Goal: Task Accomplishment & Management: Use online tool/utility

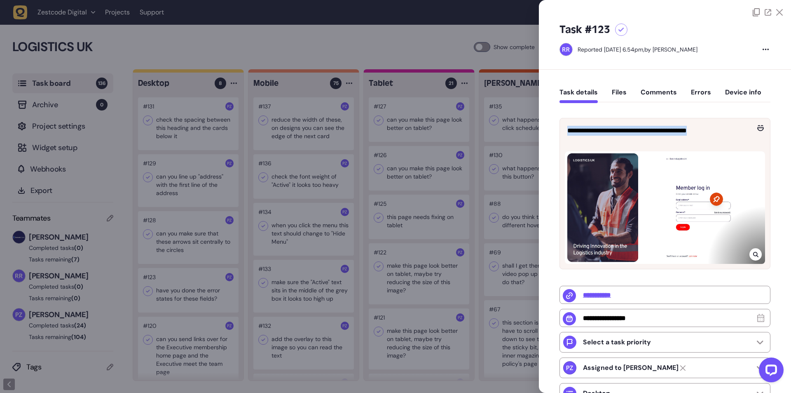
scroll to position [3904, 0]
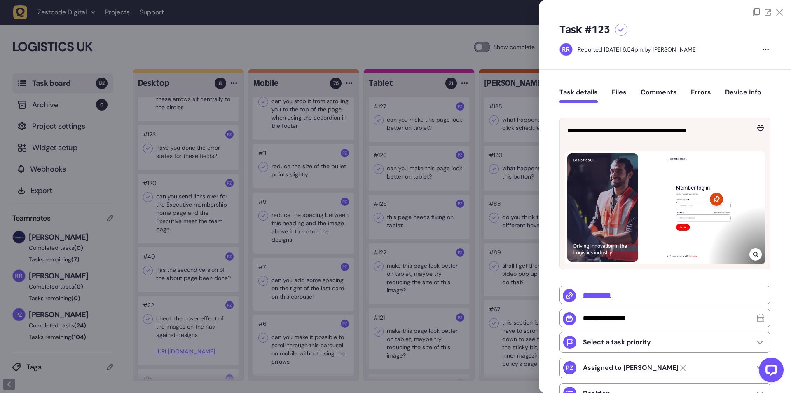
click at [289, 169] on div at bounding box center [395, 196] width 791 height 393
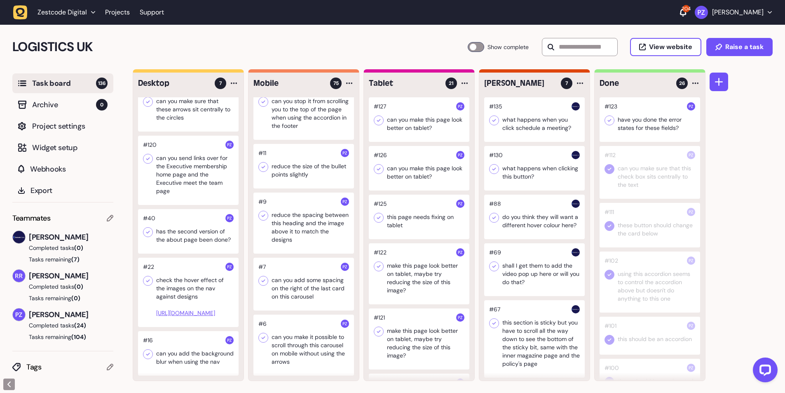
click at [609, 122] on icon at bounding box center [609, 120] width 8 height 8
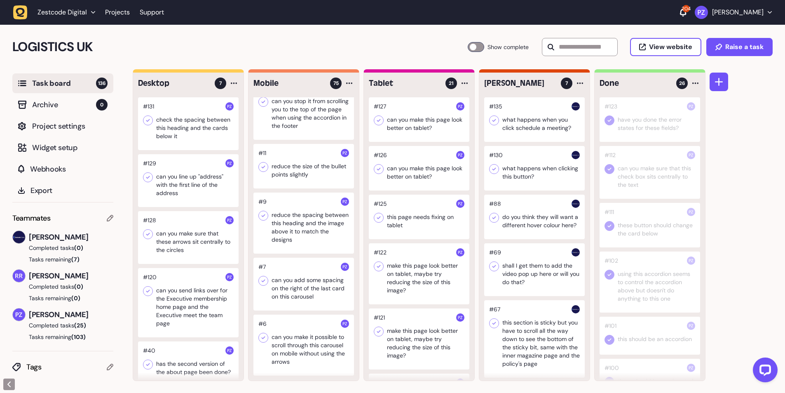
scroll to position [0, 0]
click at [176, 295] on div at bounding box center [188, 301] width 101 height 69
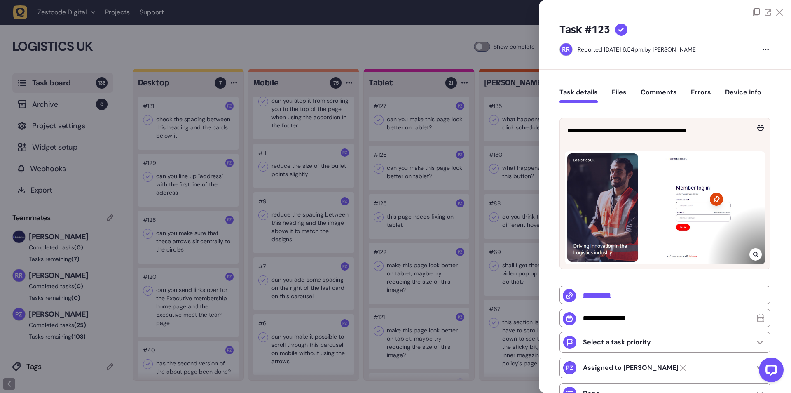
type input "**********"
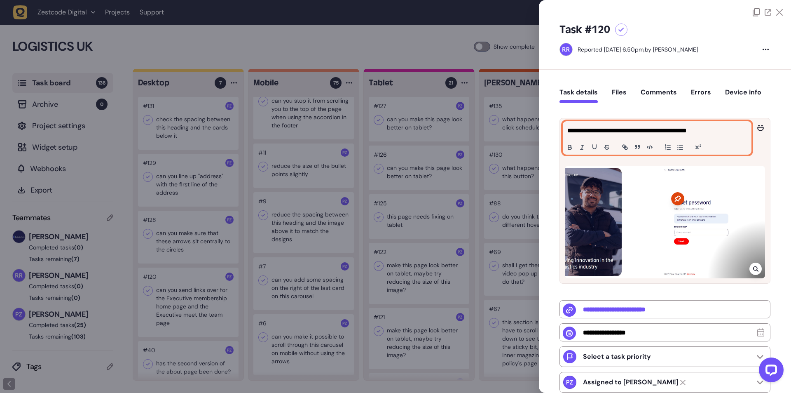
click at [581, 131] on p "**********" at bounding box center [657, 131] width 178 height 10
copy p "**********"
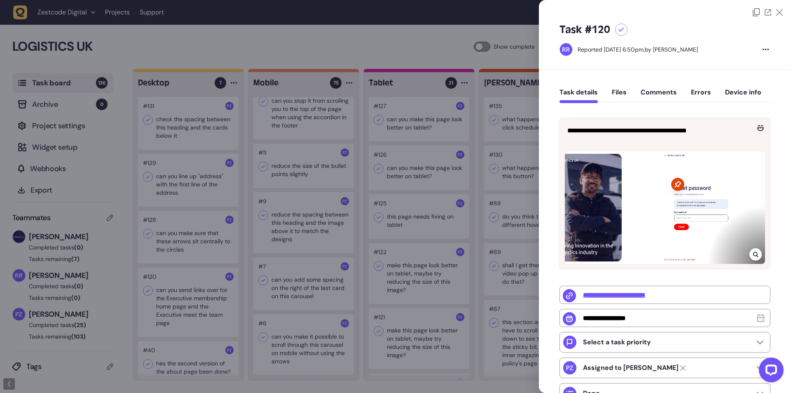
click at [186, 193] on div at bounding box center [395, 196] width 791 height 393
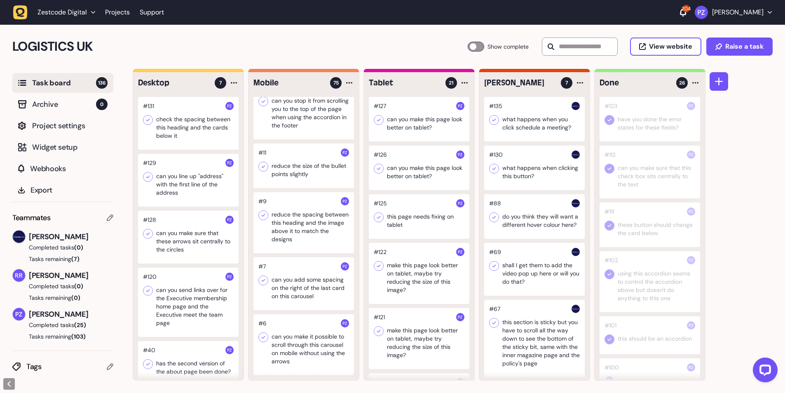
click at [181, 241] on div at bounding box center [188, 237] width 101 height 53
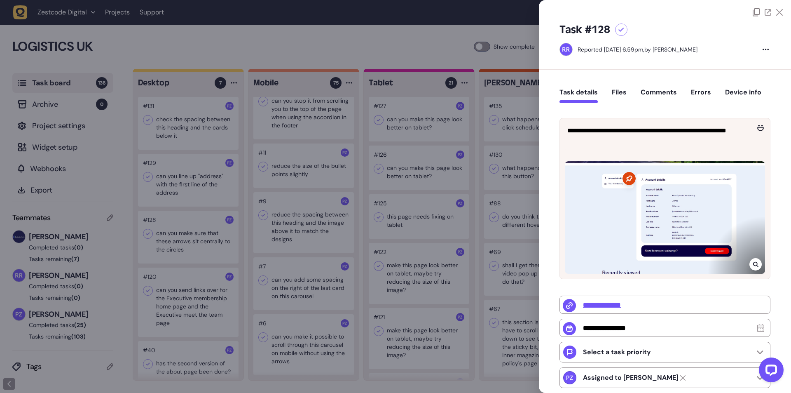
click at [219, 281] on div at bounding box center [395, 196] width 791 height 393
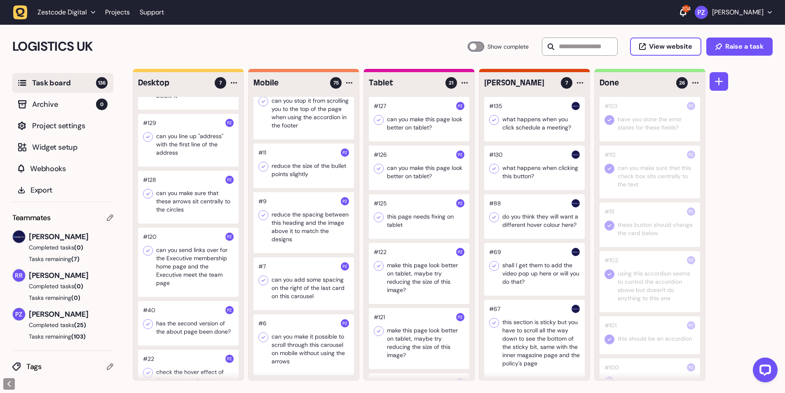
scroll to position [149, 0]
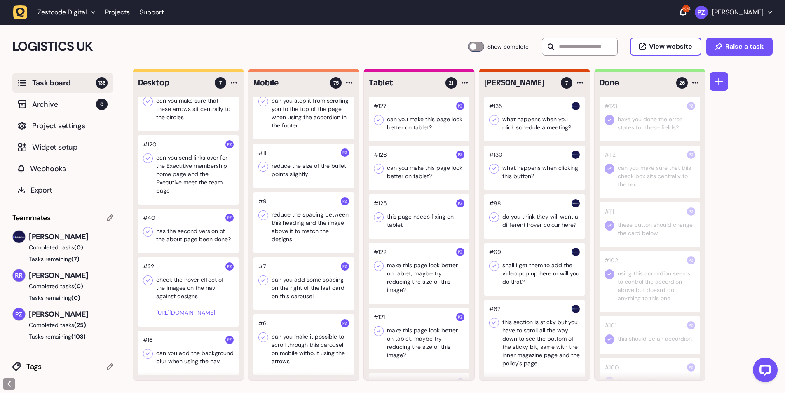
click at [171, 165] on div at bounding box center [188, 169] width 101 height 69
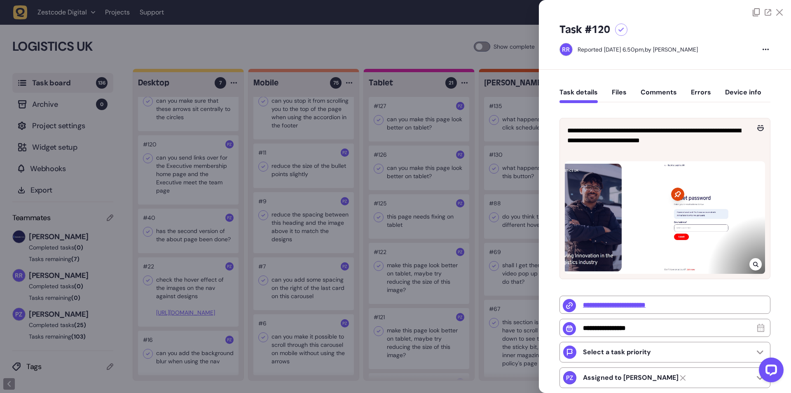
click at [171, 165] on div at bounding box center [395, 196] width 791 height 393
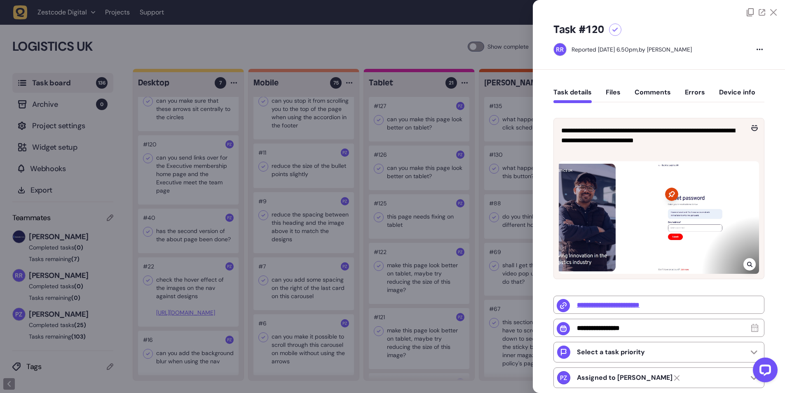
click at [171, 165] on div at bounding box center [188, 169] width 101 height 69
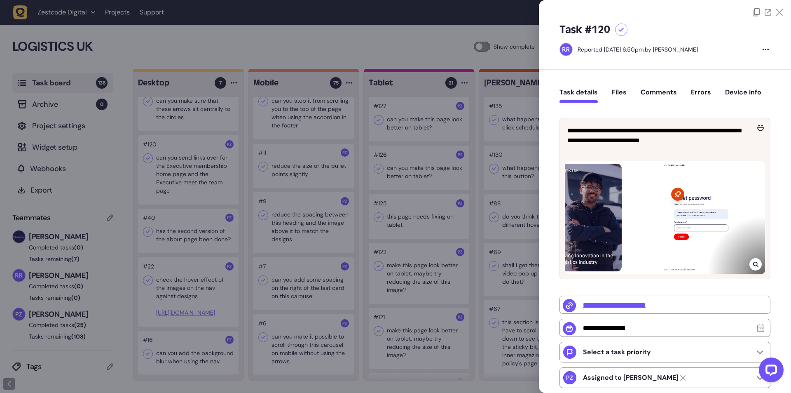
click at [180, 253] on div at bounding box center [395, 196] width 791 height 393
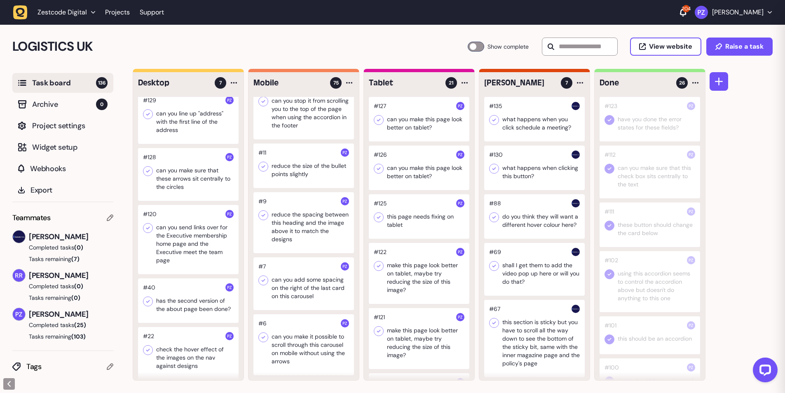
scroll to position [39, 0]
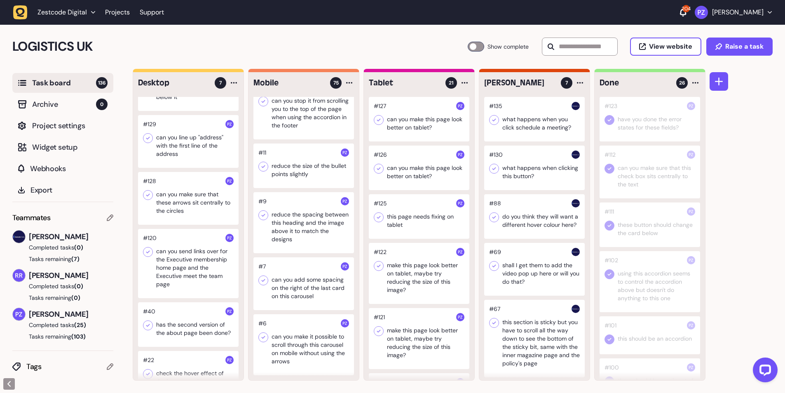
click at [167, 197] on div at bounding box center [188, 198] width 101 height 53
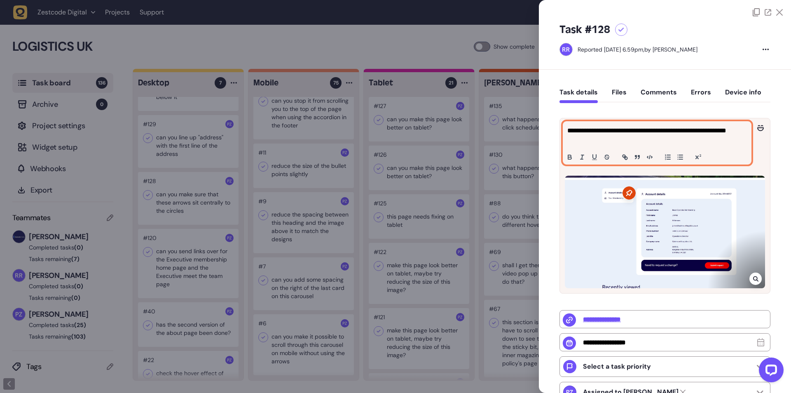
click at [601, 139] on p "**********" at bounding box center [657, 136] width 178 height 20
copy p "**********"
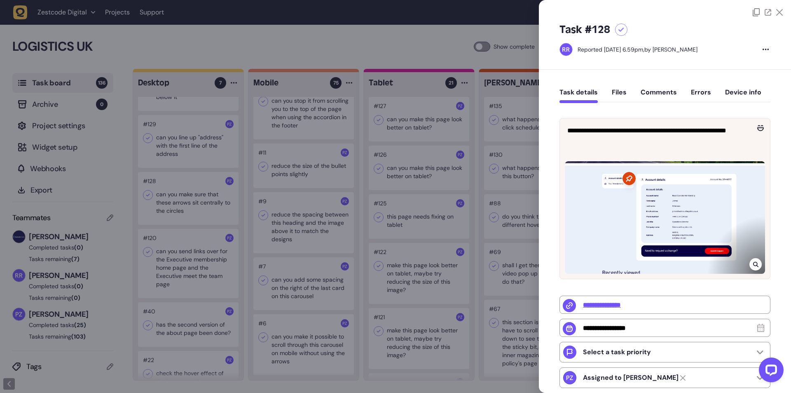
click at [203, 202] on div at bounding box center [395, 196] width 791 height 393
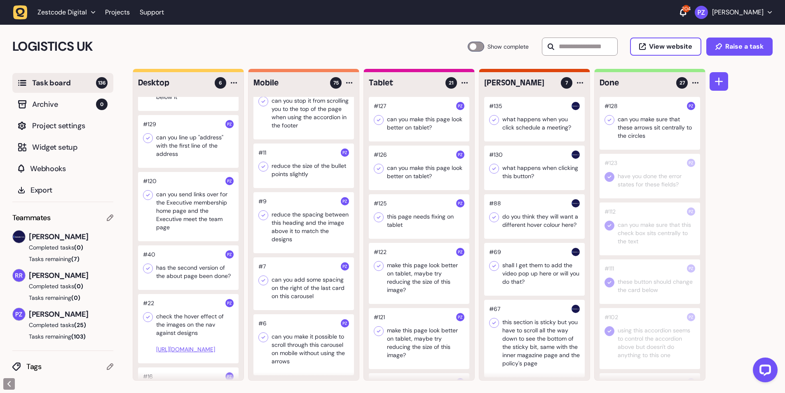
click at [610, 118] on icon at bounding box center [609, 120] width 8 height 8
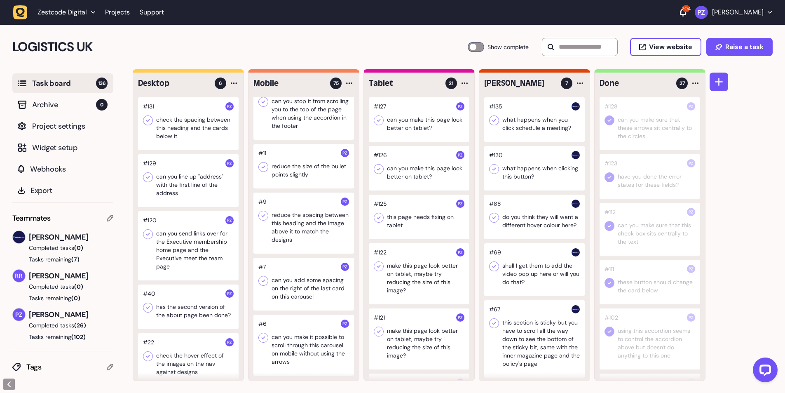
click at [169, 185] on div at bounding box center [188, 180] width 101 height 53
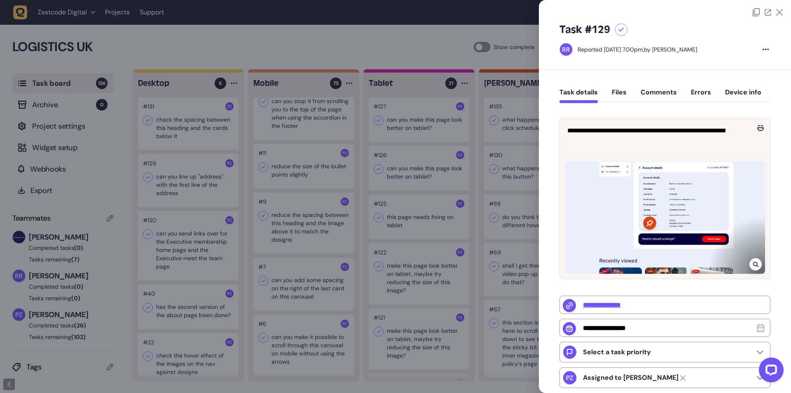
click at [167, 183] on div at bounding box center [395, 196] width 791 height 393
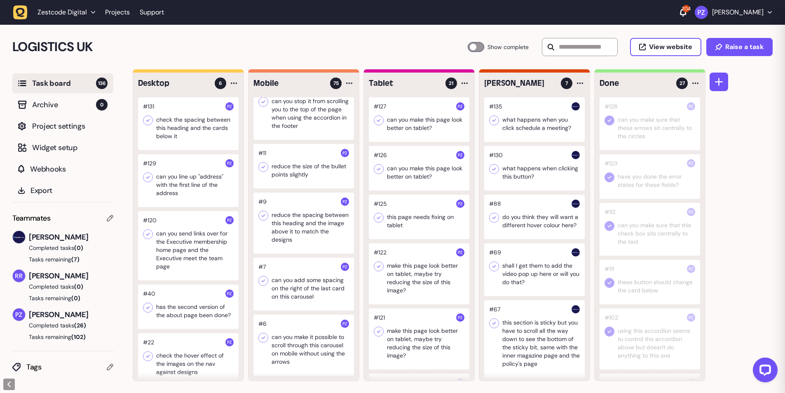
click at [173, 183] on div at bounding box center [188, 180] width 101 height 53
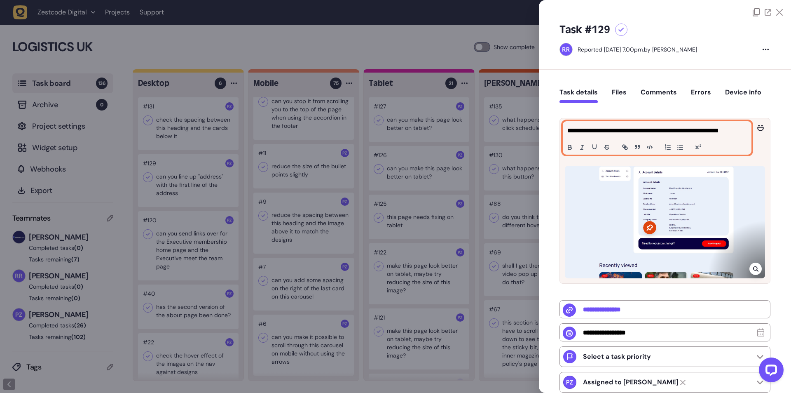
click at [591, 134] on p "**********" at bounding box center [657, 131] width 178 height 10
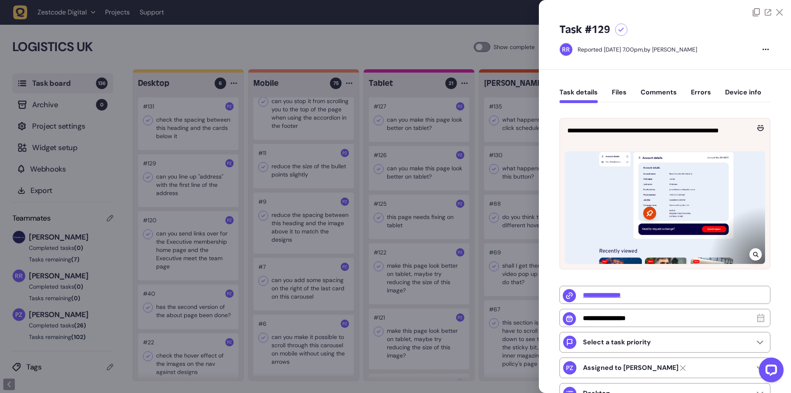
click at [756, 258] on icon at bounding box center [755, 254] width 5 height 7
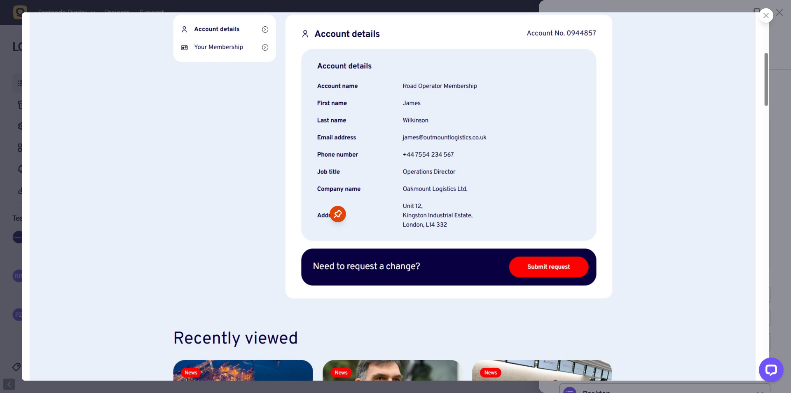
click at [700, 211] on img at bounding box center [396, 196] width 748 height 368
click at [769, 20] on div at bounding box center [766, 15] width 14 height 14
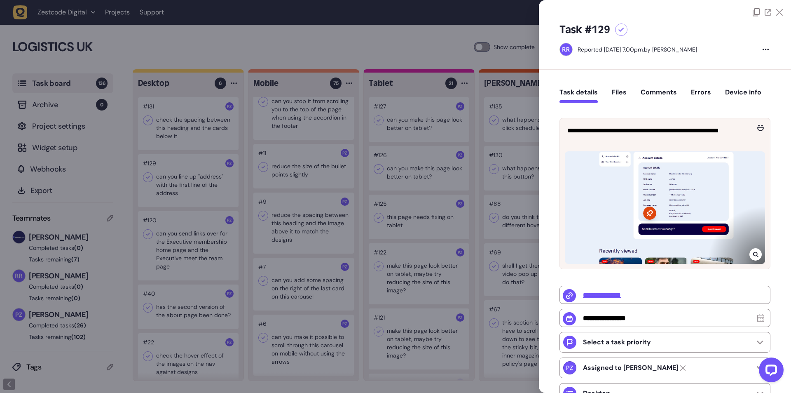
click at [245, 197] on div at bounding box center [395, 196] width 791 height 393
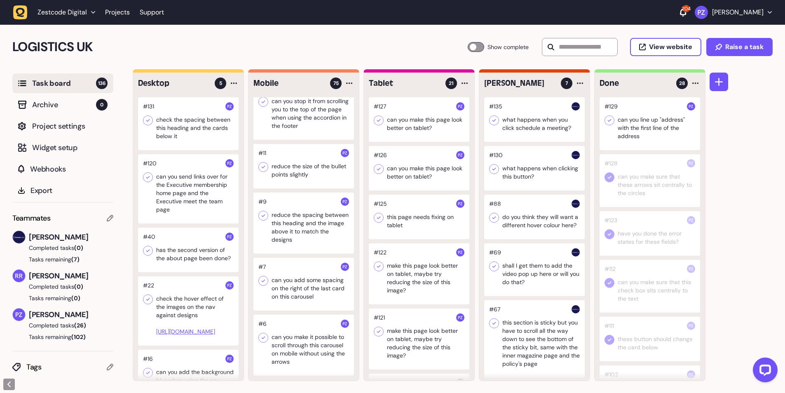
click at [610, 119] on icon at bounding box center [609, 120] width 8 height 8
click at [160, 118] on div at bounding box center [188, 123] width 101 height 53
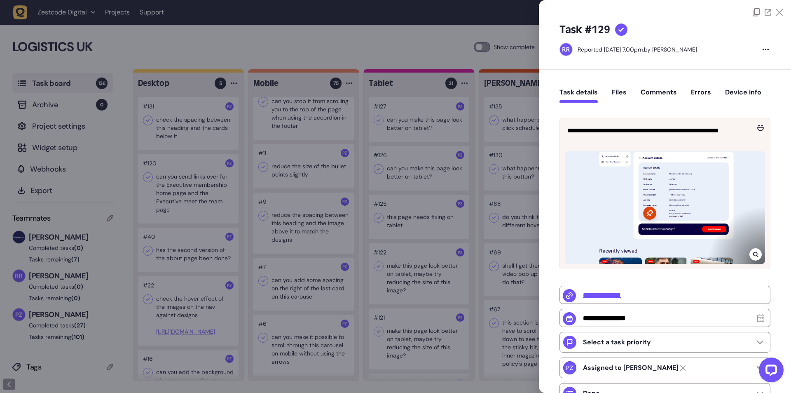
click at [162, 122] on div at bounding box center [395, 196] width 791 height 393
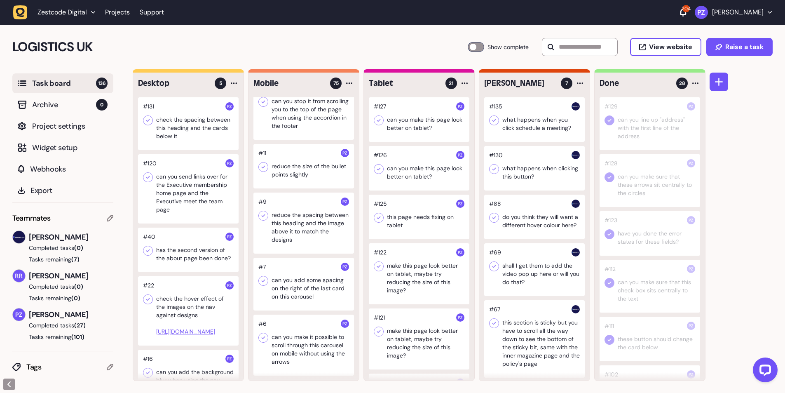
click at [170, 125] on div at bounding box center [188, 123] width 101 height 53
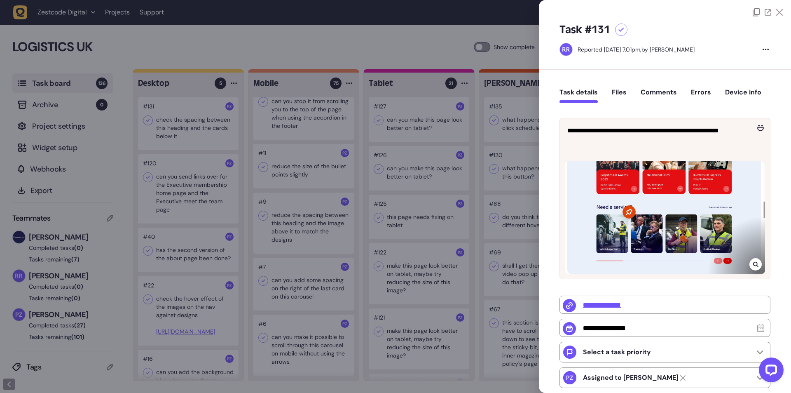
click at [754, 262] on icon at bounding box center [755, 264] width 5 height 7
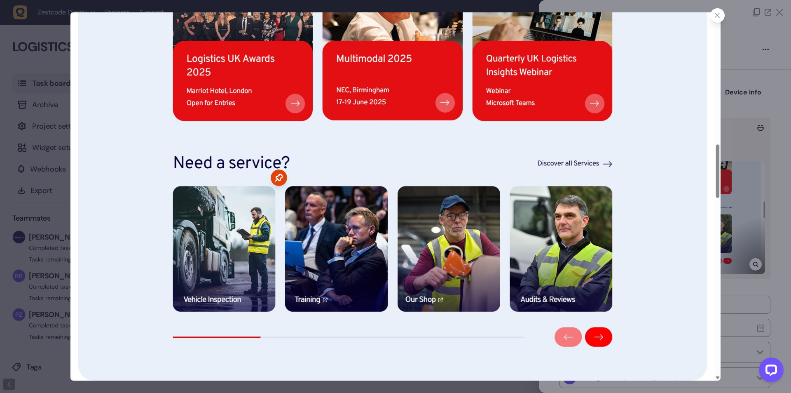
click at [738, 99] on div at bounding box center [395, 196] width 791 height 393
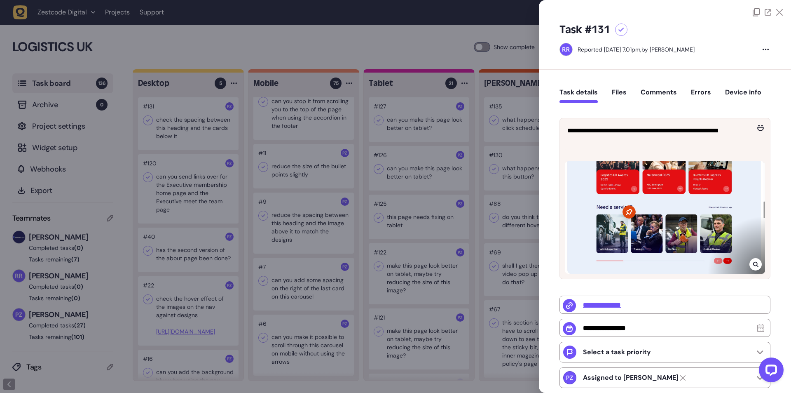
click at [190, 136] on div at bounding box center [395, 196] width 791 height 393
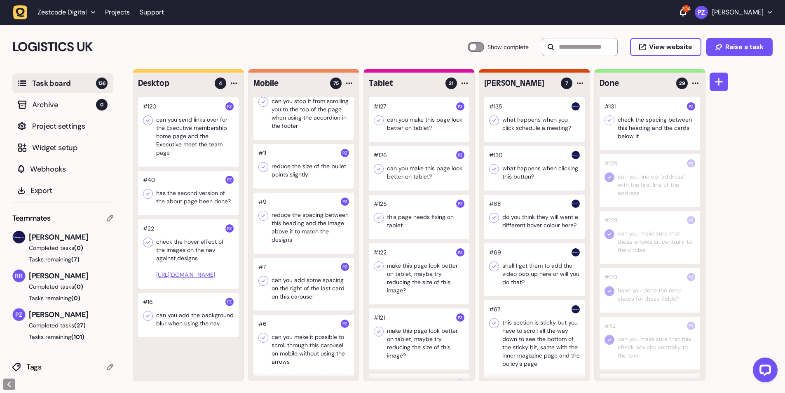
click at [610, 119] on icon at bounding box center [609, 120] width 8 height 8
click at [186, 329] on div at bounding box center [188, 315] width 101 height 45
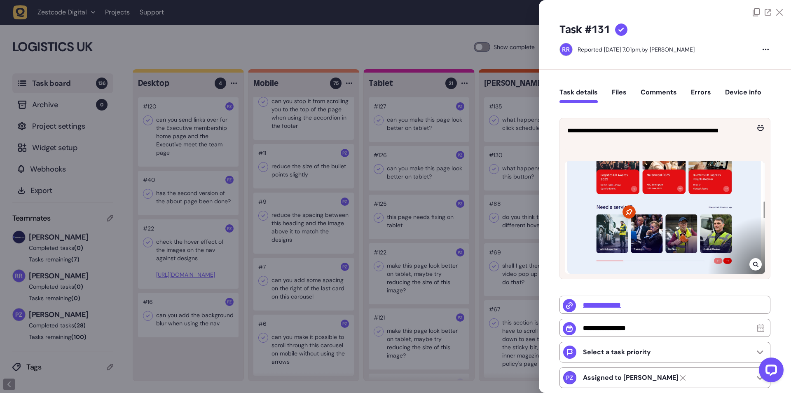
type input "*"
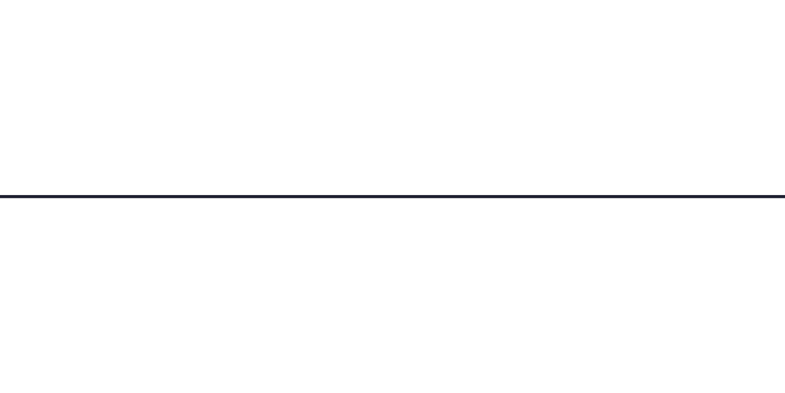
scroll to position [3909, 0]
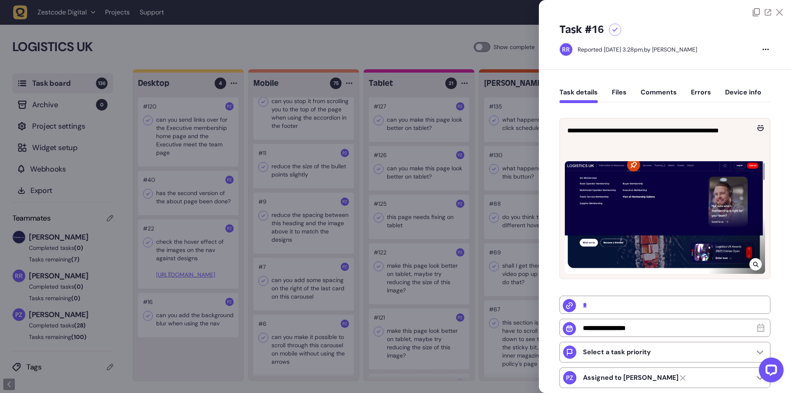
click at [195, 150] on div at bounding box center [395, 196] width 791 height 393
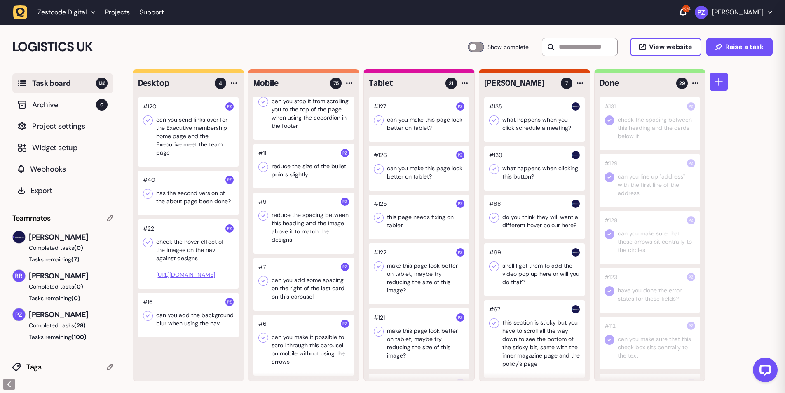
click at [146, 118] on icon at bounding box center [148, 120] width 8 height 8
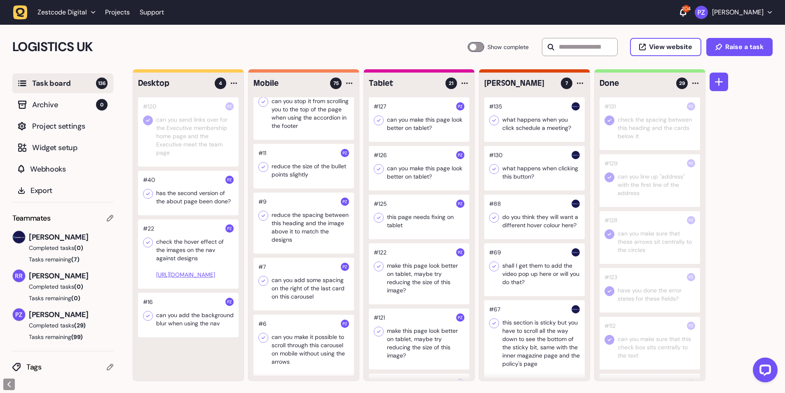
click at [148, 192] on icon at bounding box center [148, 194] width 8 height 8
click at [150, 118] on icon at bounding box center [148, 120] width 8 height 8
click at [719, 86] on button at bounding box center [719, 82] width 19 height 19
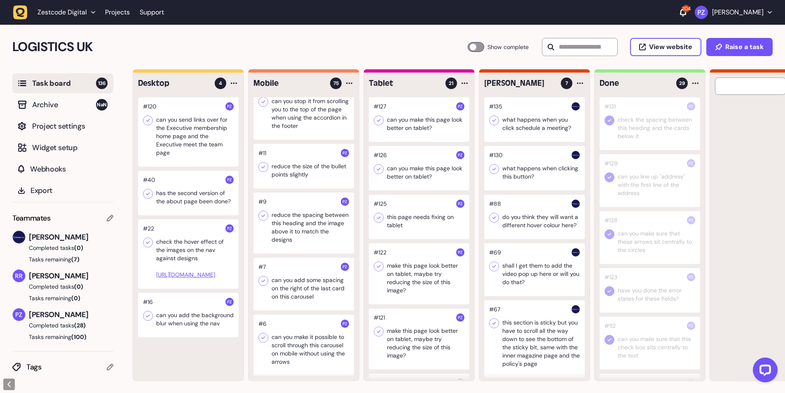
scroll to position [0, 67]
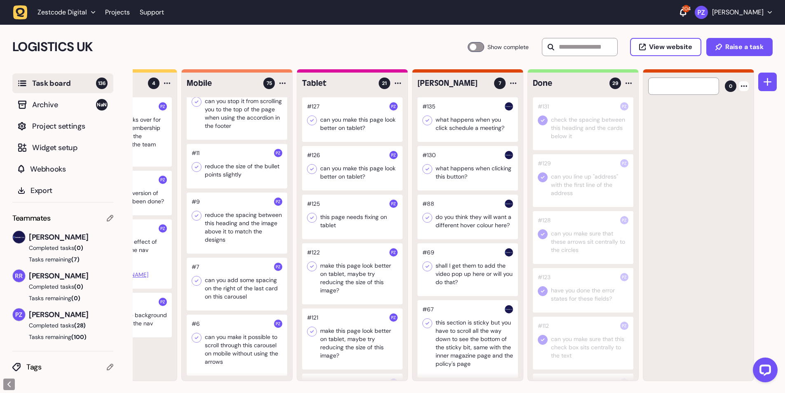
click at [746, 87] on div at bounding box center [744, 86] width 10 height 10
click at [740, 82] on div at bounding box center [744, 83] width 10 height 10
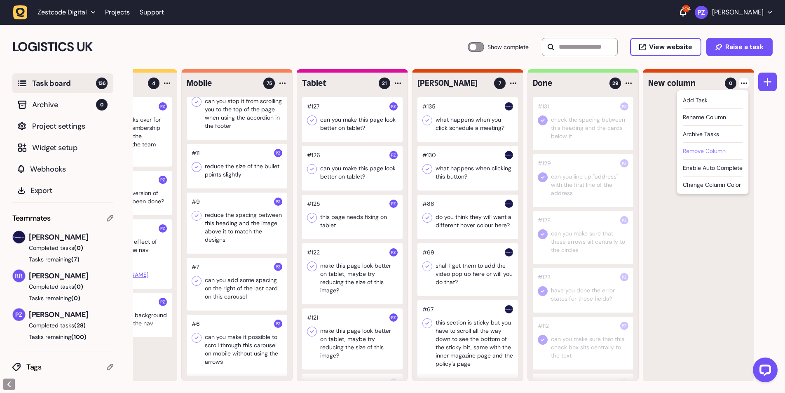
click at [697, 149] on div "Remove column" at bounding box center [713, 151] width 60 height 8
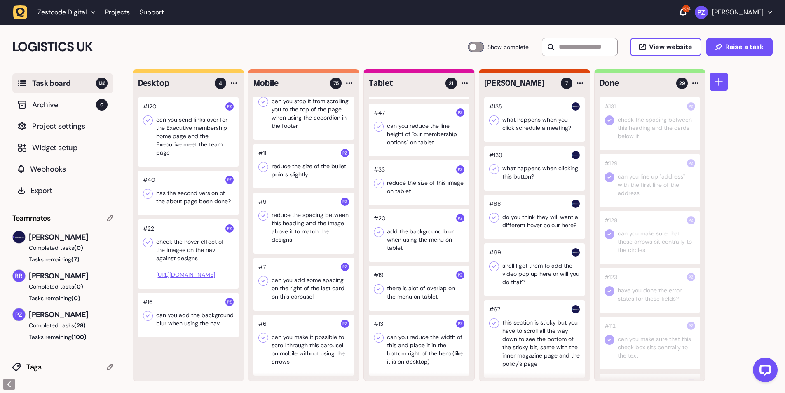
scroll to position [0, 0]
click at [411, 339] on div at bounding box center [419, 344] width 101 height 61
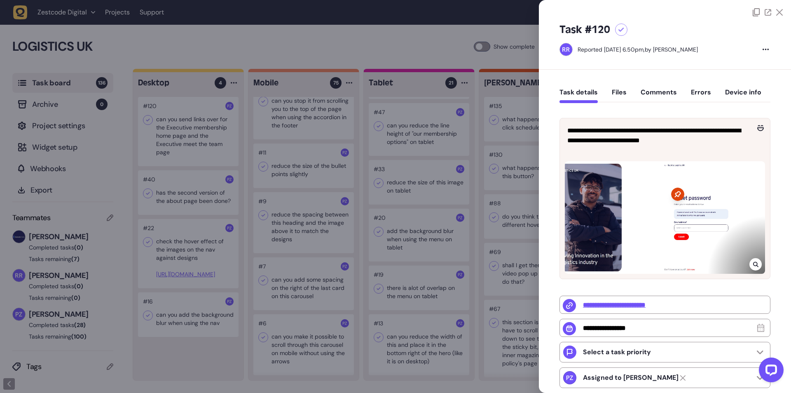
type input "*"
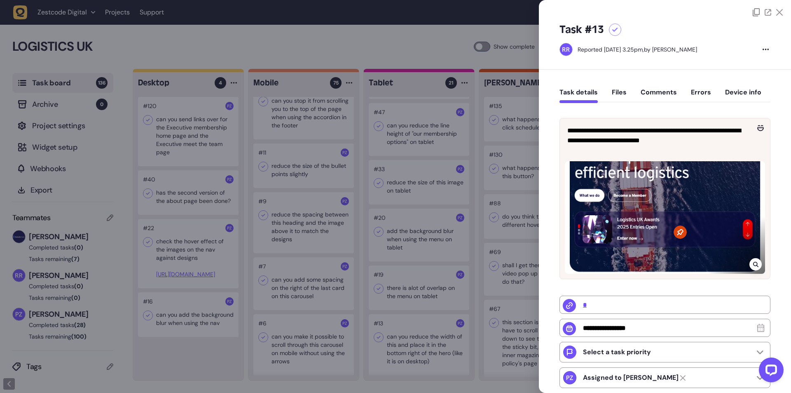
click at [753, 264] on icon at bounding box center [755, 264] width 5 height 7
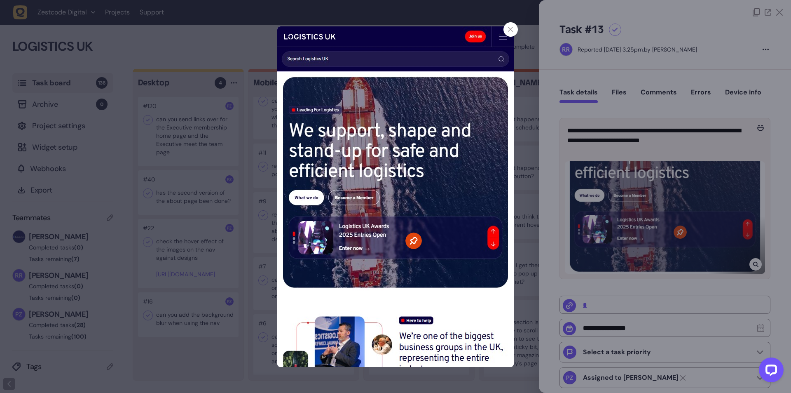
click at [510, 30] on icon at bounding box center [510, 29] width 5 height 5
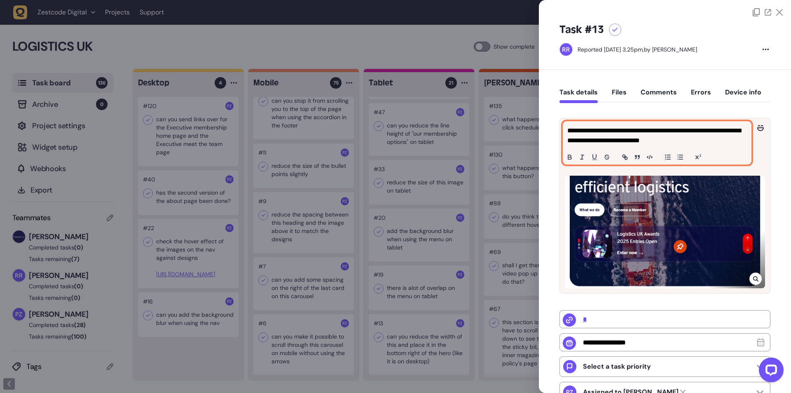
click at [635, 134] on p "**********" at bounding box center [657, 136] width 178 height 20
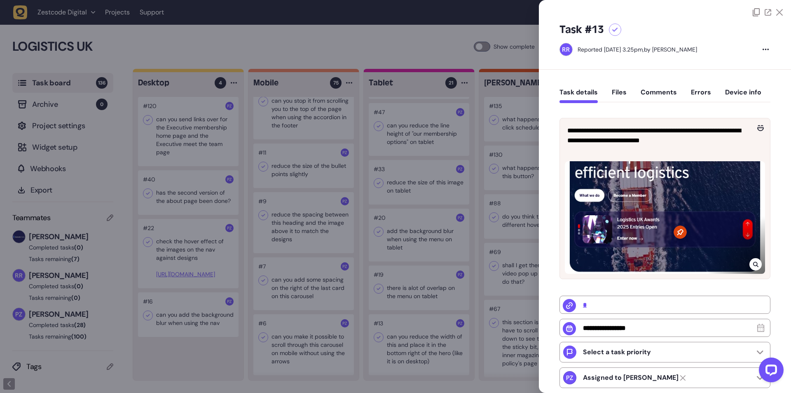
click at [275, 314] on div at bounding box center [395, 196] width 791 height 393
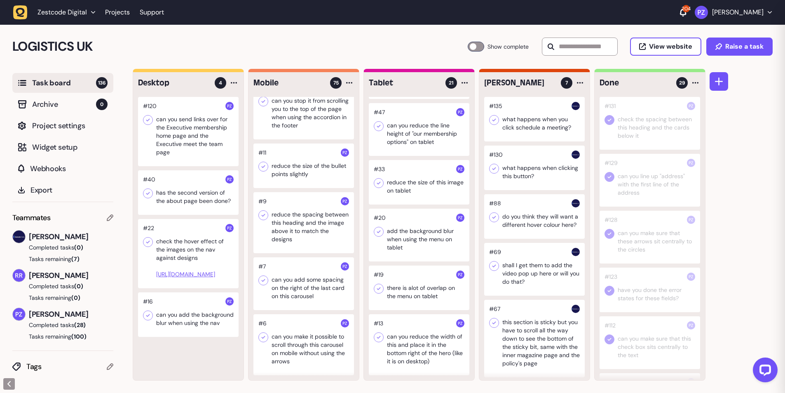
scroll to position [3913, 0]
click at [284, 338] on div at bounding box center [303, 344] width 101 height 61
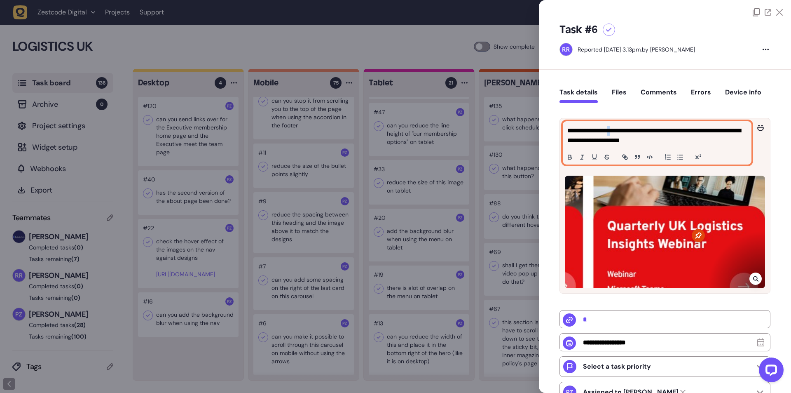
click at [619, 122] on div "**********" at bounding box center [657, 143] width 188 height 42
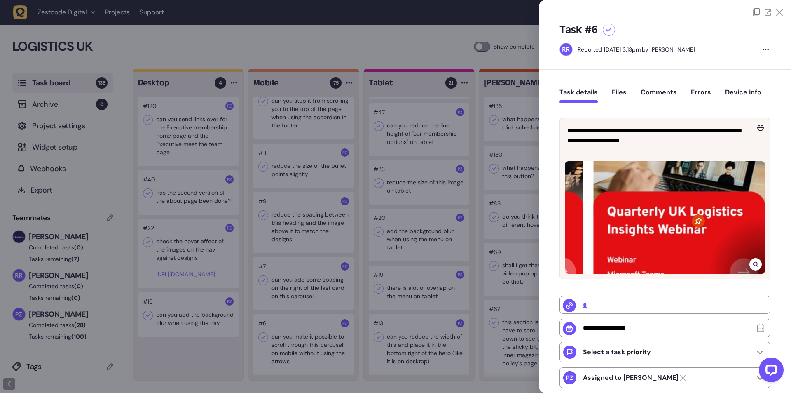
click at [318, 323] on div at bounding box center [395, 196] width 791 height 393
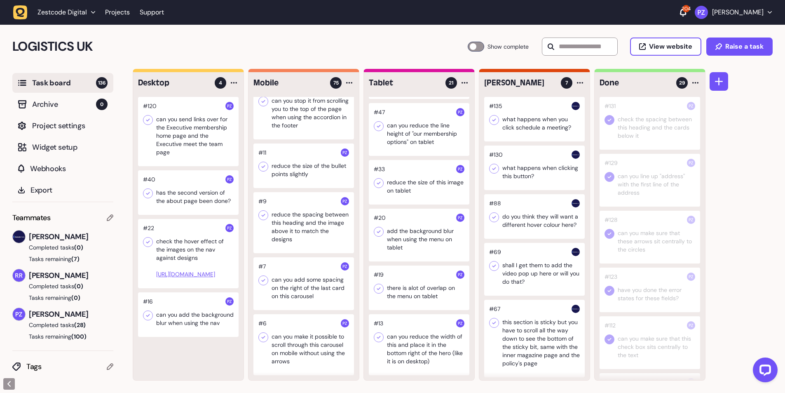
click at [413, 354] on div at bounding box center [419, 344] width 101 height 61
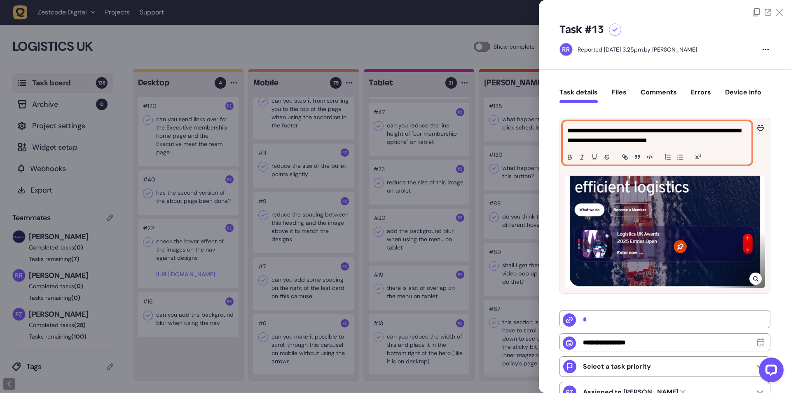
click at [605, 134] on p "**********" at bounding box center [657, 136] width 178 height 20
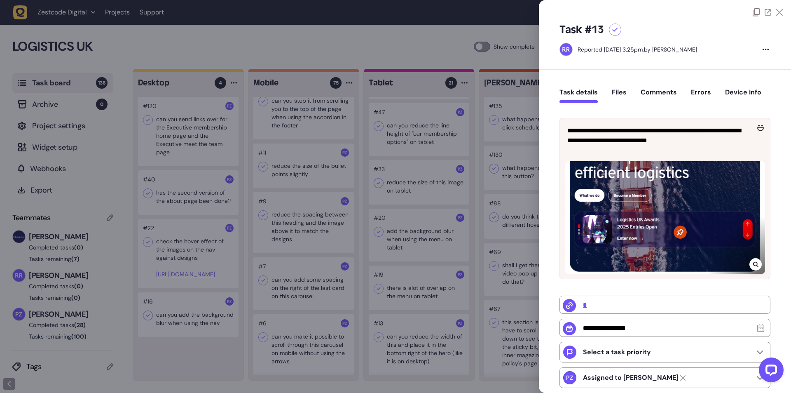
click at [395, 221] on div at bounding box center [395, 196] width 791 height 393
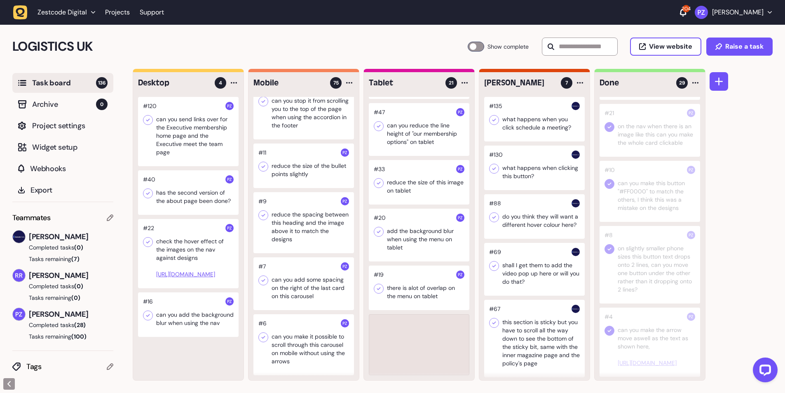
scroll to position [798, 0]
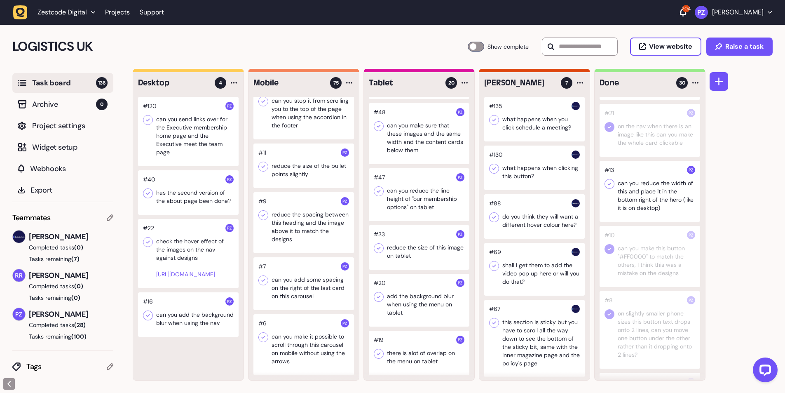
click at [610, 188] on icon at bounding box center [609, 184] width 8 height 8
click at [414, 350] on div at bounding box center [419, 353] width 101 height 45
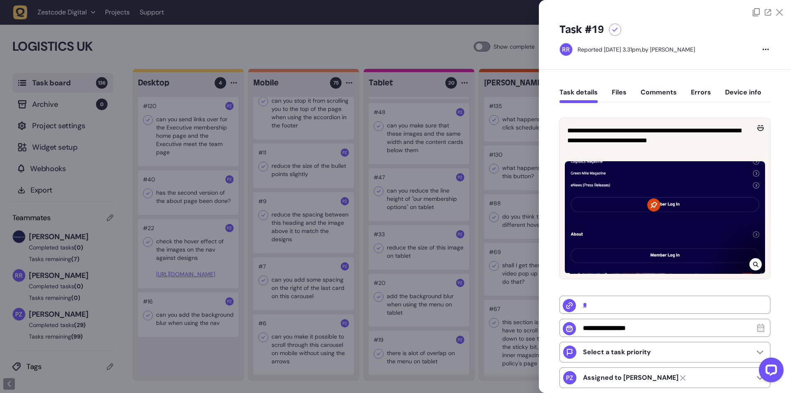
click at [413, 349] on div at bounding box center [395, 196] width 791 height 393
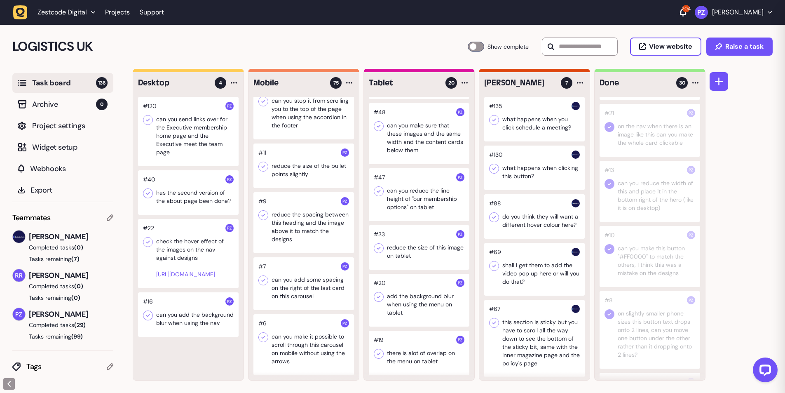
click at [409, 351] on div at bounding box center [419, 353] width 101 height 45
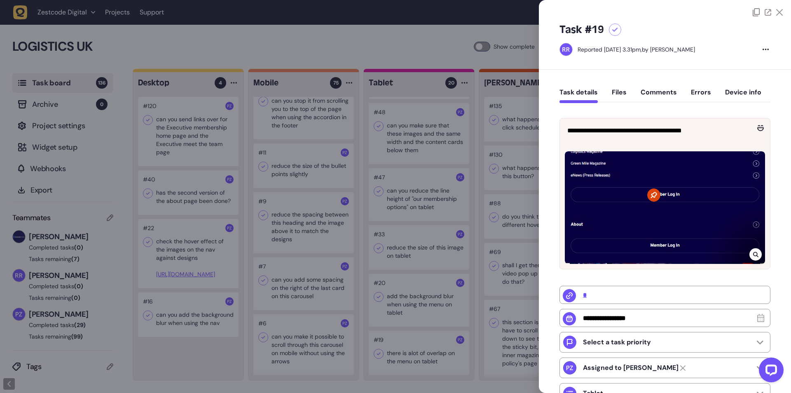
click at [754, 254] on icon at bounding box center [755, 254] width 5 height 5
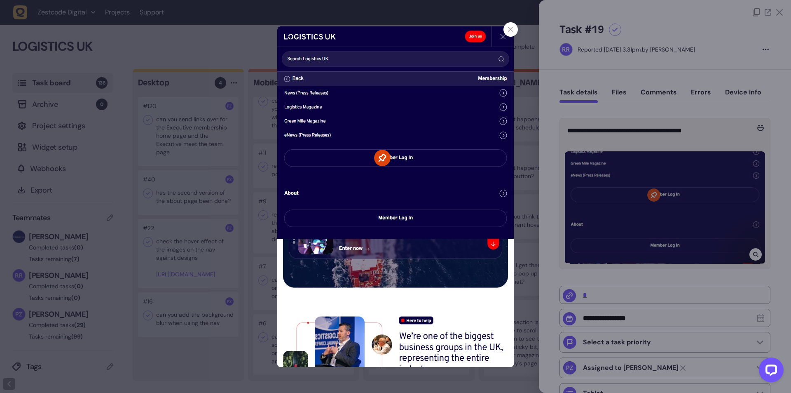
click at [694, 172] on div at bounding box center [395, 196] width 791 height 393
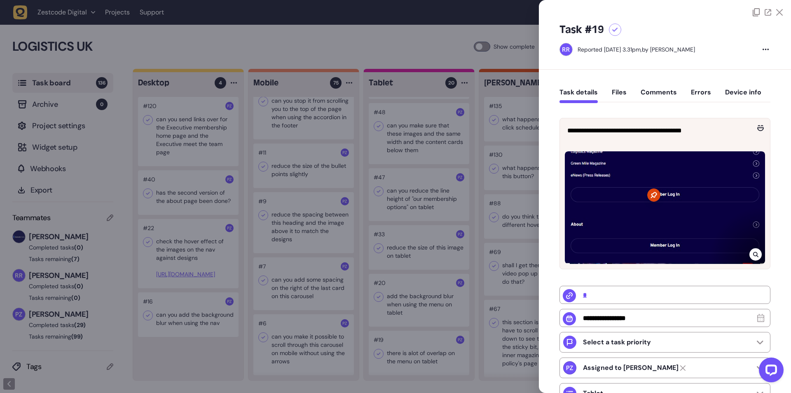
click at [756, 251] on icon at bounding box center [755, 254] width 5 height 7
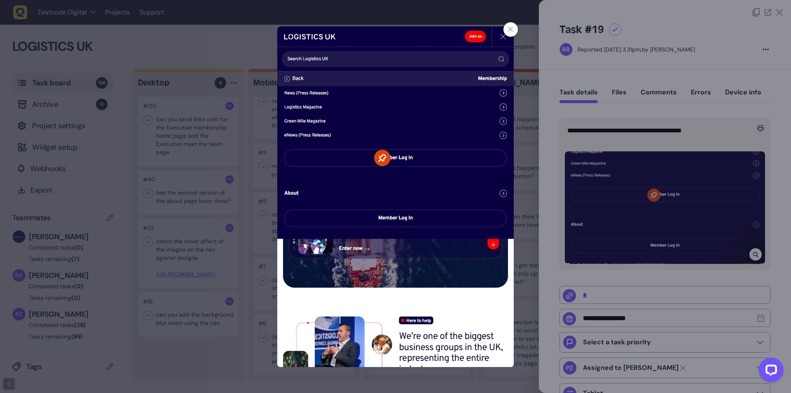
click at [529, 151] on div at bounding box center [395, 196] width 791 height 393
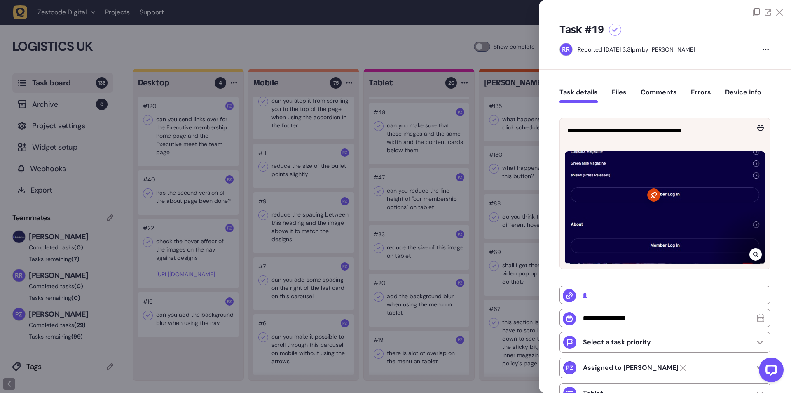
click at [465, 188] on div at bounding box center [395, 196] width 791 height 393
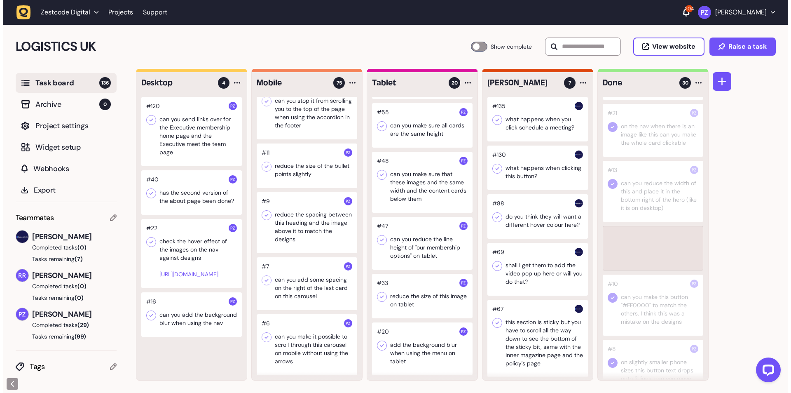
scroll to position [749, 0]
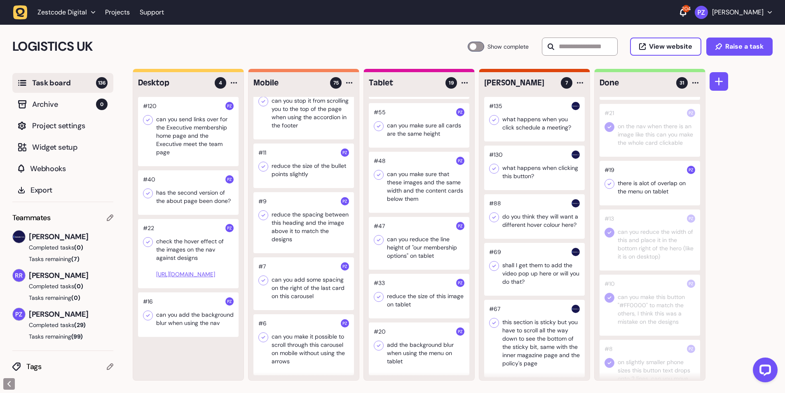
click at [610, 185] on icon at bounding box center [610, 184] width 4 height 3
click at [405, 345] on div at bounding box center [419, 348] width 101 height 53
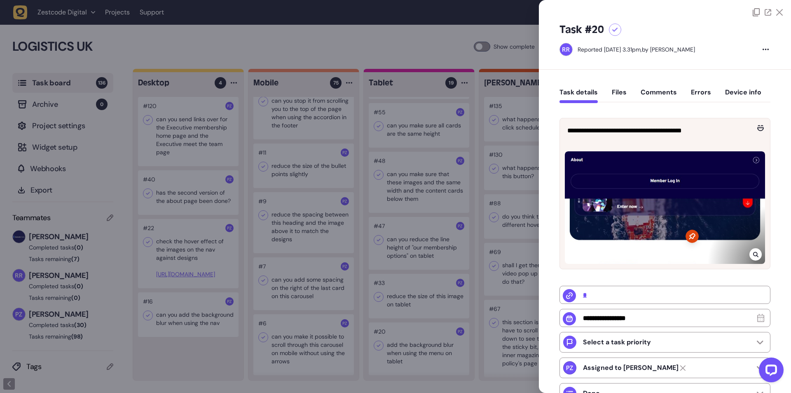
click at [402, 348] on div at bounding box center [395, 196] width 791 height 393
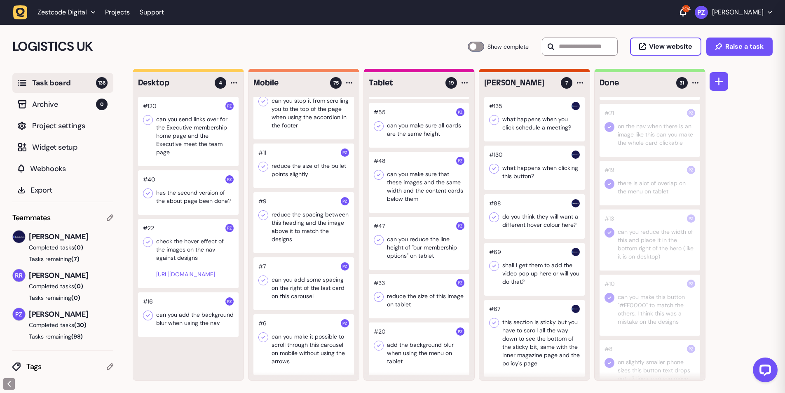
click at [404, 347] on div at bounding box center [419, 348] width 101 height 53
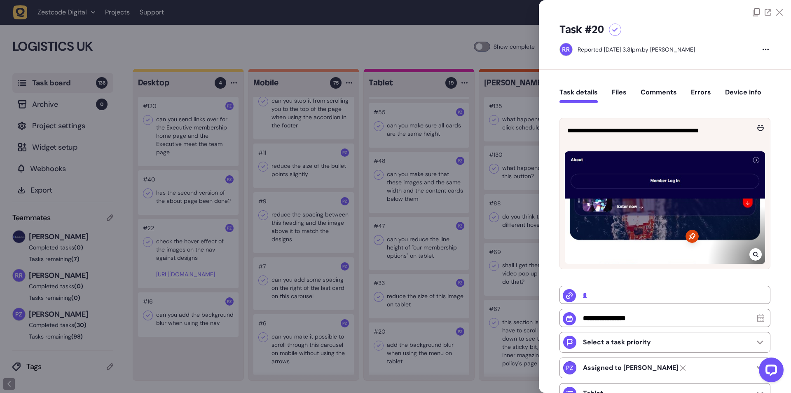
click at [397, 311] on div at bounding box center [395, 196] width 791 height 393
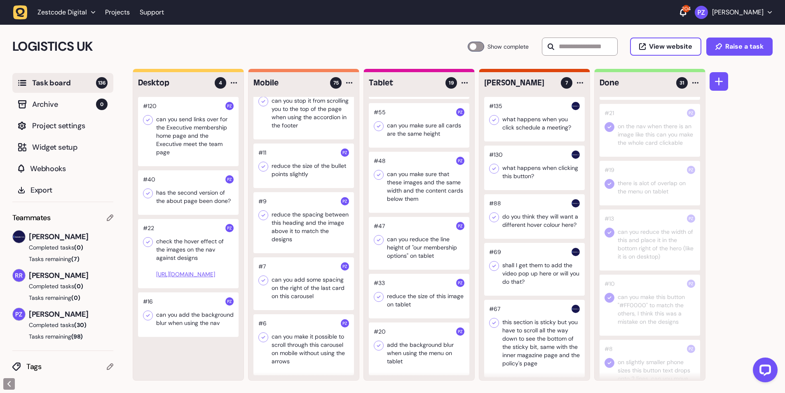
click at [404, 296] on div at bounding box center [419, 296] width 101 height 45
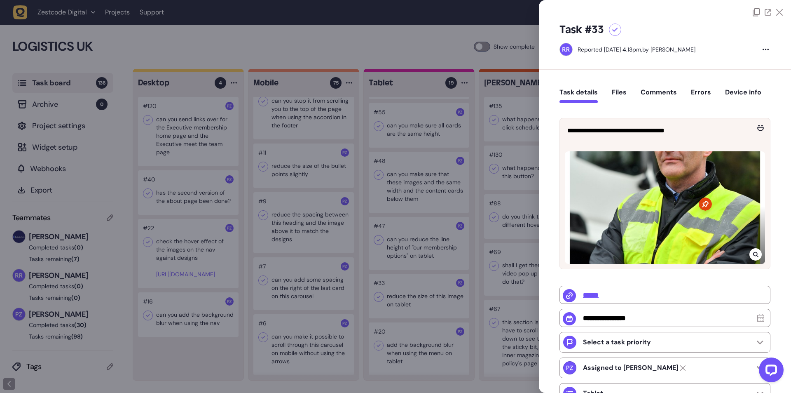
click at [404, 296] on div at bounding box center [395, 196] width 791 height 393
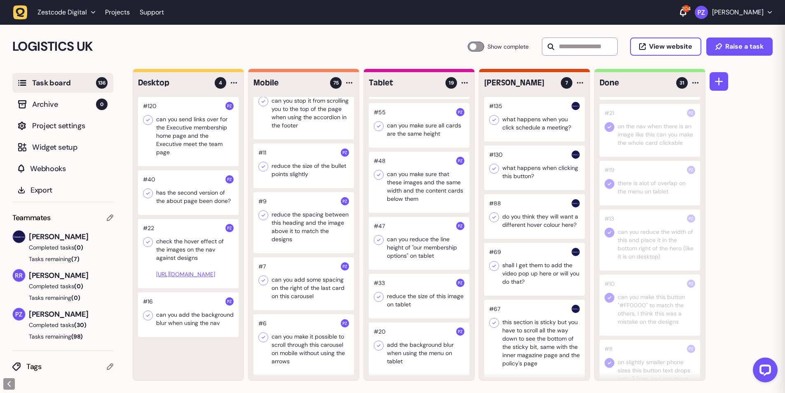
click at [404, 296] on div at bounding box center [419, 296] width 101 height 45
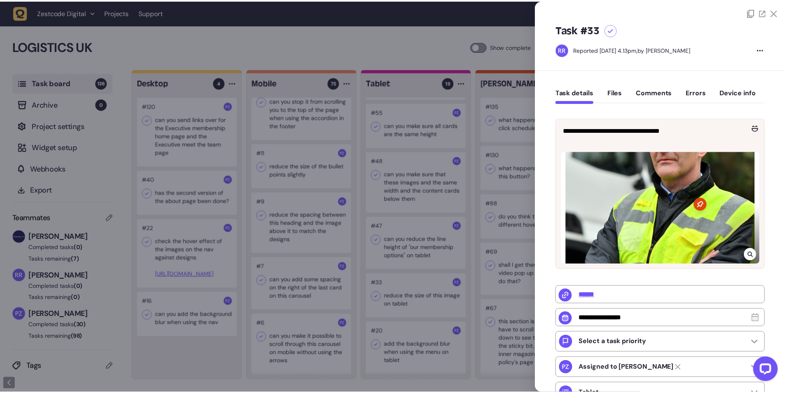
scroll to position [1247, 0]
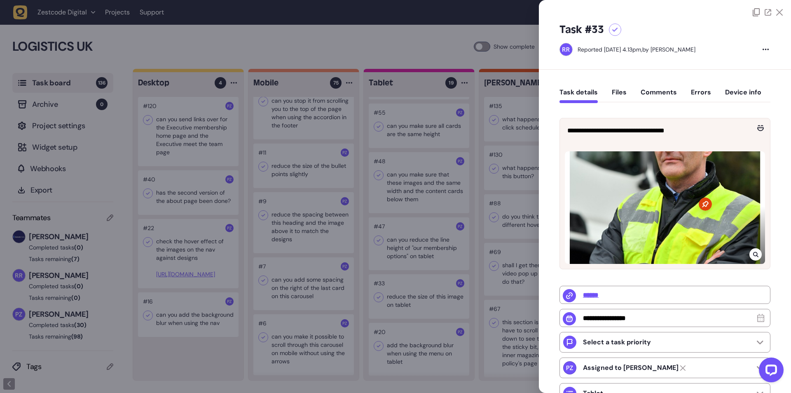
click at [410, 294] on div at bounding box center [395, 196] width 791 height 393
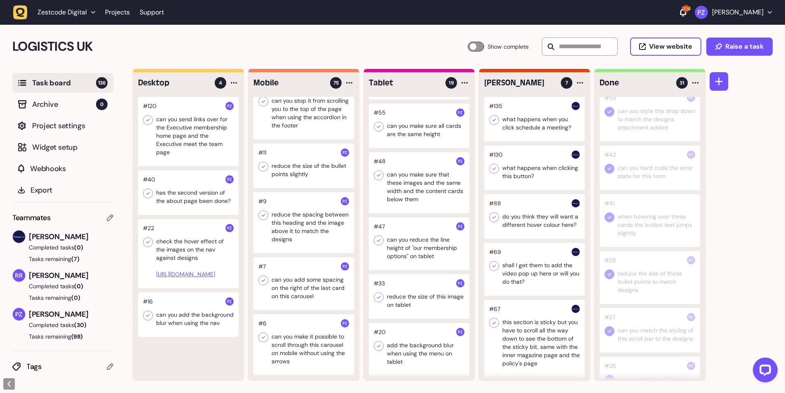
scroll to position [700, 0]
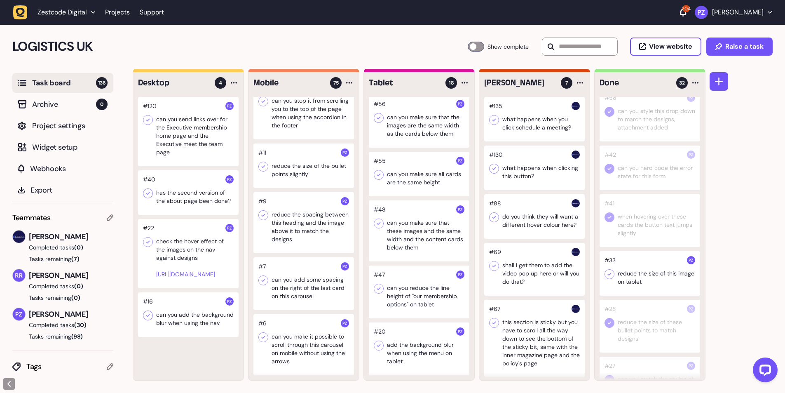
click at [612, 278] on icon at bounding box center [609, 274] width 8 height 8
click at [400, 350] on div at bounding box center [419, 348] width 101 height 53
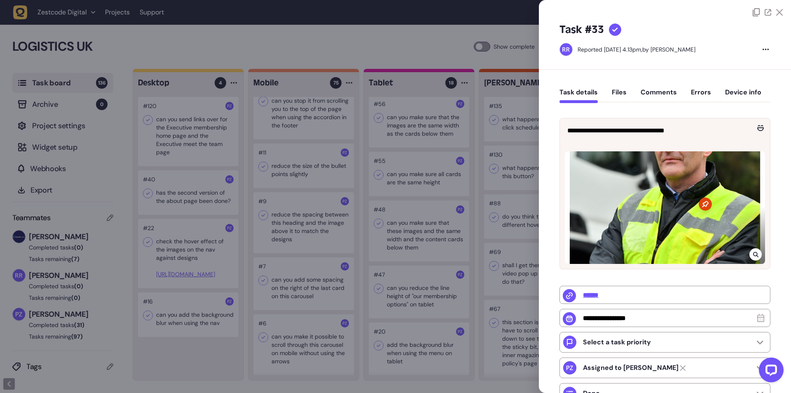
type input "*"
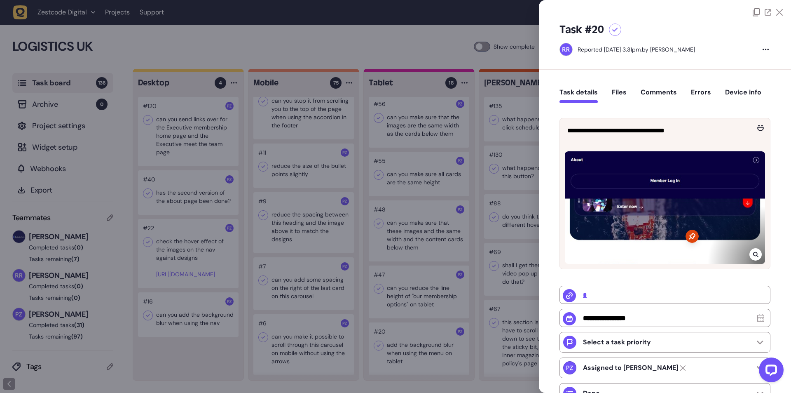
click at [408, 341] on div at bounding box center [395, 196] width 791 height 393
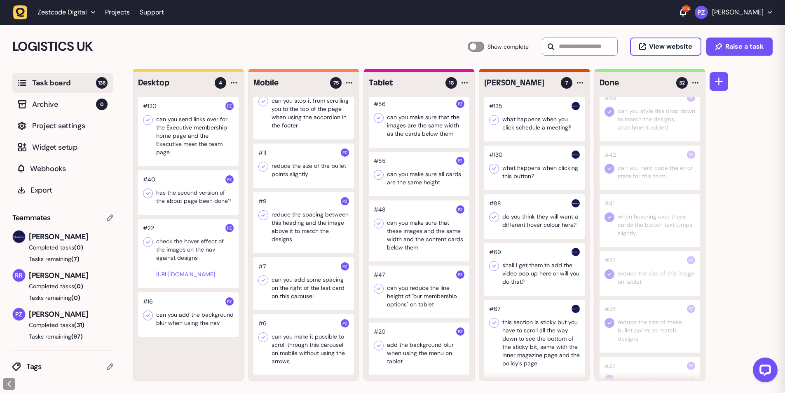
click at [408, 282] on div at bounding box center [419, 291] width 101 height 53
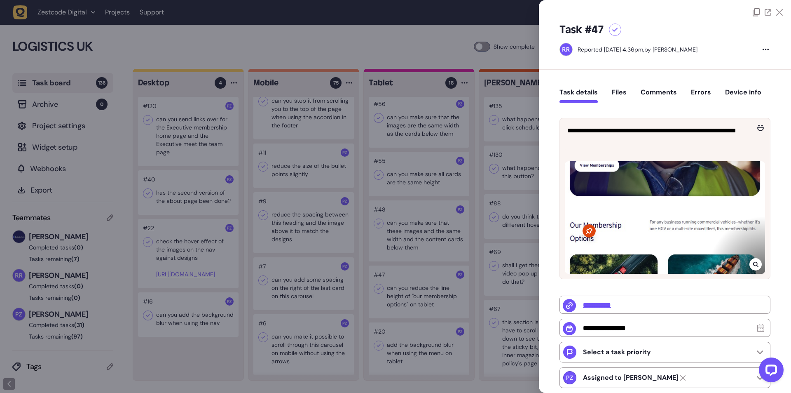
click at [409, 291] on div at bounding box center [395, 196] width 791 height 393
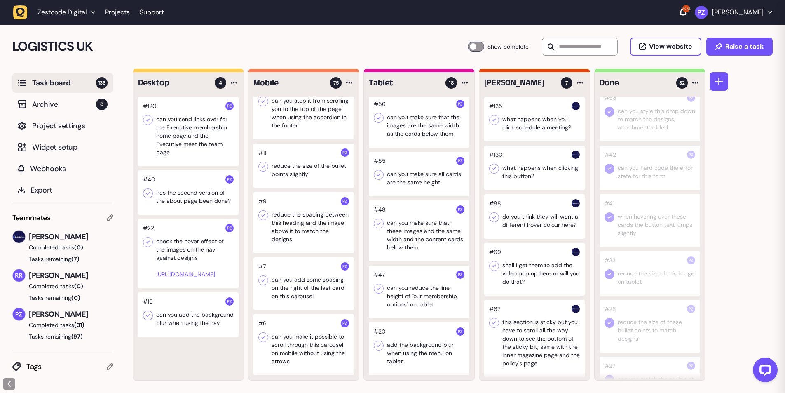
click at [399, 287] on div at bounding box center [419, 291] width 101 height 53
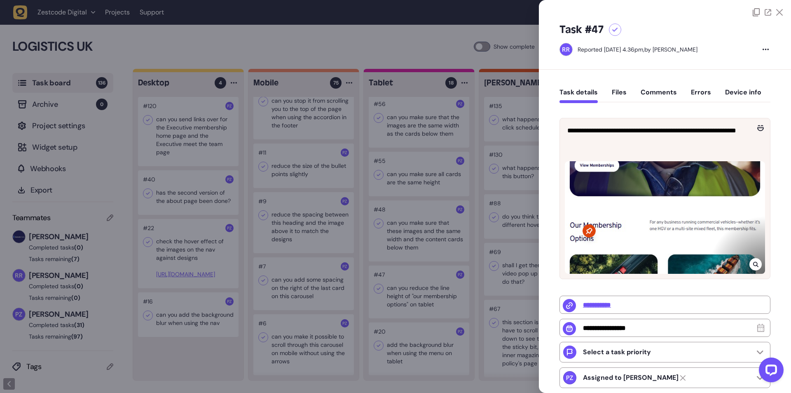
click at [399, 289] on div at bounding box center [395, 196] width 791 height 393
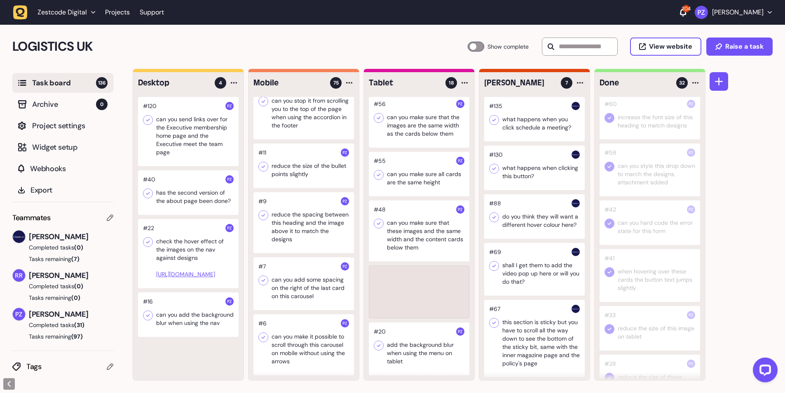
scroll to position [643, 0]
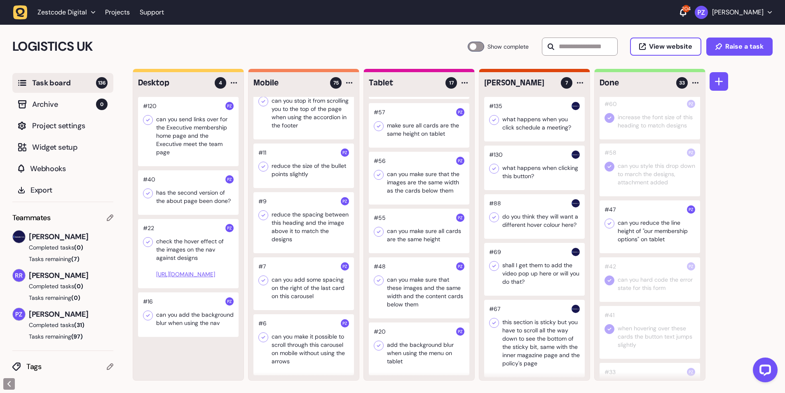
click at [606, 228] on icon at bounding box center [609, 223] width 8 height 8
click at [401, 284] on div at bounding box center [419, 287] width 101 height 61
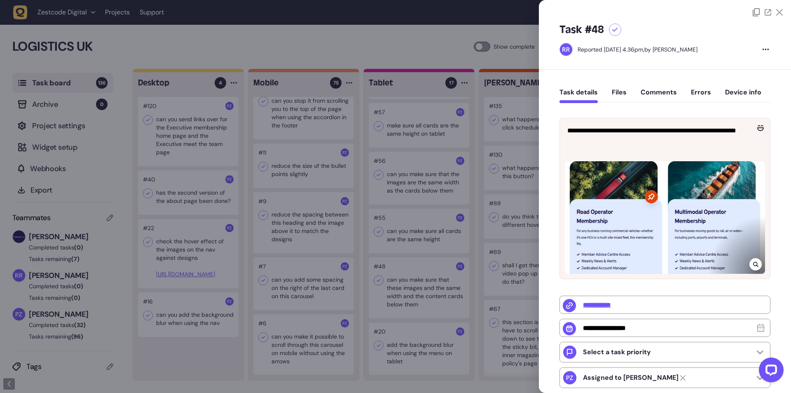
click at [399, 285] on div at bounding box center [395, 196] width 791 height 393
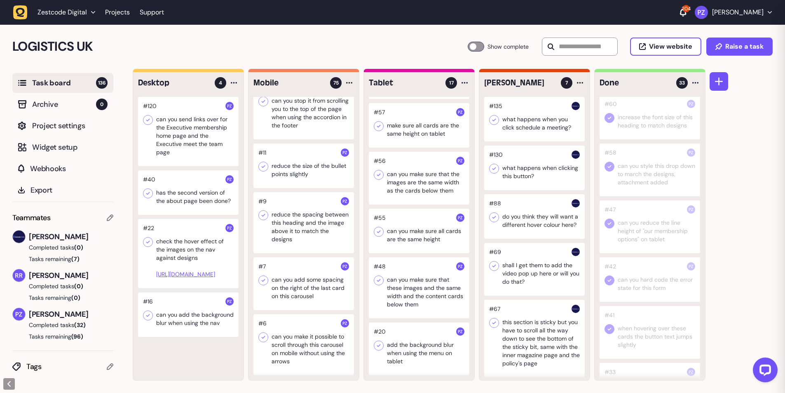
click at [402, 286] on div at bounding box center [419, 287] width 101 height 61
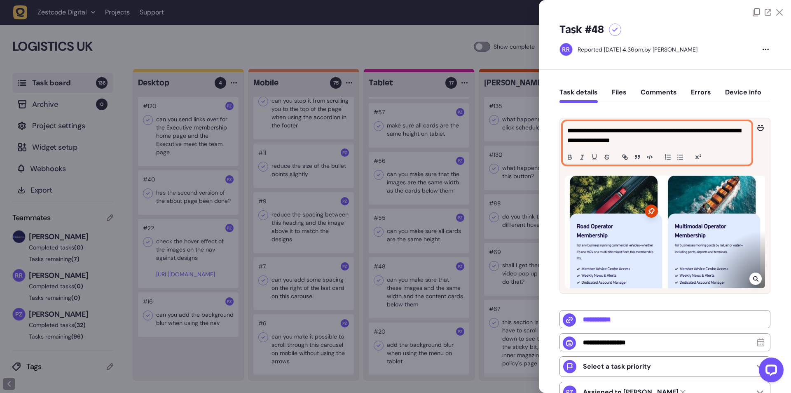
click at [627, 142] on p "**********" at bounding box center [657, 136] width 178 height 20
copy p "**********"
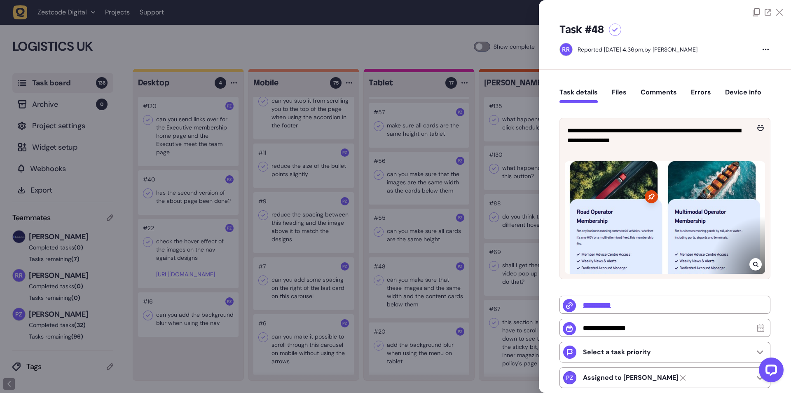
click at [753, 267] on icon at bounding box center [755, 264] width 5 height 7
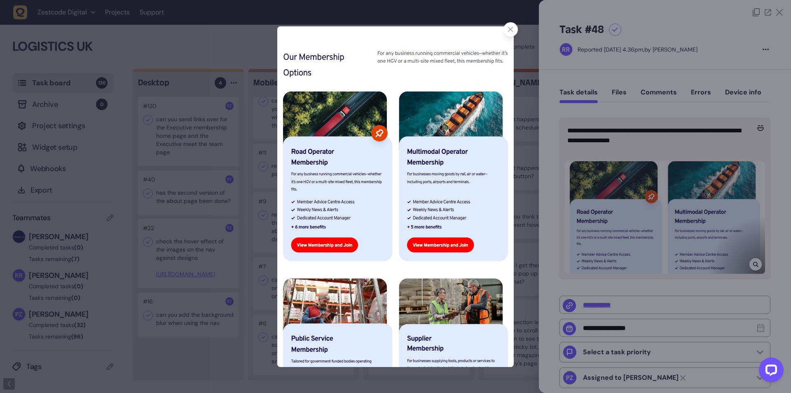
click at [512, 25] on div at bounding box center [511, 29] width 14 height 14
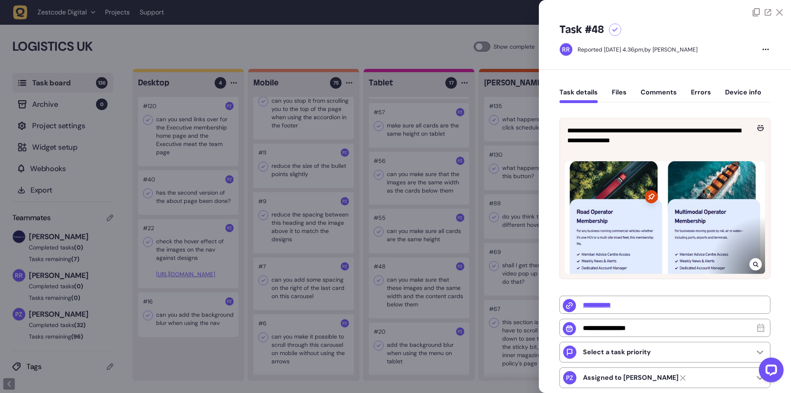
click at [440, 233] on div at bounding box center [395, 196] width 791 height 393
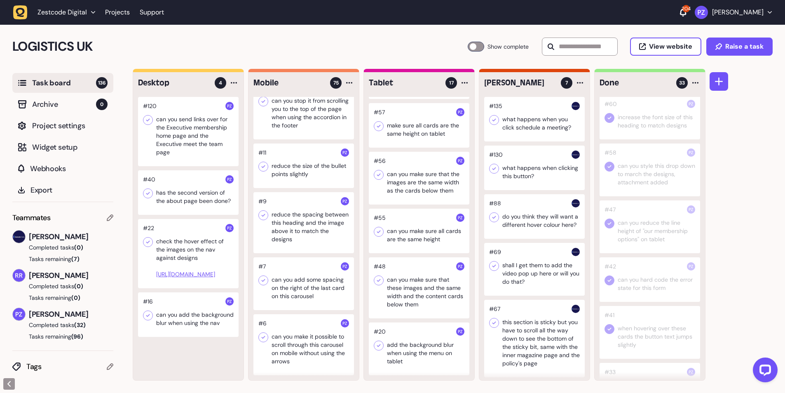
scroll to position [578, 0]
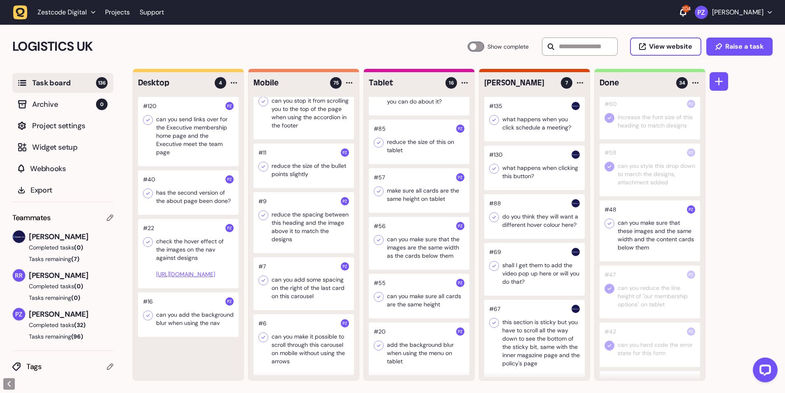
click at [608, 228] on icon at bounding box center [609, 223] width 8 height 8
click at [402, 292] on div at bounding box center [419, 296] width 101 height 45
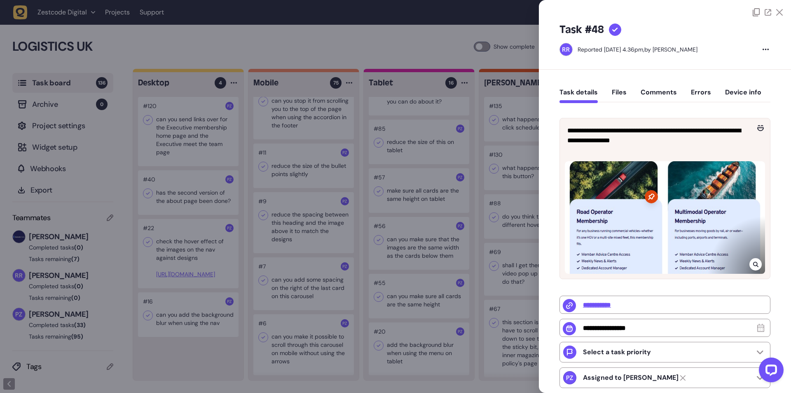
type input "**********"
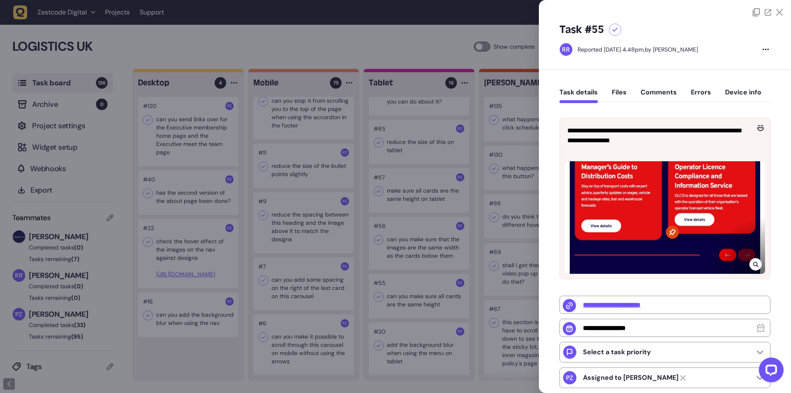
click at [421, 299] on div at bounding box center [395, 196] width 791 height 393
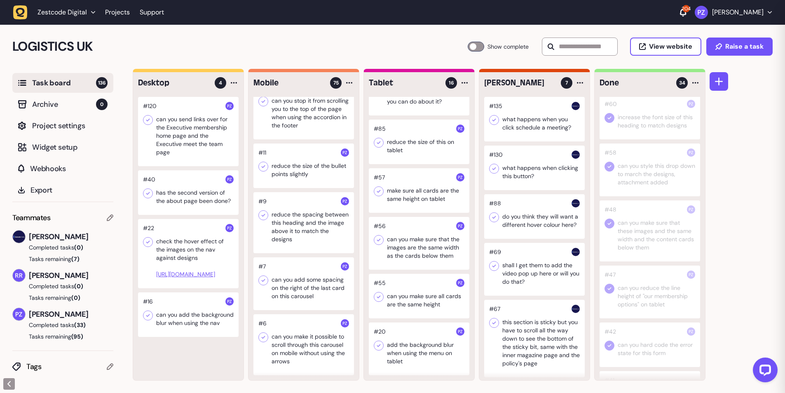
click at [417, 296] on div at bounding box center [419, 296] width 101 height 45
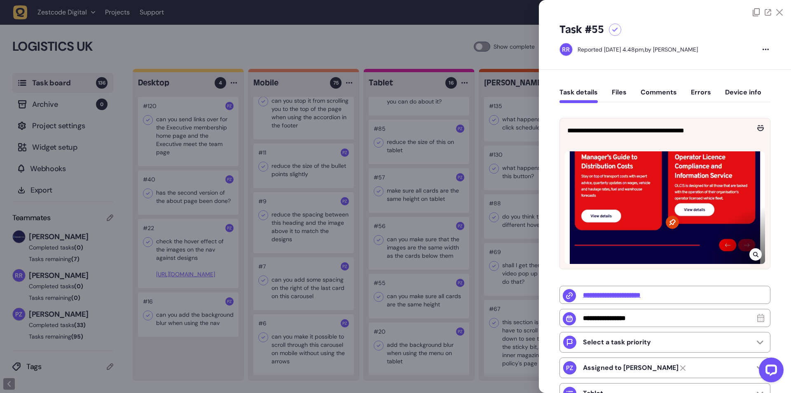
click at [474, 195] on div at bounding box center [395, 196] width 791 height 393
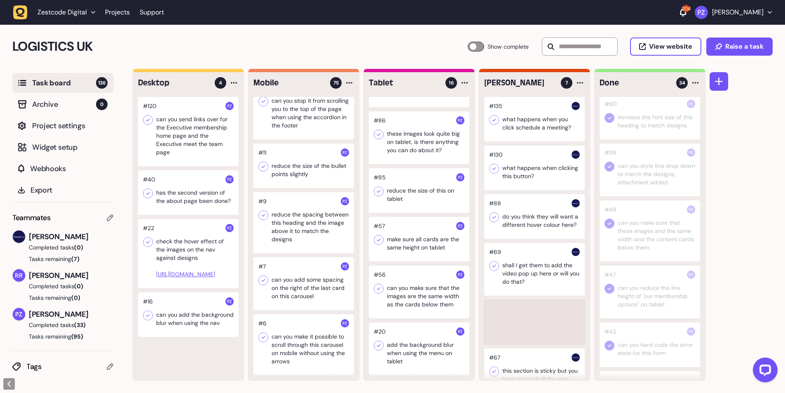
scroll to position [530, 0]
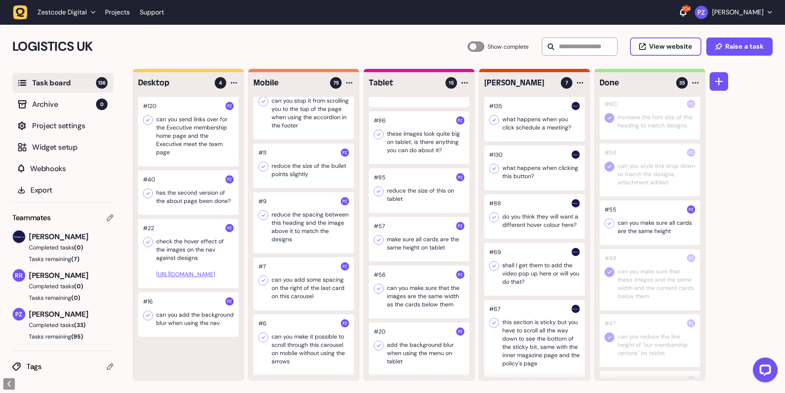
click at [610, 225] on icon at bounding box center [610, 223] width 4 height 3
click at [413, 296] on div at bounding box center [419, 291] width 101 height 53
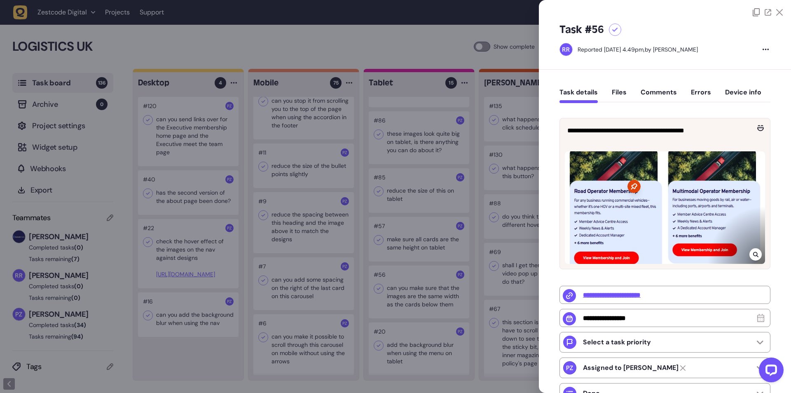
click at [405, 296] on div at bounding box center [395, 196] width 791 height 393
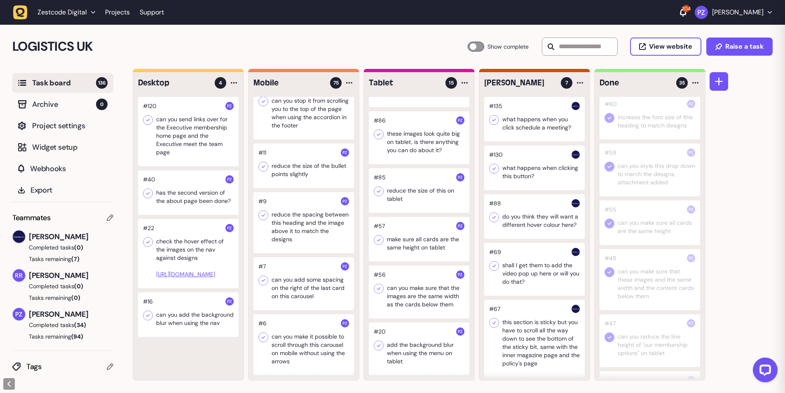
click at [403, 294] on div at bounding box center [419, 291] width 101 height 53
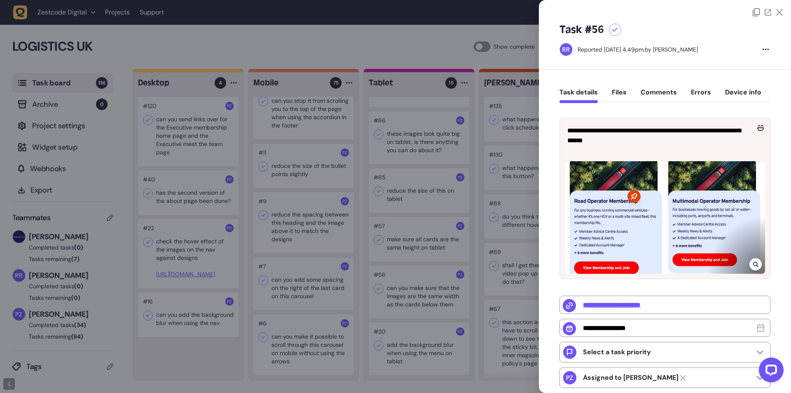
click at [450, 239] on div at bounding box center [395, 196] width 791 height 393
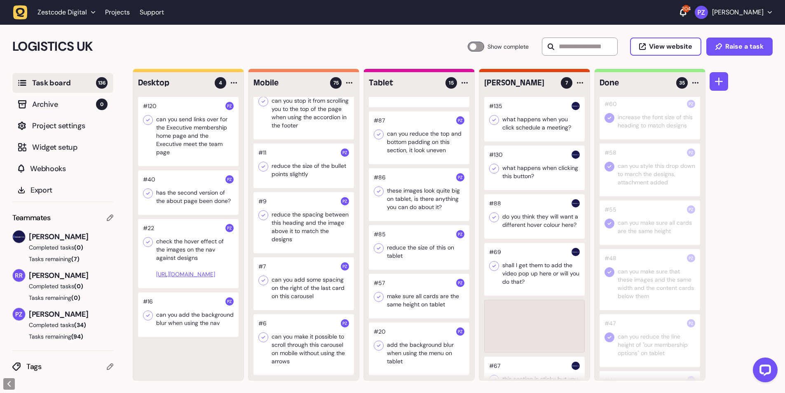
scroll to position [473, 0]
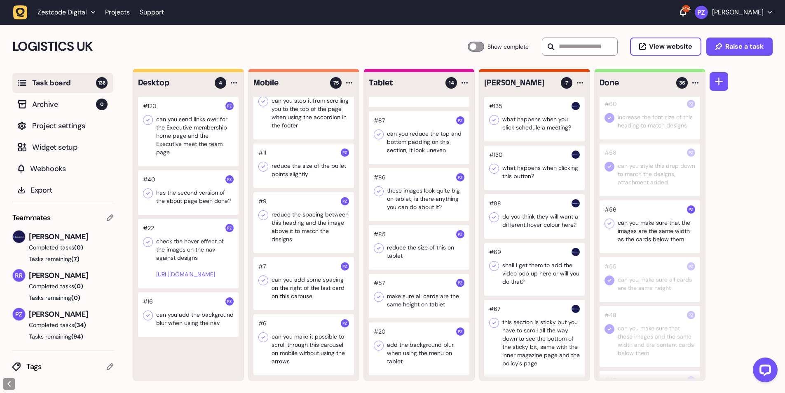
click at [610, 228] on icon at bounding box center [609, 223] width 8 height 8
click at [420, 293] on div at bounding box center [419, 296] width 101 height 45
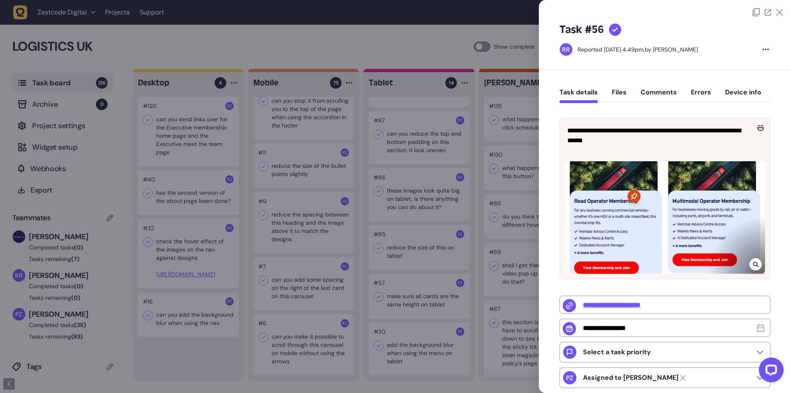
click at [408, 295] on div at bounding box center [395, 196] width 791 height 393
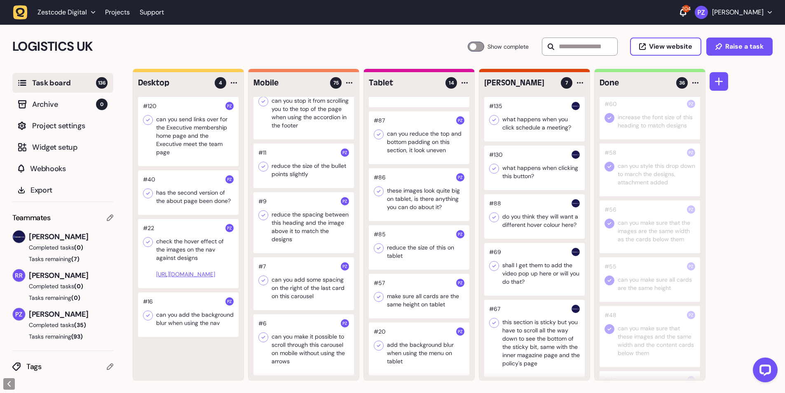
click at [411, 289] on div at bounding box center [419, 296] width 101 height 45
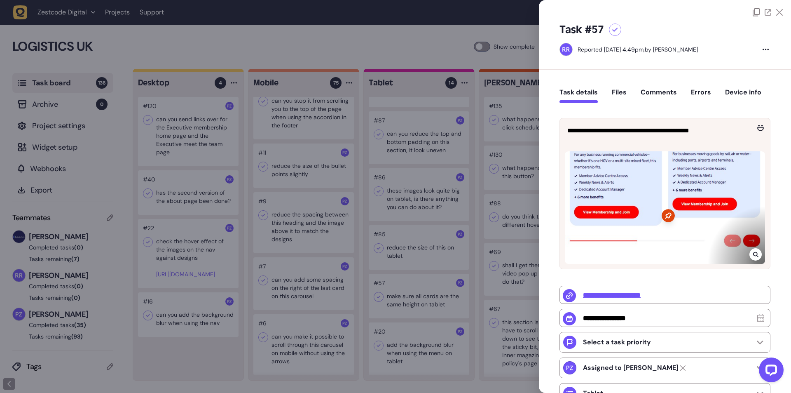
click at [448, 253] on div at bounding box center [395, 196] width 791 height 393
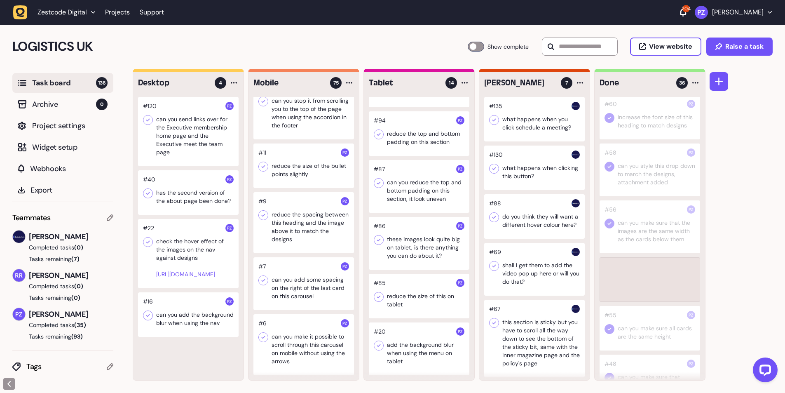
scroll to position [752, 0]
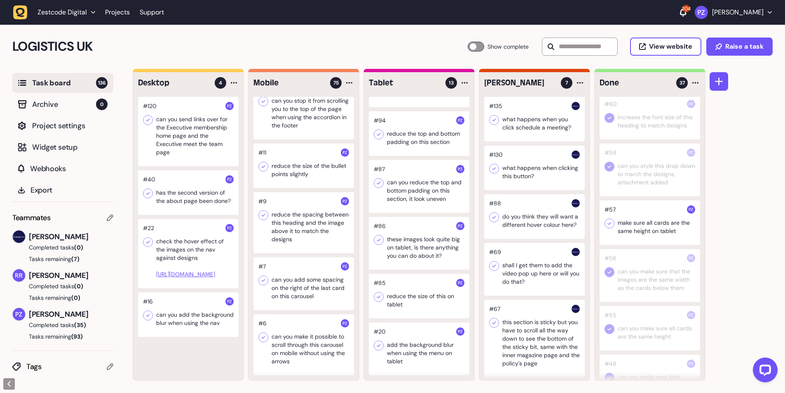
click at [609, 228] on icon at bounding box center [609, 223] width 8 height 8
click at [410, 293] on div at bounding box center [419, 296] width 101 height 45
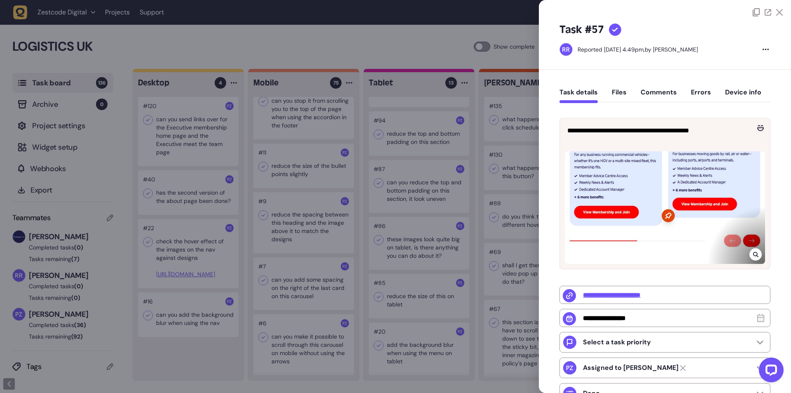
type input "**********"
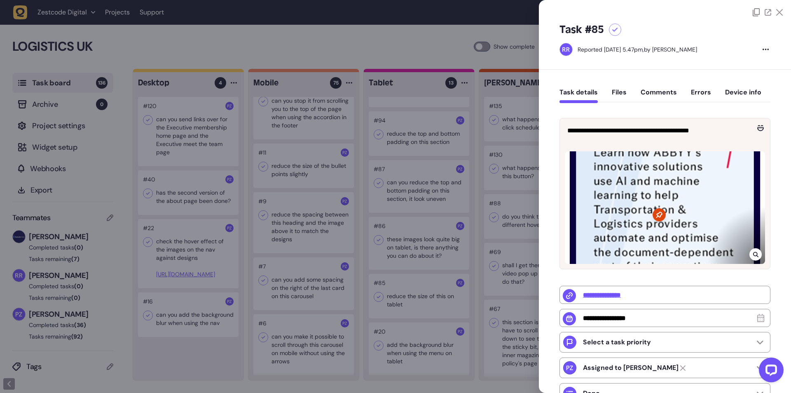
click at [409, 293] on div at bounding box center [395, 196] width 791 height 393
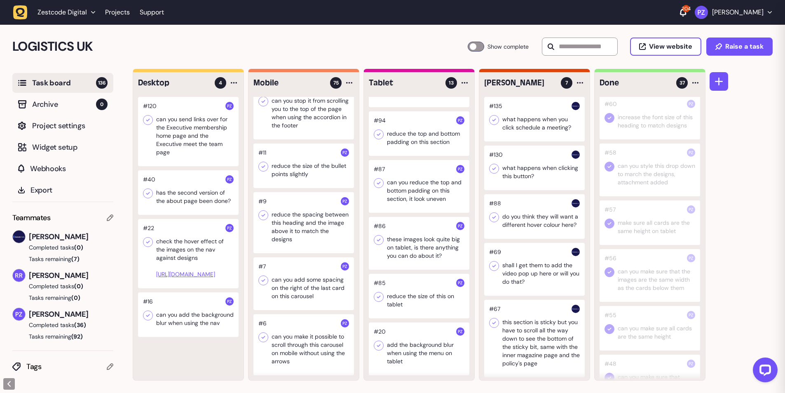
click at [409, 293] on div at bounding box center [419, 296] width 101 height 45
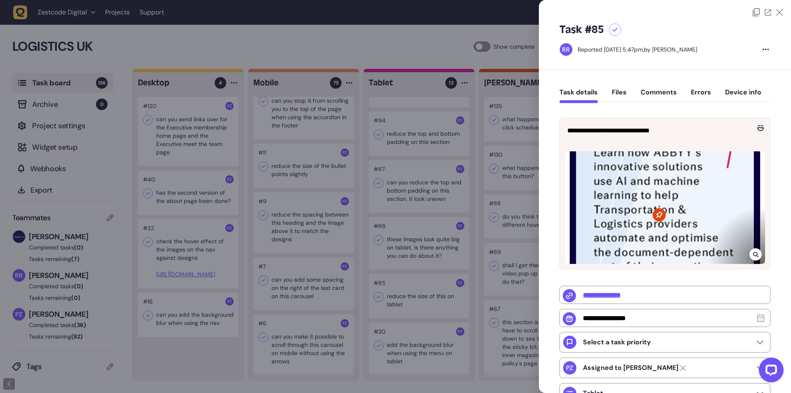
click at [756, 256] on icon at bounding box center [755, 254] width 5 height 5
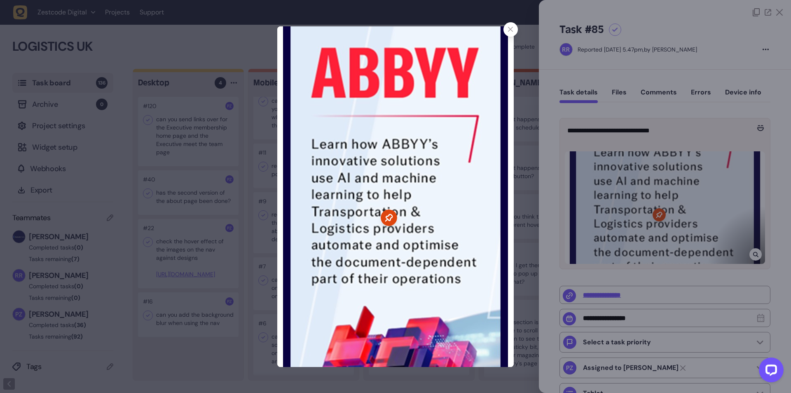
click at [450, 167] on img at bounding box center [395, 196] width 237 height 340
click at [511, 31] on icon at bounding box center [510, 29] width 5 height 5
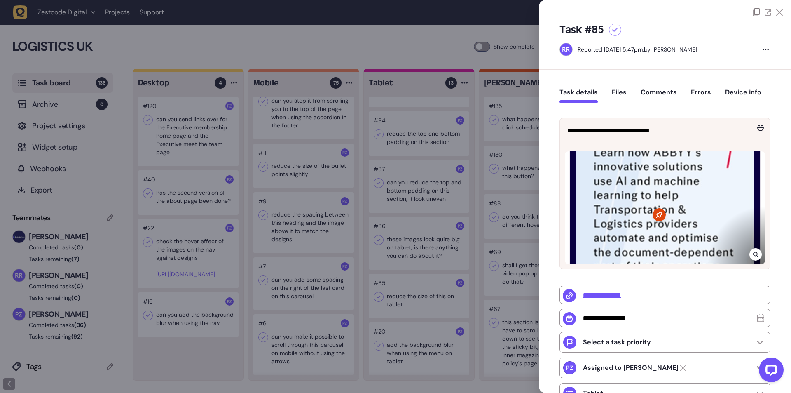
click at [406, 293] on div at bounding box center [395, 196] width 791 height 393
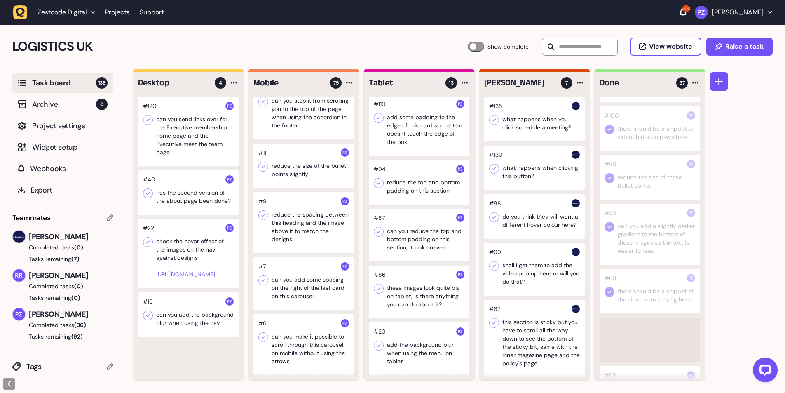
scroll to position [375, 0]
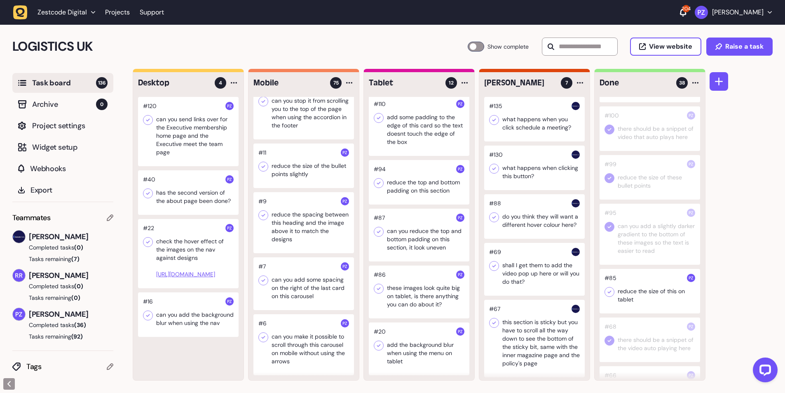
click at [612, 290] on icon at bounding box center [609, 292] width 8 height 8
click at [416, 291] on div at bounding box center [419, 291] width 101 height 53
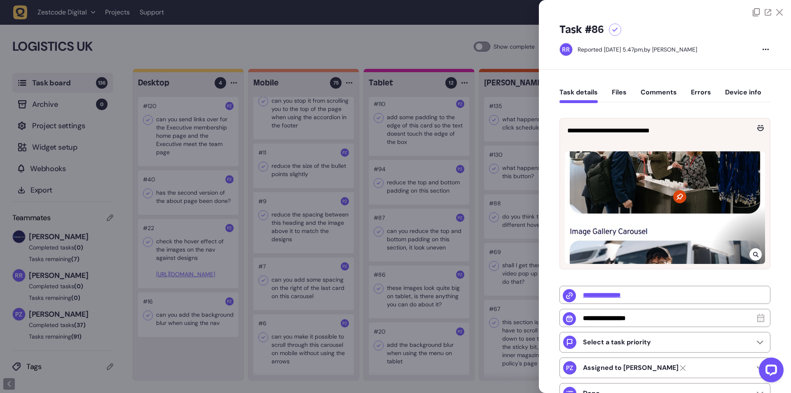
click at [416, 291] on div at bounding box center [395, 196] width 791 height 393
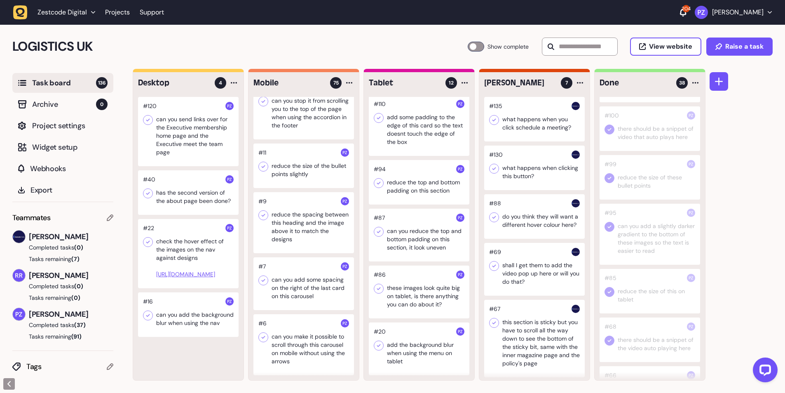
click at [416, 291] on div at bounding box center [419, 291] width 101 height 53
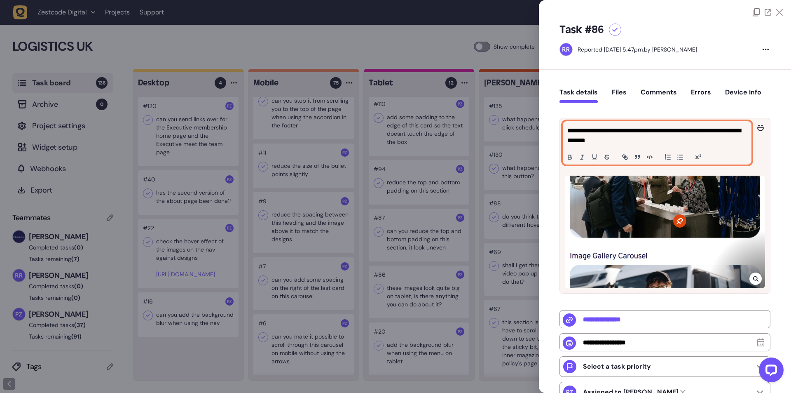
click at [596, 147] on div "**********" at bounding box center [657, 143] width 188 height 42
copy p "**********"
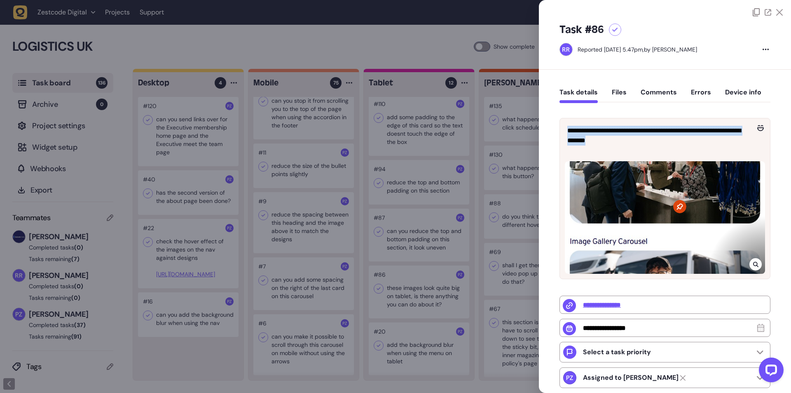
click at [758, 274] on div at bounding box center [665, 217] width 200 height 113
click at [754, 266] on icon at bounding box center [755, 264] width 5 height 7
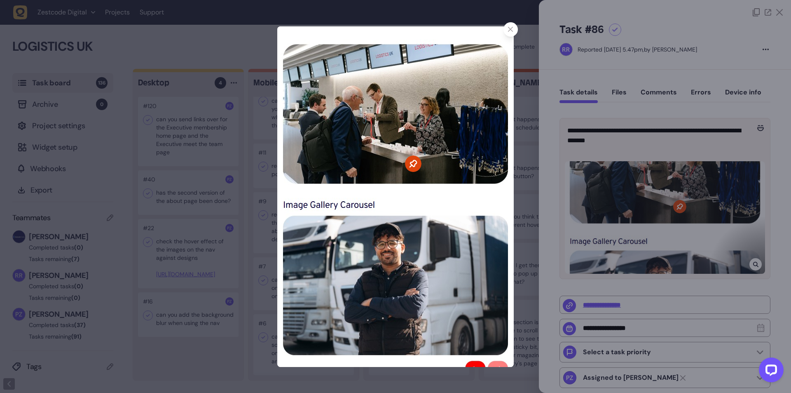
click at [509, 33] on div at bounding box center [511, 29] width 14 height 14
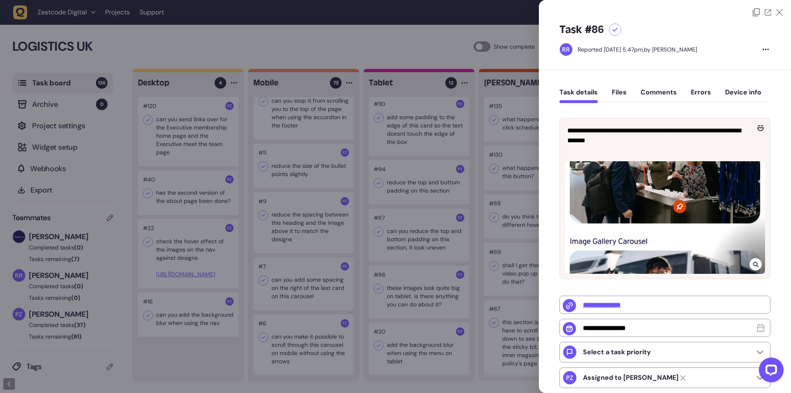
drag, startPoint x: 408, startPoint y: 247, endPoint x: 408, endPoint y: 302, distance: 54.4
click at [408, 247] on div at bounding box center [395, 196] width 791 height 393
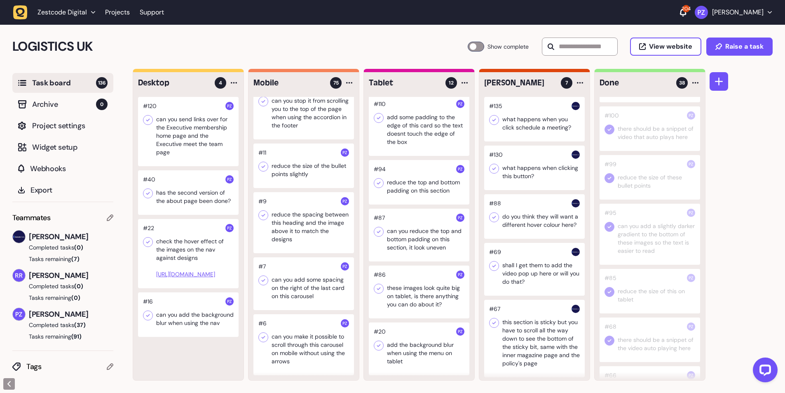
click at [400, 238] on div at bounding box center [419, 235] width 101 height 53
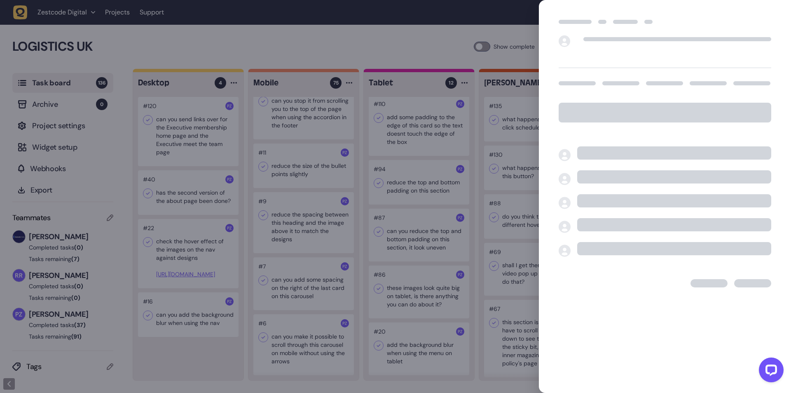
click at [394, 233] on div at bounding box center [395, 196] width 791 height 393
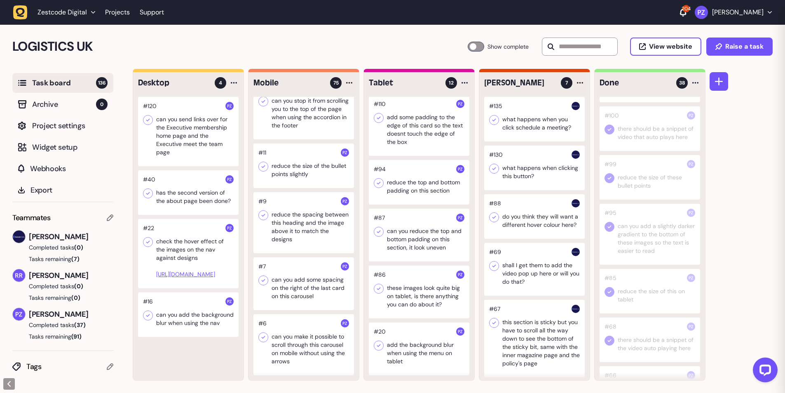
click at [401, 235] on div at bounding box center [419, 235] width 101 height 53
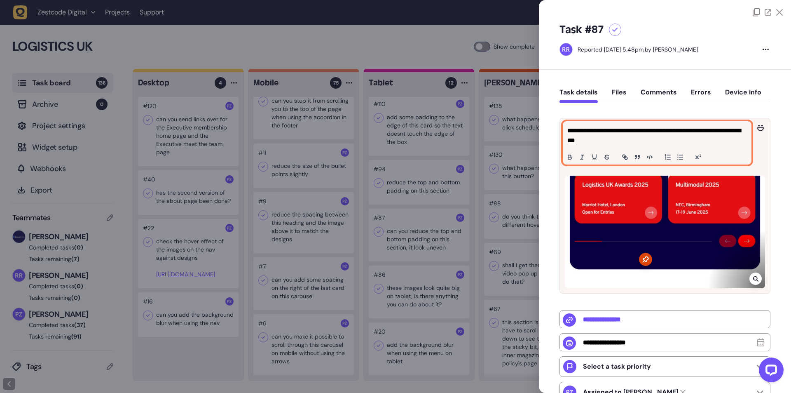
click at [611, 129] on p "**********" at bounding box center [657, 136] width 178 height 20
copy p "**********"
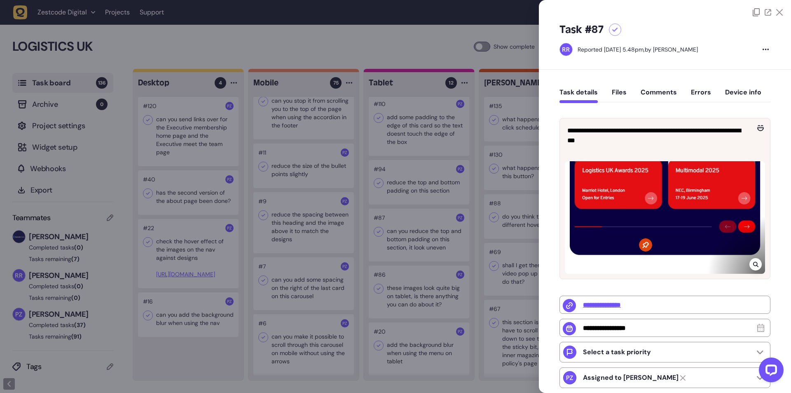
click at [755, 267] on icon at bounding box center [755, 264] width 5 height 7
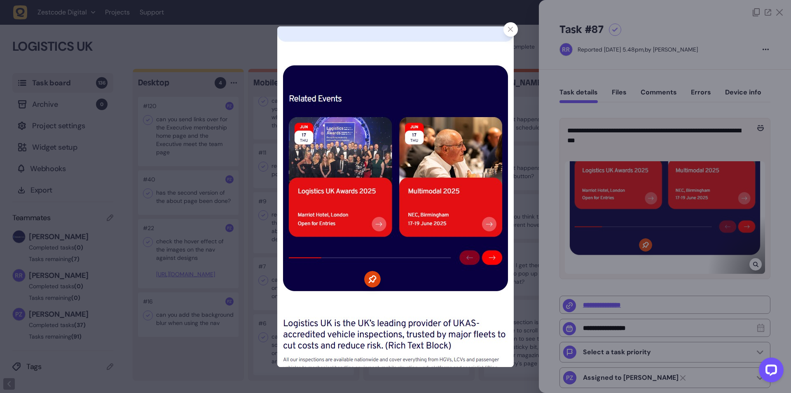
click at [516, 33] on div at bounding box center [511, 29] width 14 height 14
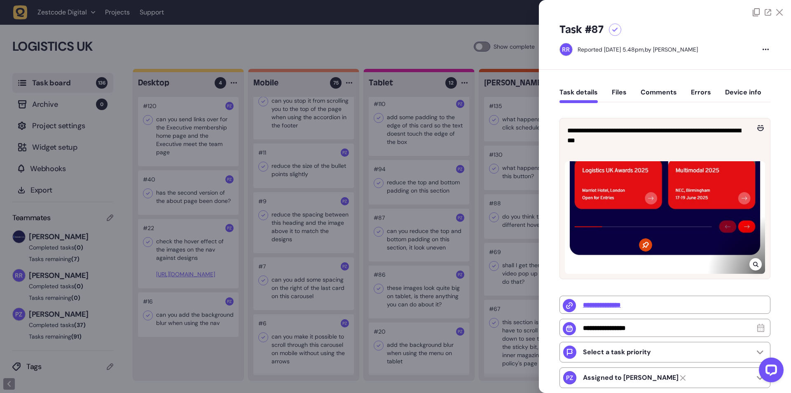
click at [504, 136] on div at bounding box center [395, 196] width 791 height 393
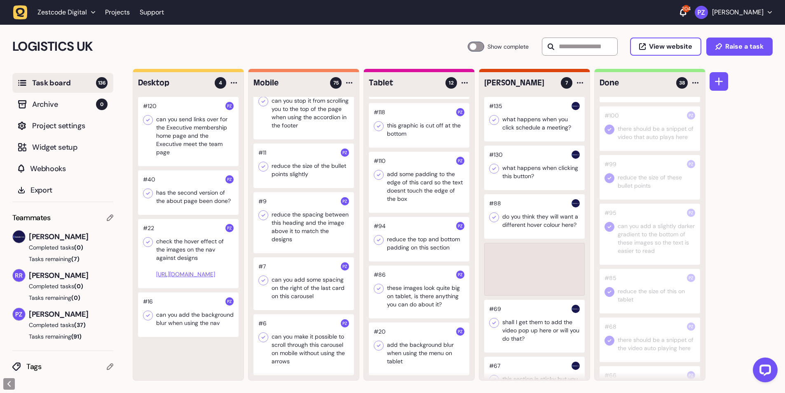
scroll to position [319, 0]
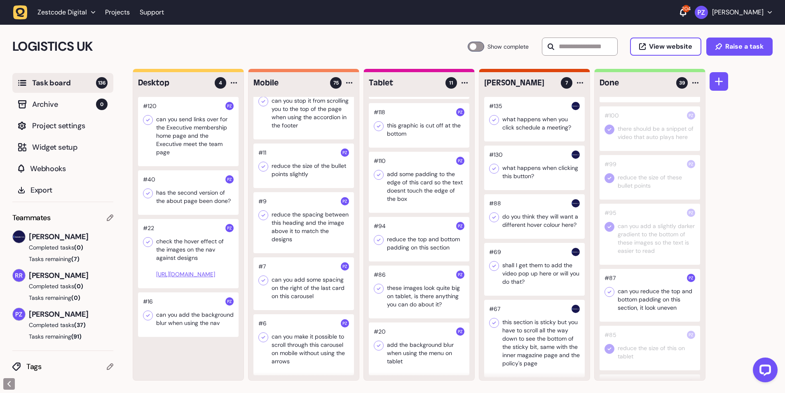
click at [609, 286] on div at bounding box center [650, 295] width 101 height 53
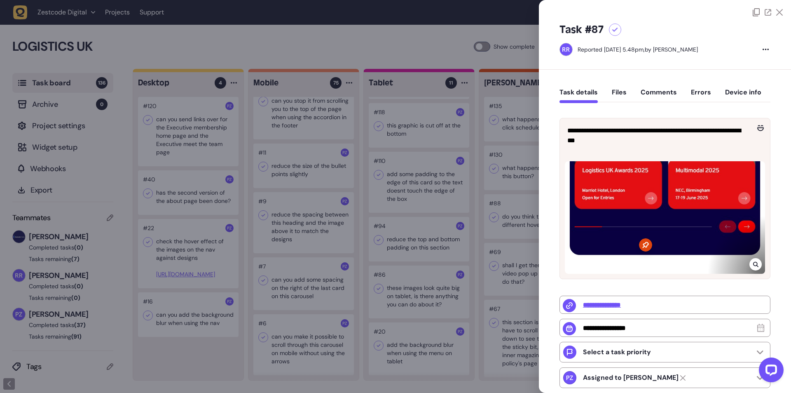
click at [507, 289] on div at bounding box center [395, 196] width 791 height 393
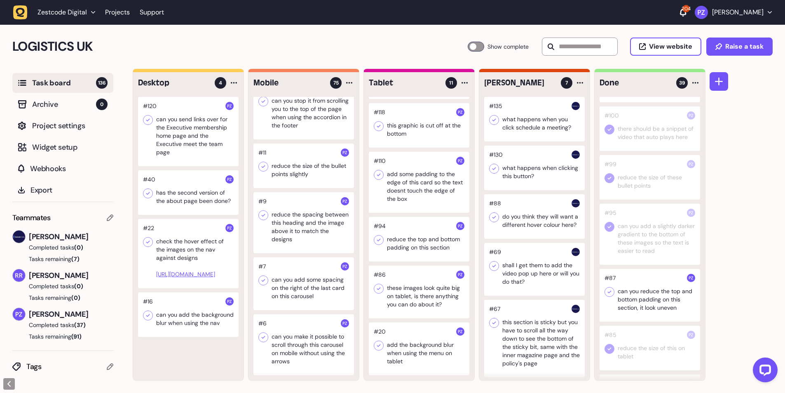
click at [614, 296] on div at bounding box center [650, 295] width 101 height 53
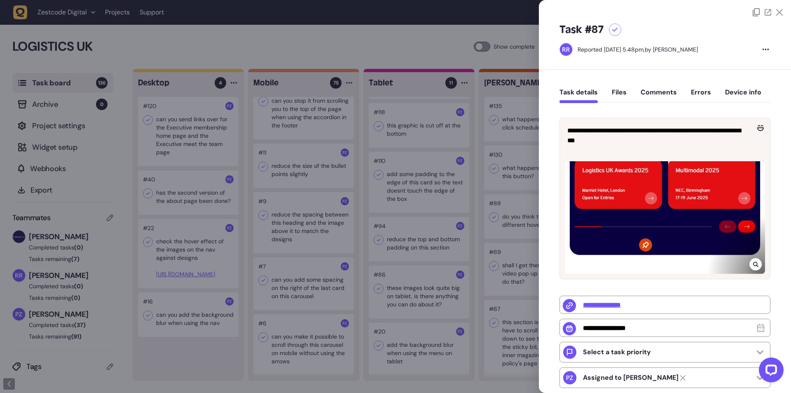
click at [525, 289] on div at bounding box center [395, 196] width 791 height 393
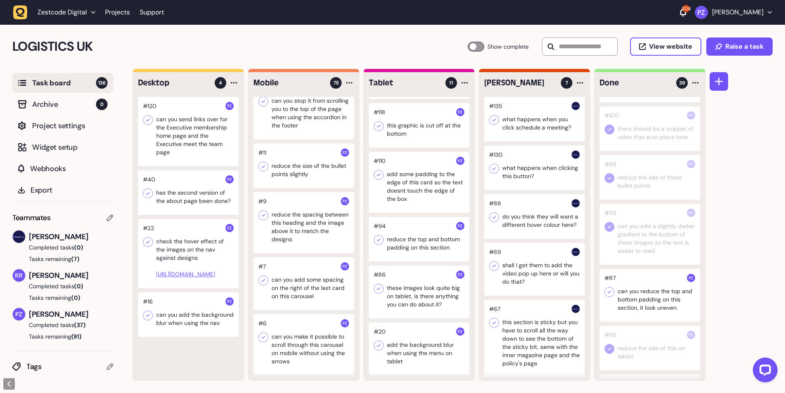
click at [608, 290] on icon at bounding box center [609, 292] width 8 height 8
click at [405, 239] on div at bounding box center [419, 239] width 101 height 45
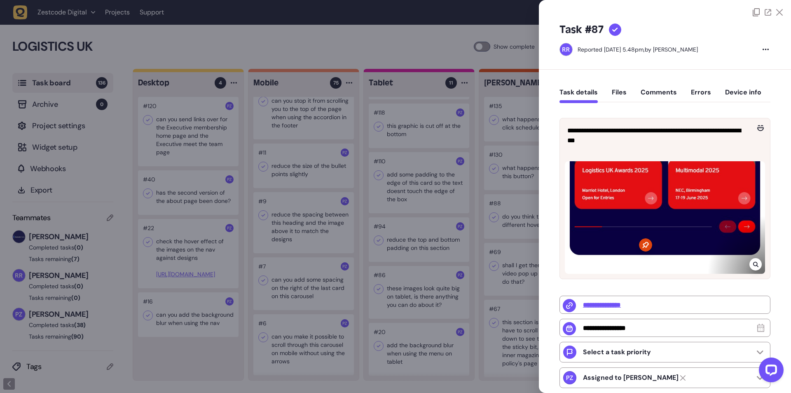
type input "**********"
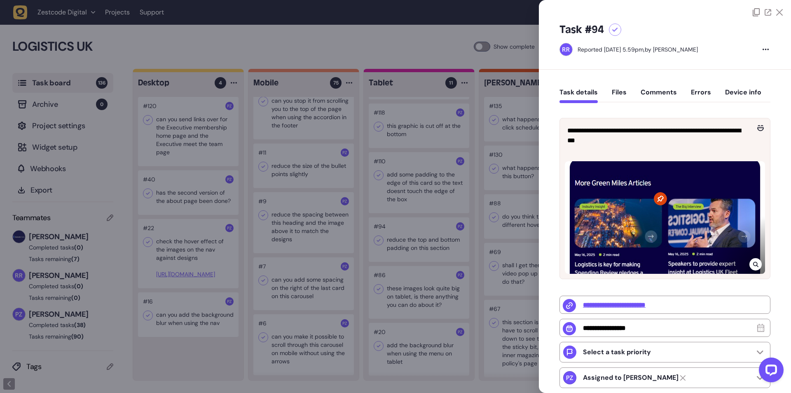
click at [415, 246] on div at bounding box center [395, 196] width 791 height 393
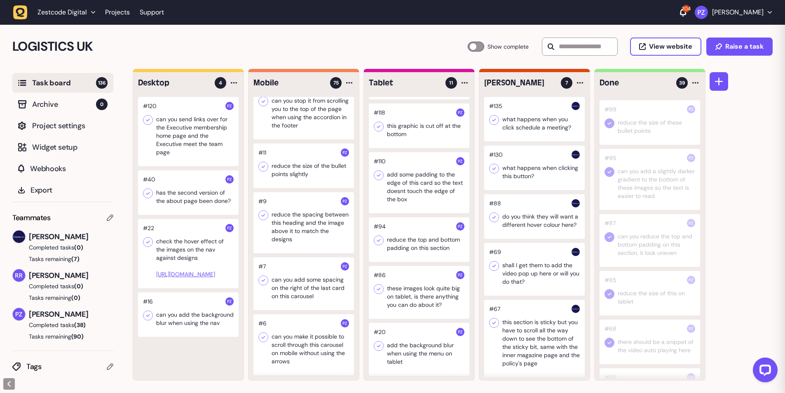
click at [419, 242] on div at bounding box center [419, 239] width 101 height 45
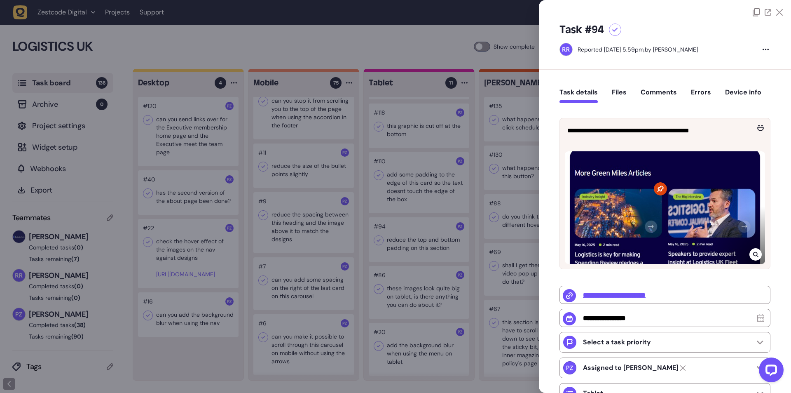
click at [753, 251] on icon at bounding box center [755, 254] width 5 height 7
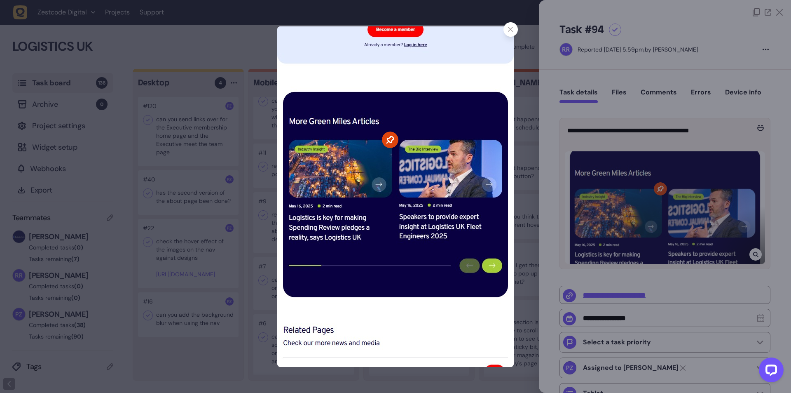
click at [507, 29] on div at bounding box center [511, 29] width 14 height 14
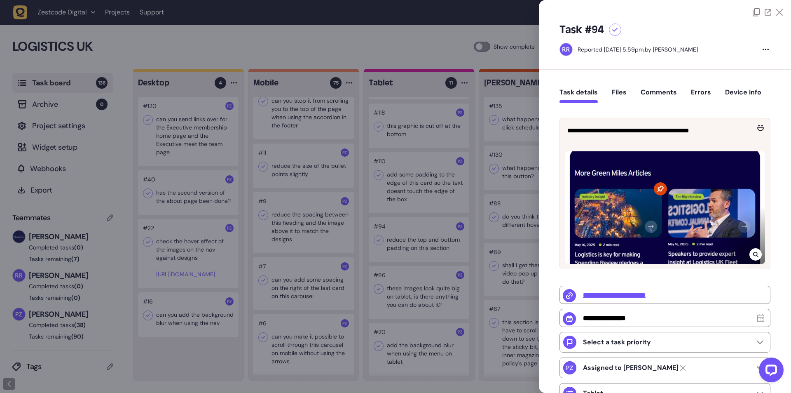
click at [513, 265] on div at bounding box center [395, 196] width 791 height 393
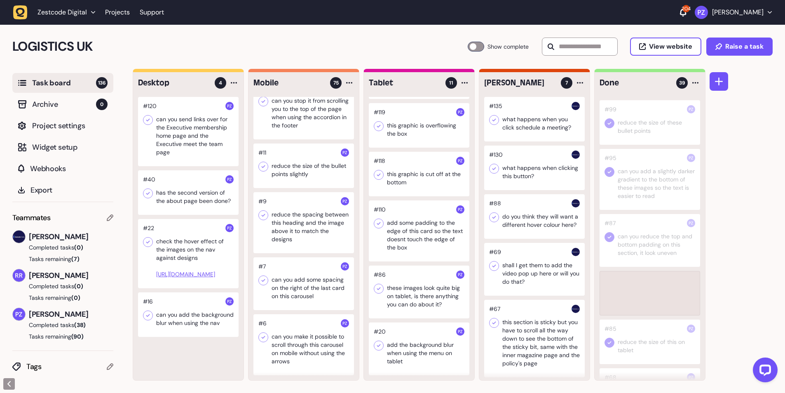
scroll to position [477, 0]
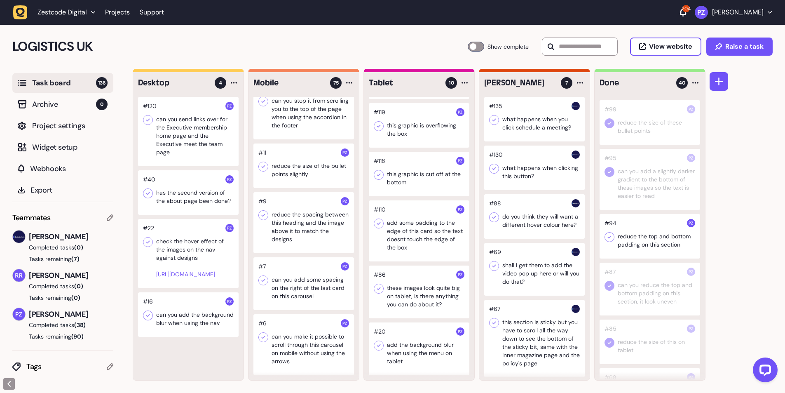
click at [609, 233] on icon at bounding box center [609, 237] width 8 height 8
click at [402, 238] on div at bounding box center [419, 230] width 101 height 61
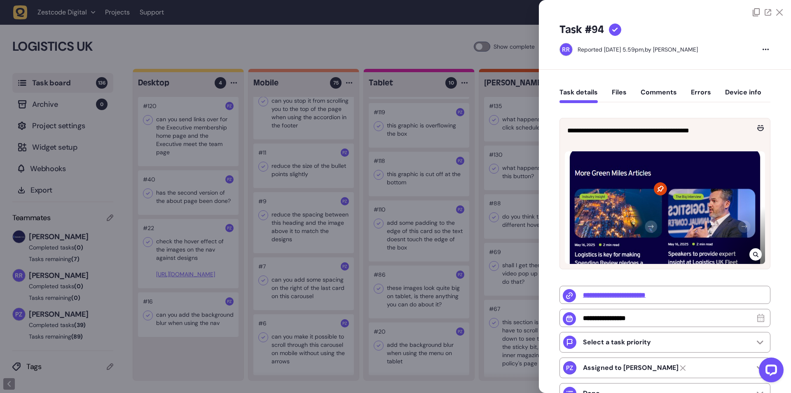
type input "**********"
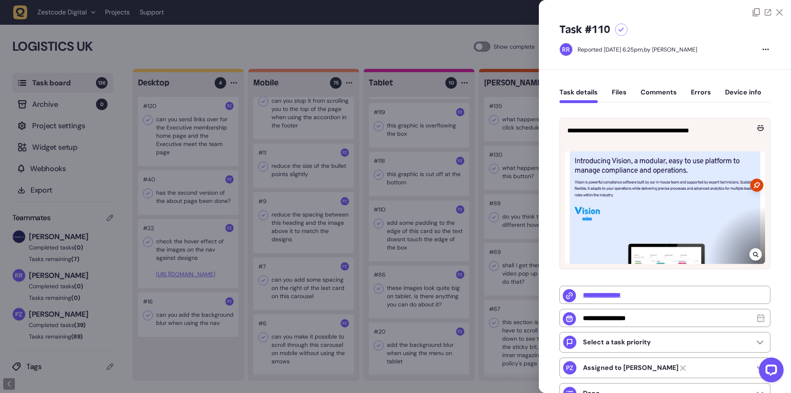
click at [397, 234] on div at bounding box center [395, 196] width 791 height 393
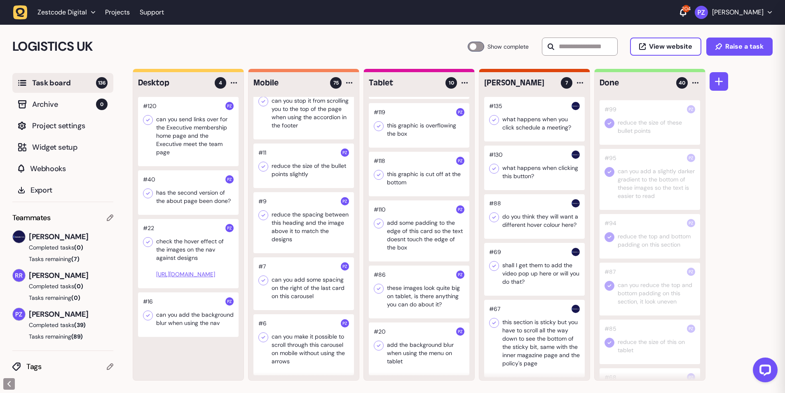
click at [397, 234] on div at bounding box center [419, 230] width 101 height 61
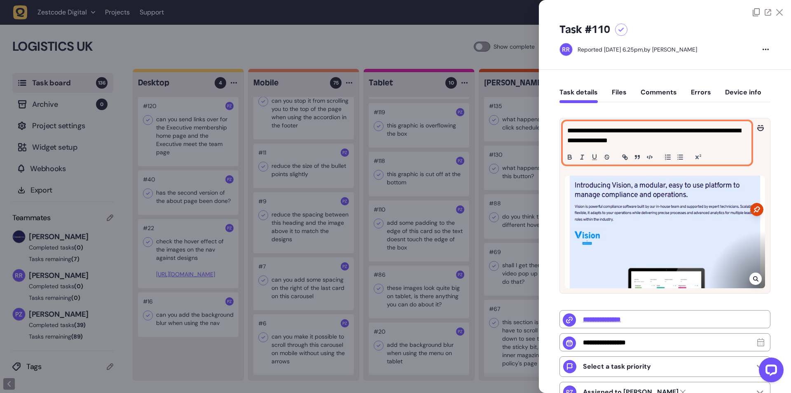
click at [592, 142] on p "**********" at bounding box center [657, 136] width 178 height 20
copy p "**********"
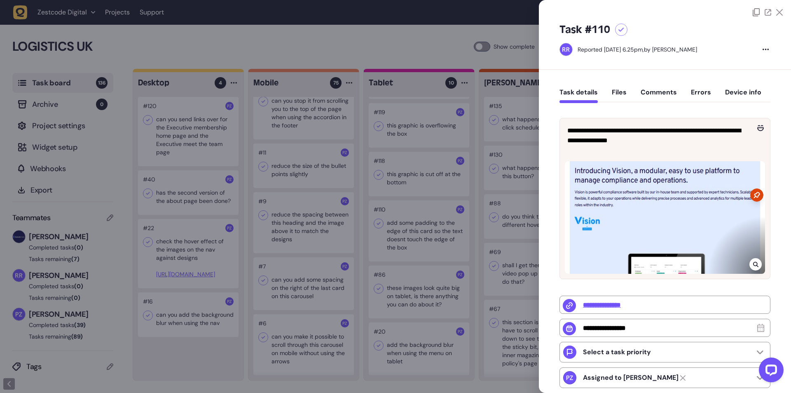
click at [753, 267] on icon at bounding box center [755, 264] width 5 height 7
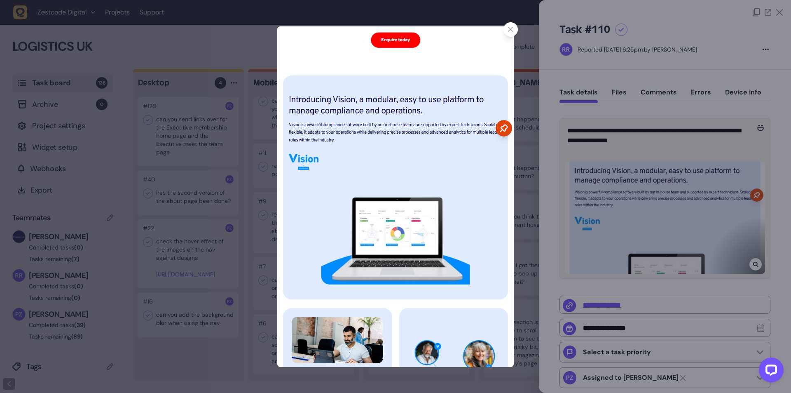
click at [511, 34] on div at bounding box center [511, 29] width 14 height 14
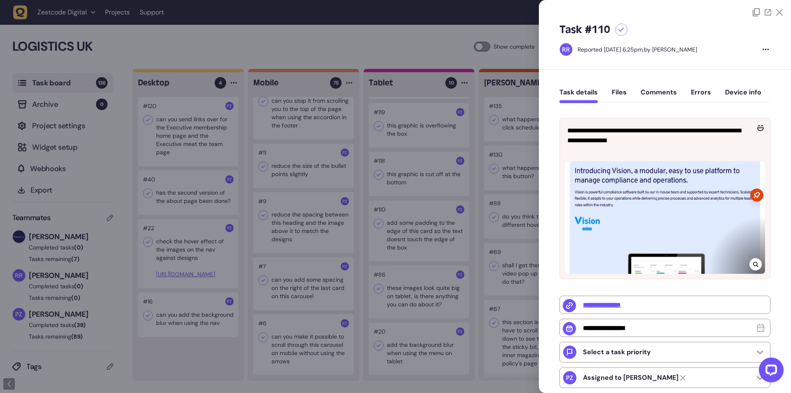
click at [378, 233] on div at bounding box center [395, 196] width 791 height 393
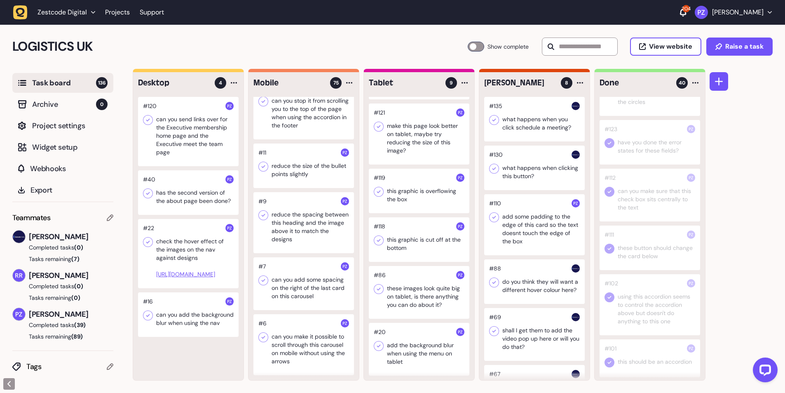
scroll to position [205, 0]
click at [406, 306] on div at bounding box center [419, 291] width 101 height 53
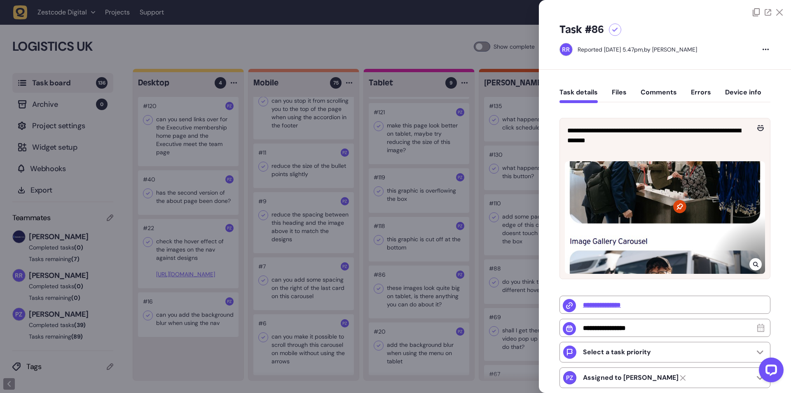
click at [404, 305] on div at bounding box center [395, 196] width 791 height 393
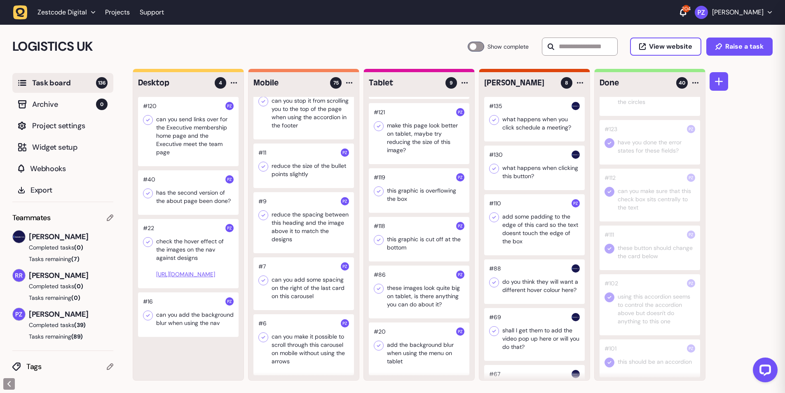
click at [408, 246] on div at bounding box center [419, 239] width 101 height 45
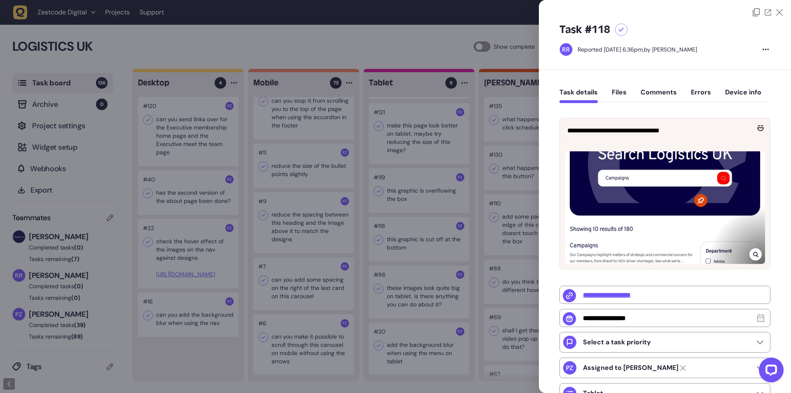
click at [404, 243] on div at bounding box center [395, 196] width 791 height 393
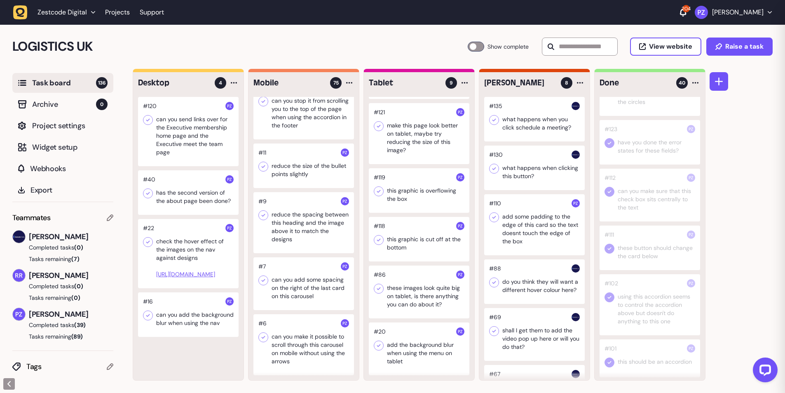
click at [404, 243] on div at bounding box center [419, 239] width 101 height 45
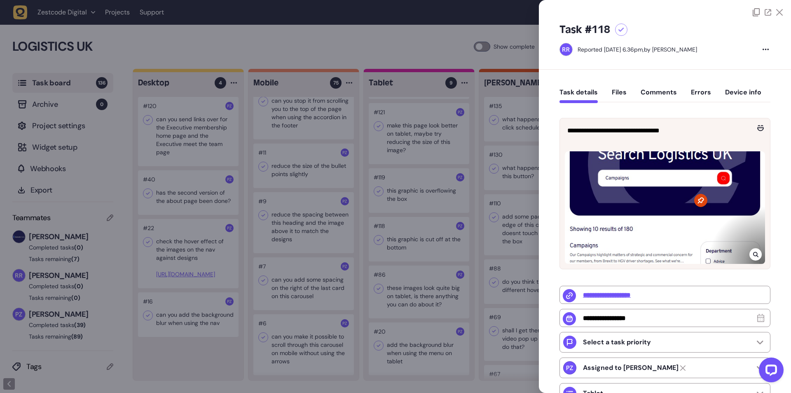
click at [404, 243] on div at bounding box center [395, 196] width 791 height 393
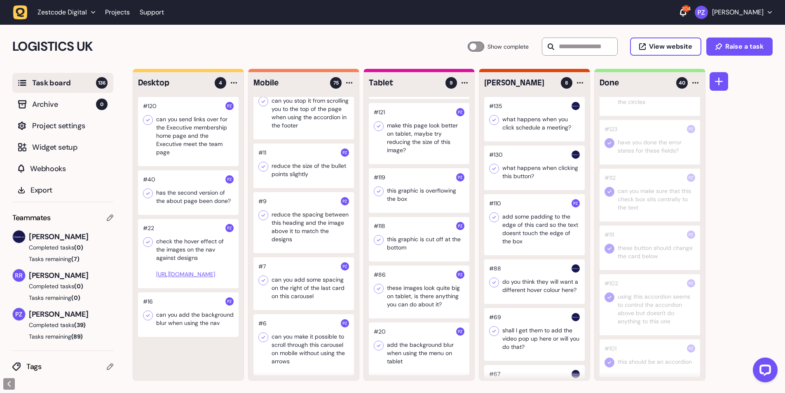
click at [526, 230] on div at bounding box center [534, 224] width 101 height 61
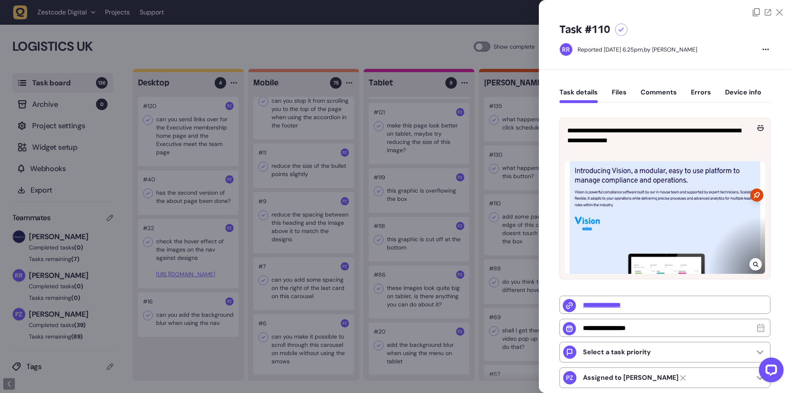
click at [514, 228] on div at bounding box center [395, 196] width 791 height 393
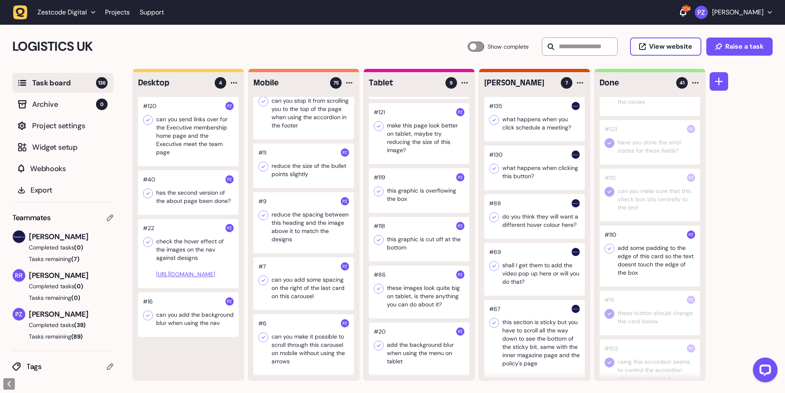
click at [608, 248] on icon at bounding box center [609, 248] width 8 height 8
click at [405, 244] on div at bounding box center [419, 239] width 101 height 45
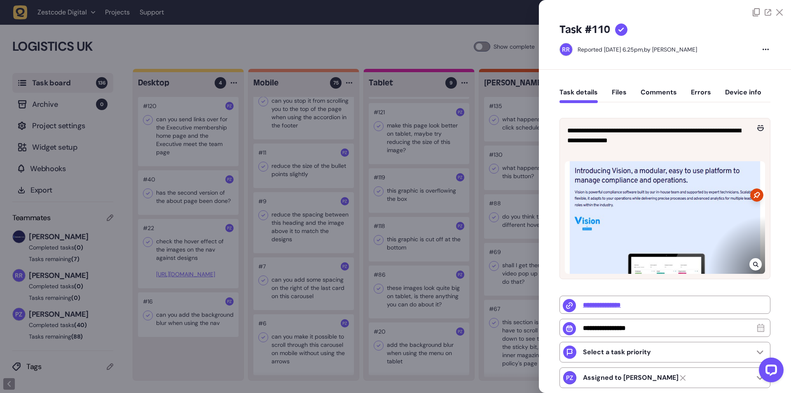
type input "**********"
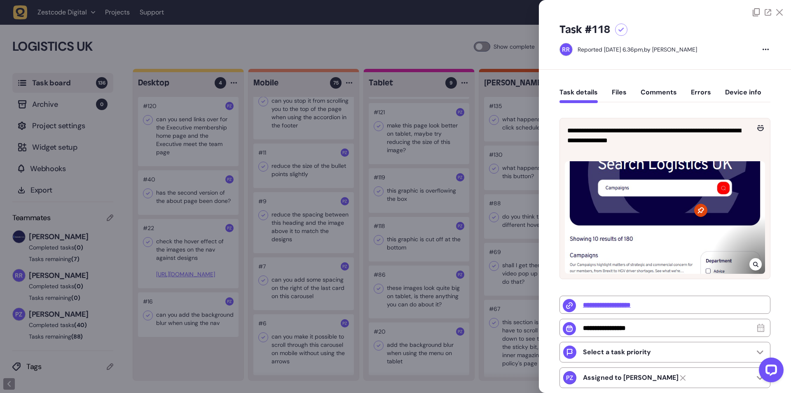
click at [540, 214] on div "**********" at bounding box center [665, 291] width 252 height 442
click at [404, 237] on div at bounding box center [395, 196] width 791 height 393
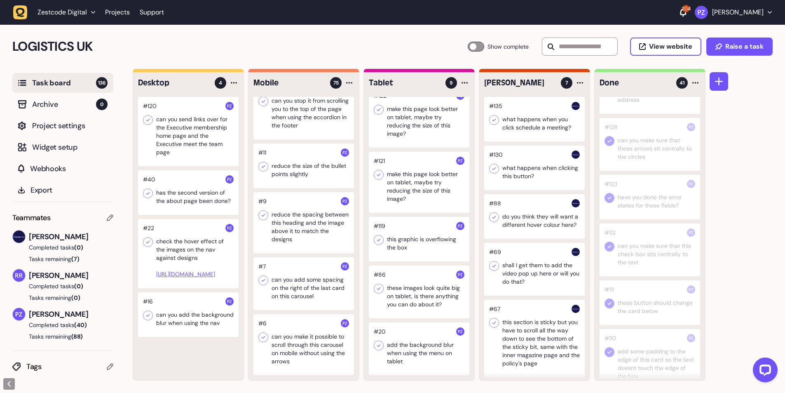
scroll to position [93, 0]
click at [606, 244] on icon at bounding box center [609, 246] width 8 height 8
click at [404, 237] on div at bounding box center [419, 239] width 101 height 45
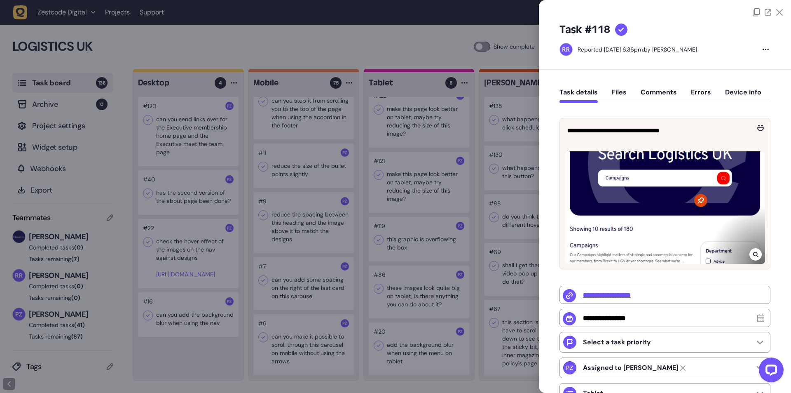
type input "*******"
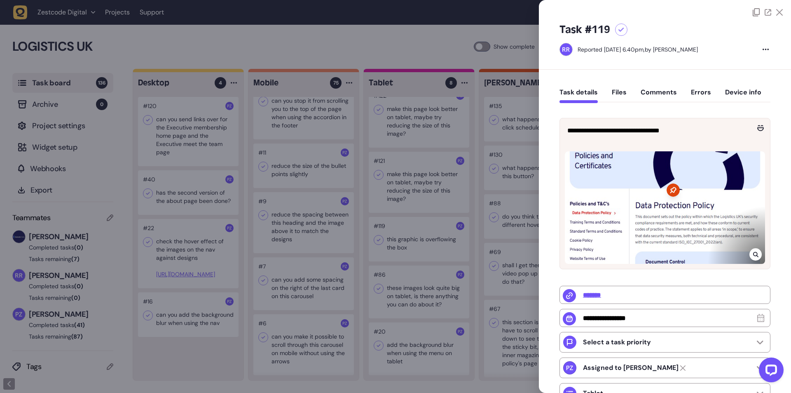
click at [402, 239] on div at bounding box center [395, 196] width 791 height 393
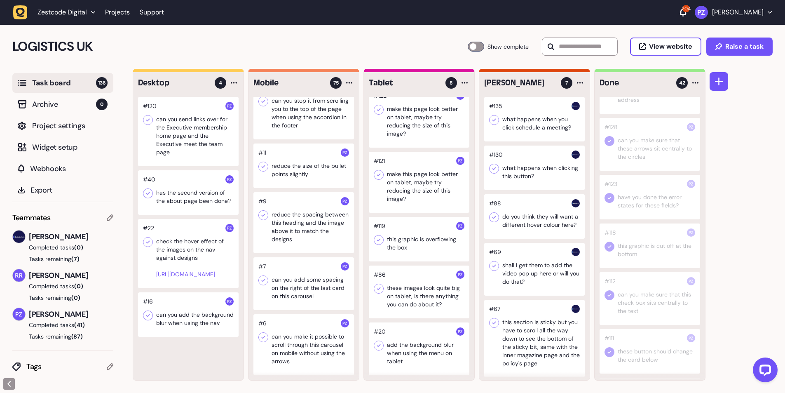
click at [399, 241] on div at bounding box center [419, 239] width 101 height 45
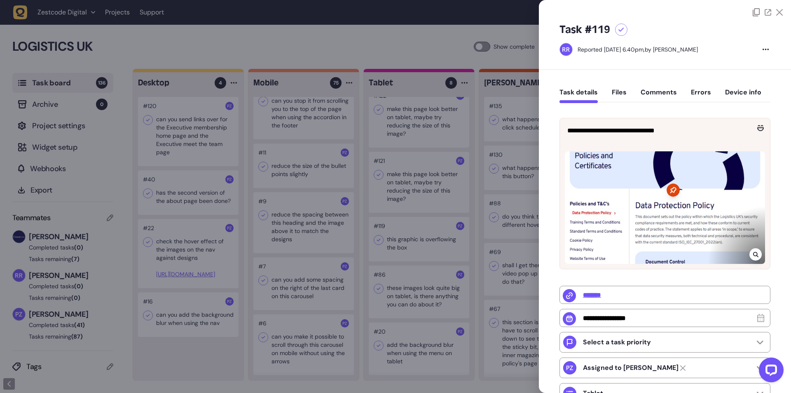
click at [406, 237] on div at bounding box center [395, 196] width 791 height 393
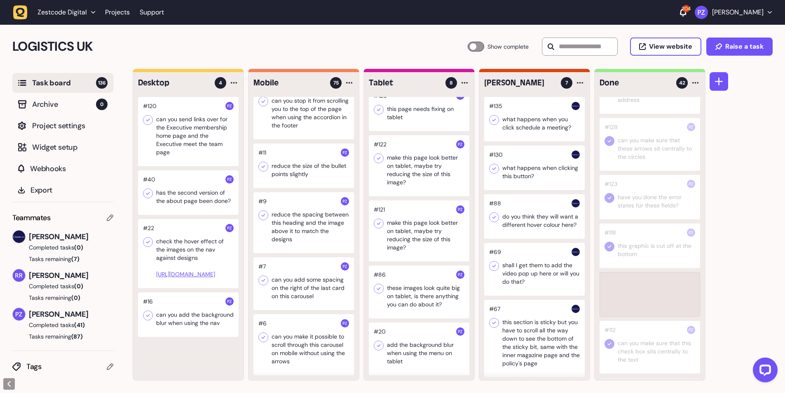
scroll to position [93, 0]
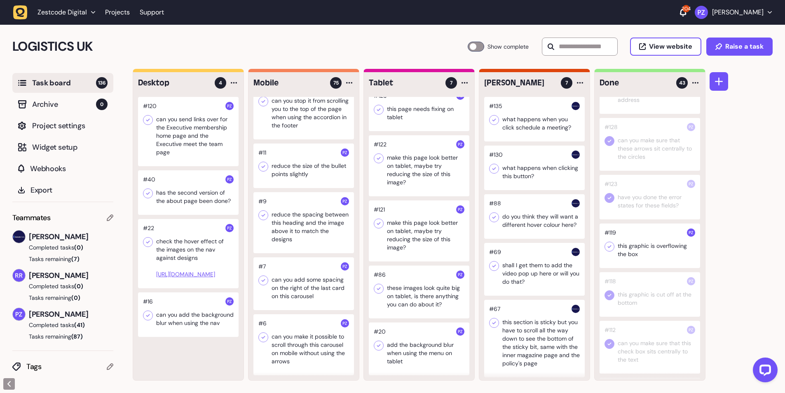
click at [606, 244] on icon at bounding box center [609, 246] width 8 height 8
click at [400, 231] on div at bounding box center [419, 230] width 101 height 61
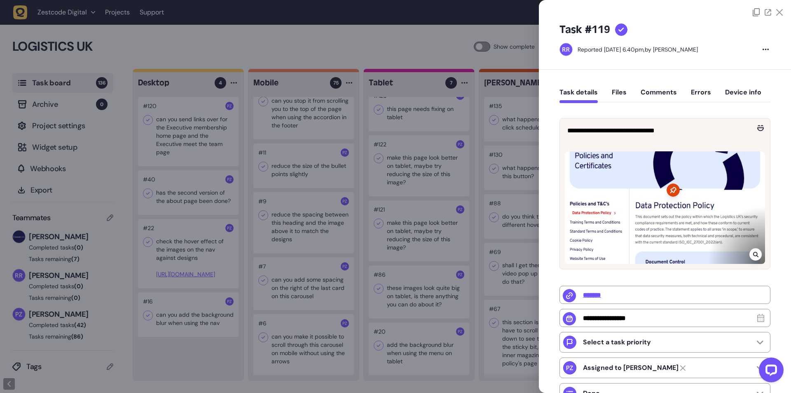
type input "**********"
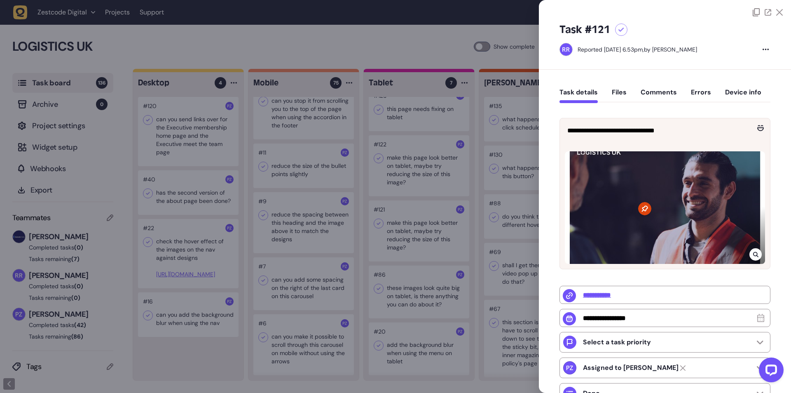
click at [400, 231] on div at bounding box center [395, 196] width 791 height 393
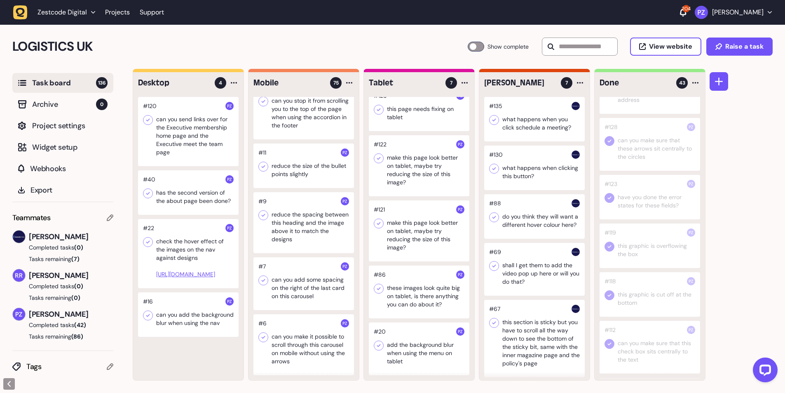
click at [402, 232] on div at bounding box center [419, 230] width 101 height 61
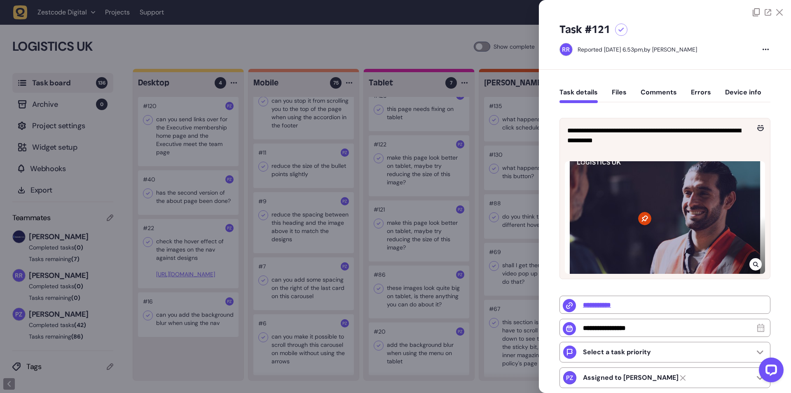
click at [753, 262] on icon at bounding box center [755, 264] width 5 height 7
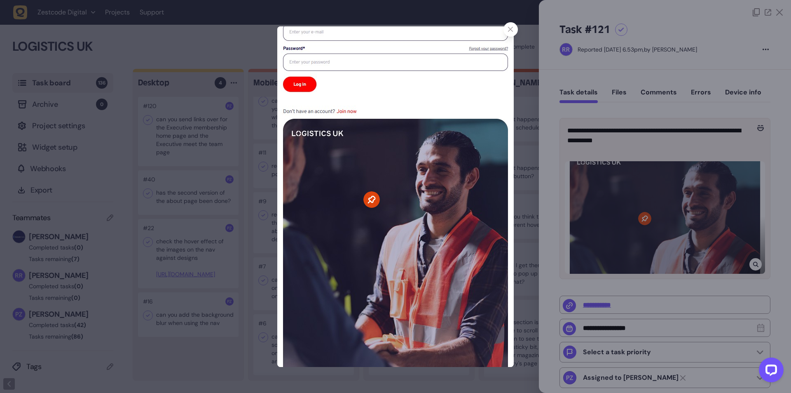
click at [513, 27] on icon at bounding box center [510, 29] width 5 height 5
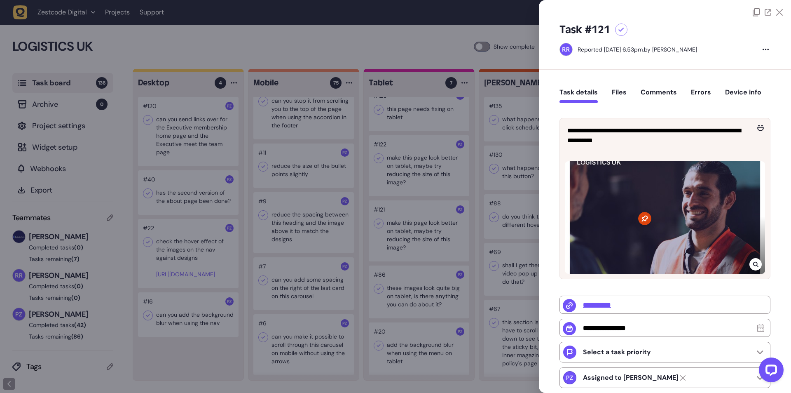
click at [387, 231] on div at bounding box center [395, 196] width 791 height 393
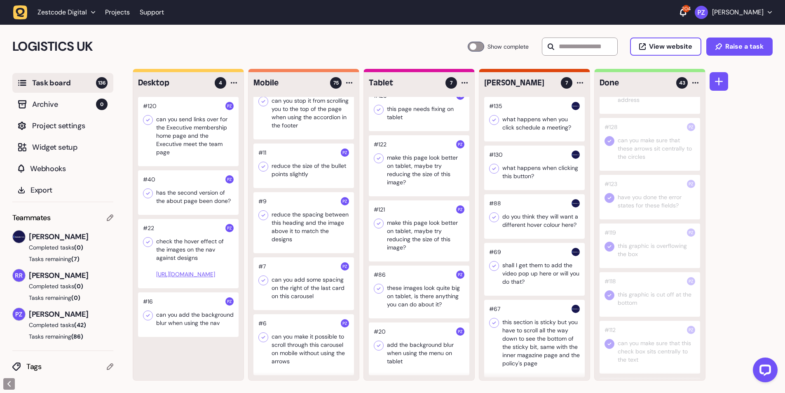
click at [408, 237] on div at bounding box center [419, 230] width 101 height 61
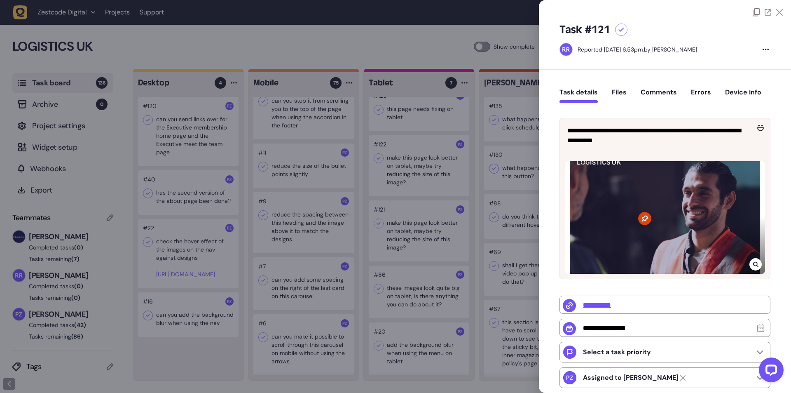
click at [404, 237] on div at bounding box center [395, 196] width 791 height 393
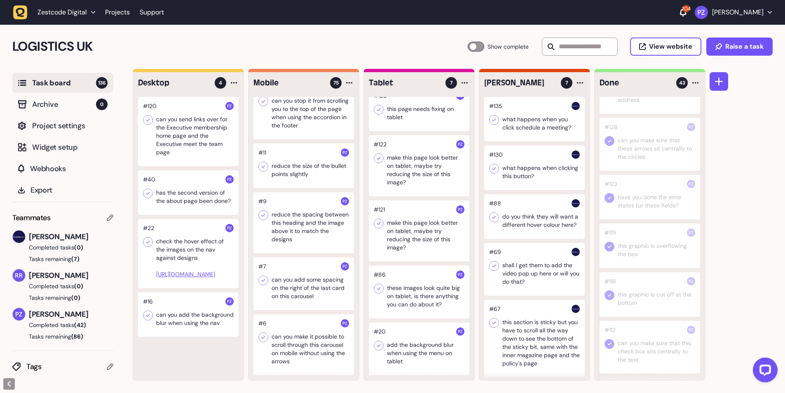
click at [409, 165] on div at bounding box center [419, 165] width 101 height 61
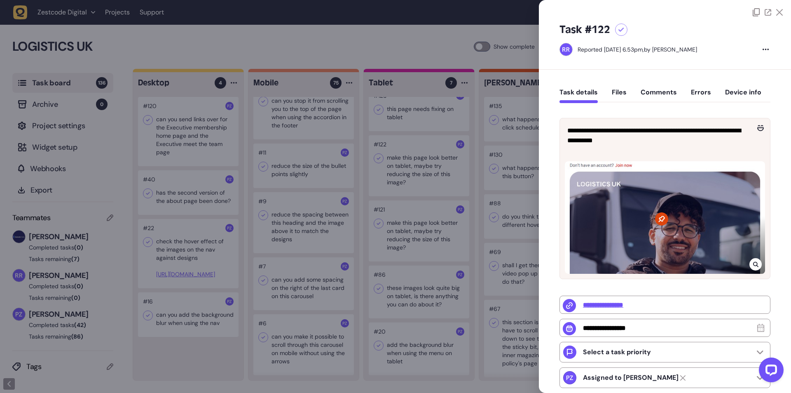
click at [409, 165] on div at bounding box center [395, 196] width 791 height 393
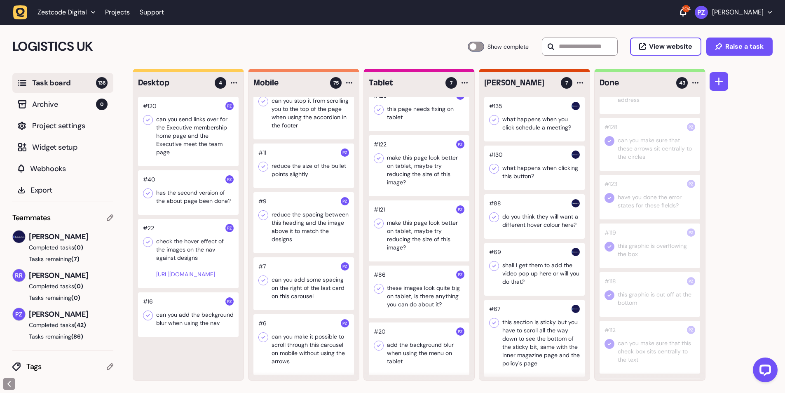
click at [404, 169] on div at bounding box center [419, 165] width 101 height 61
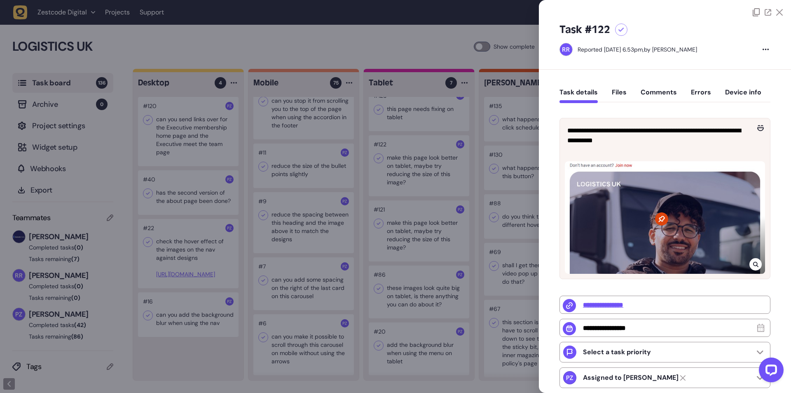
drag, startPoint x: 382, startPoint y: 223, endPoint x: 395, endPoint y: 228, distance: 13.4
click at [382, 223] on div at bounding box center [395, 196] width 791 height 393
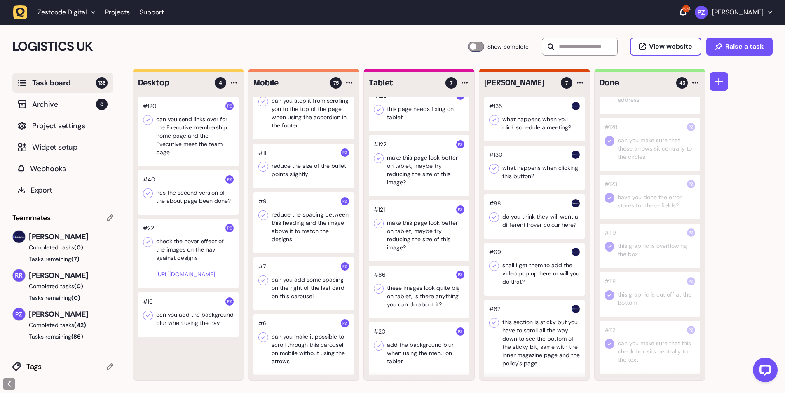
scroll to position [53, 0]
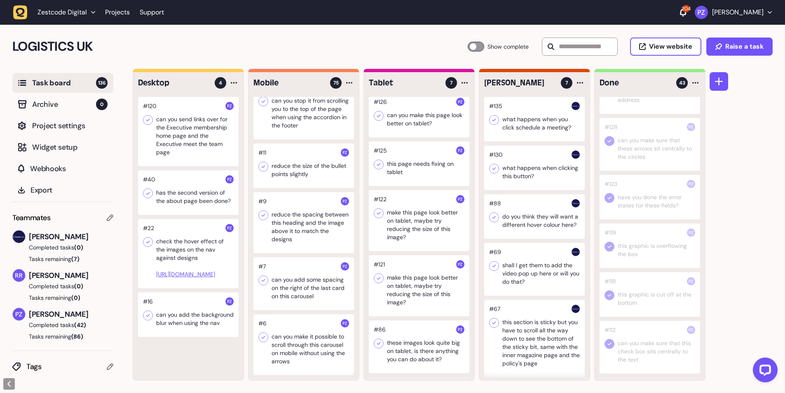
click at [415, 219] on div at bounding box center [419, 220] width 101 height 61
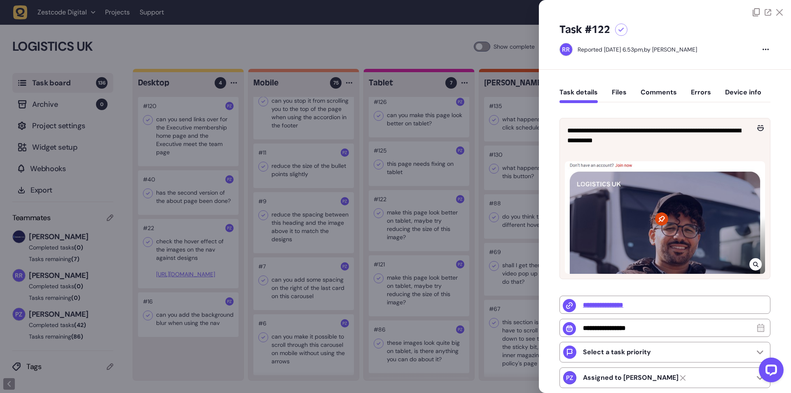
click at [408, 219] on div at bounding box center [395, 196] width 791 height 393
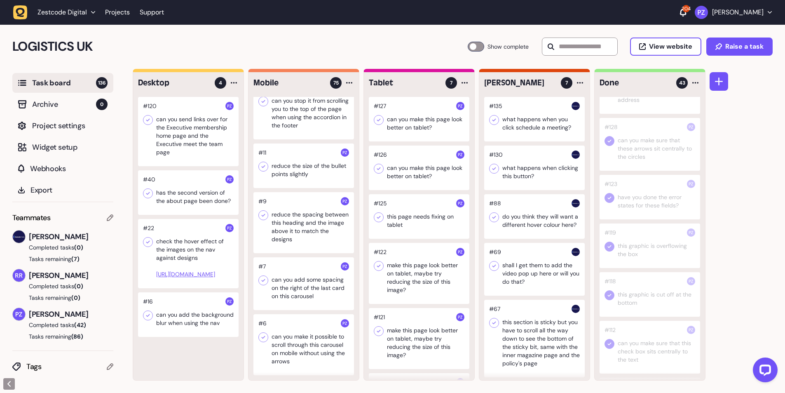
click at [399, 213] on div at bounding box center [419, 216] width 101 height 45
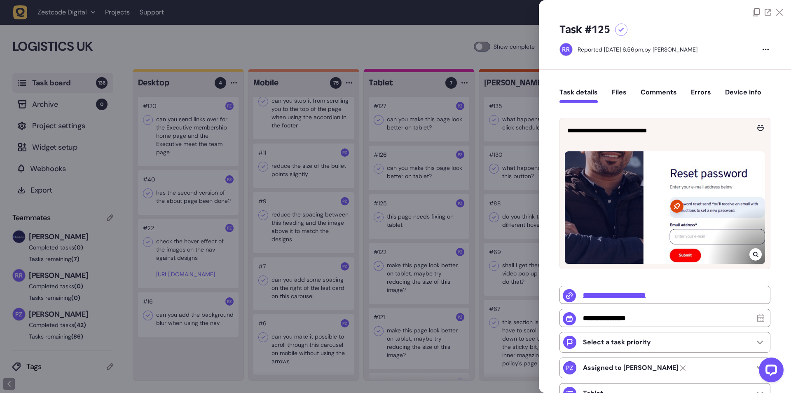
click at [409, 219] on div at bounding box center [395, 196] width 791 height 393
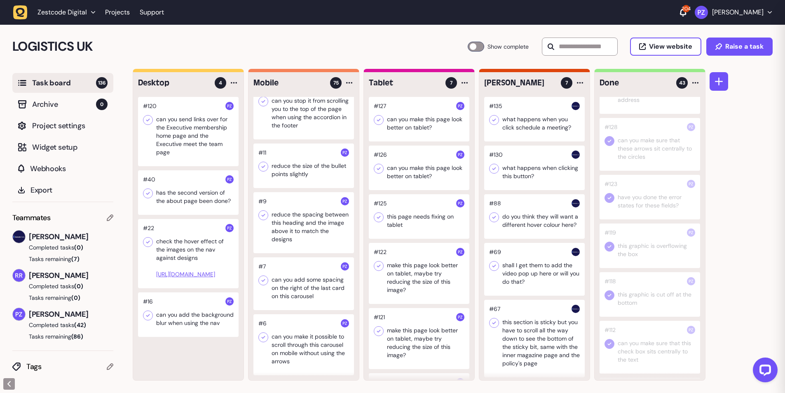
click at [402, 218] on div at bounding box center [419, 216] width 101 height 45
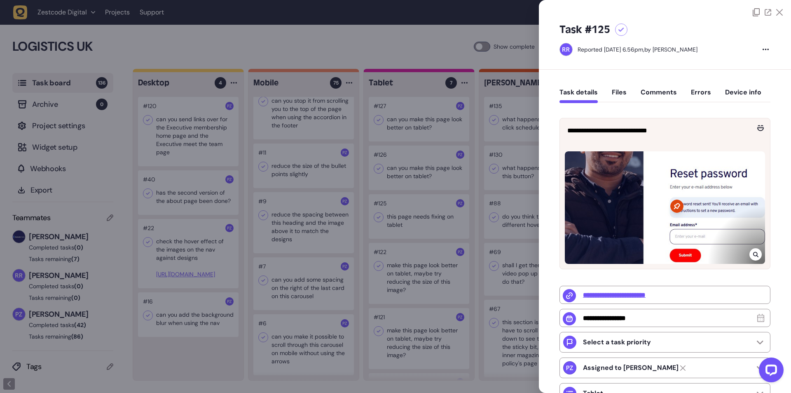
click at [753, 254] on icon at bounding box center [755, 254] width 5 height 7
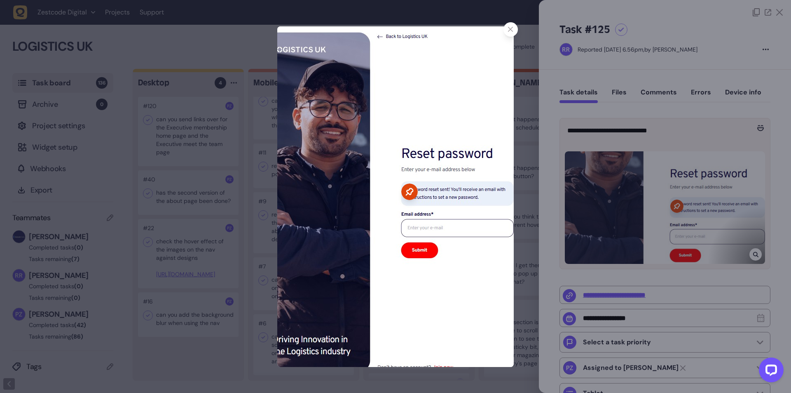
click at [509, 31] on icon at bounding box center [510, 29] width 5 height 5
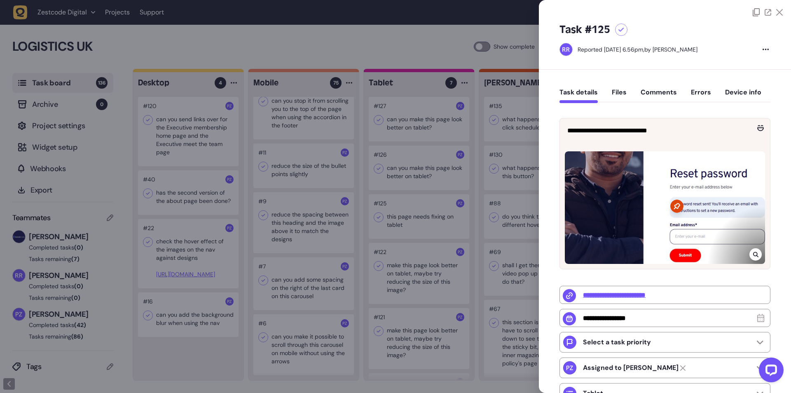
click at [510, 183] on div at bounding box center [395, 196] width 791 height 393
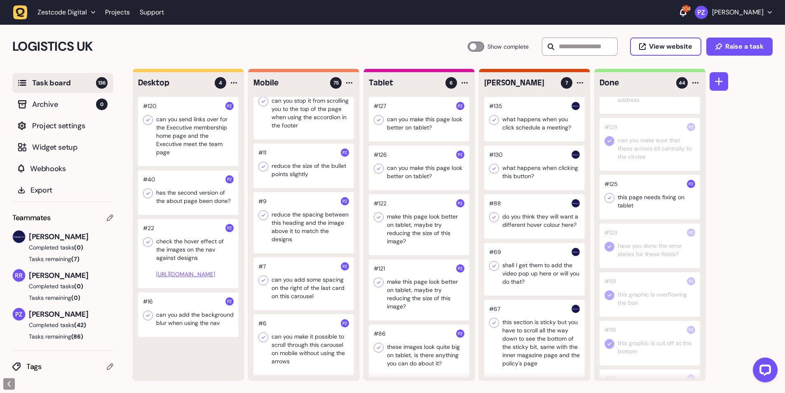
click at [609, 197] on icon at bounding box center [609, 198] width 8 height 8
click at [399, 172] on div at bounding box center [419, 168] width 101 height 45
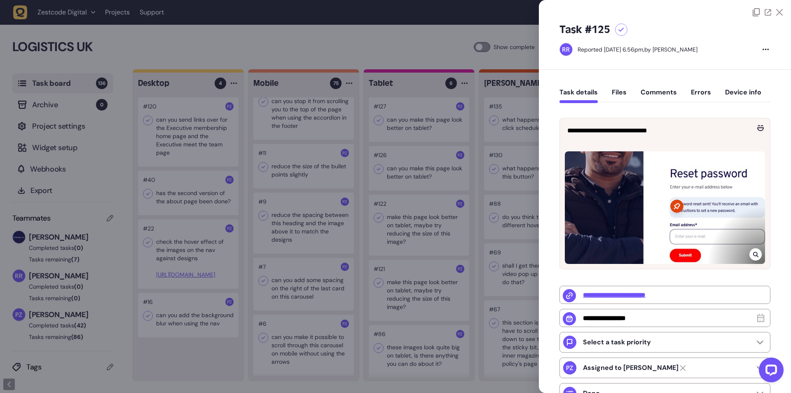
click at [395, 169] on div at bounding box center [395, 196] width 791 height 393
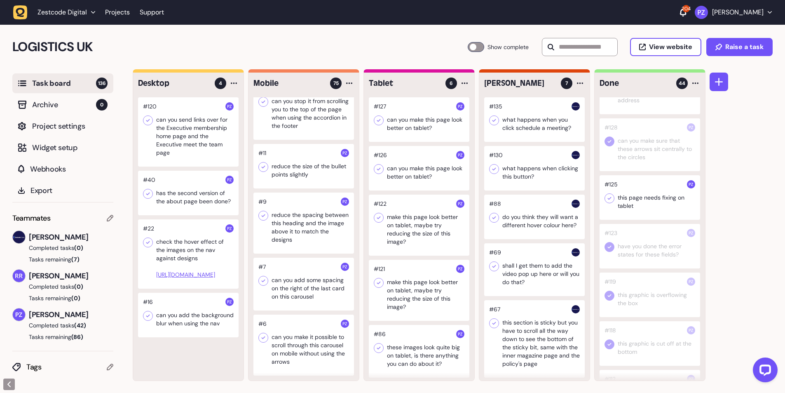
click at [399, 175] on div at bounding box center [419, 168] width 101 height 45
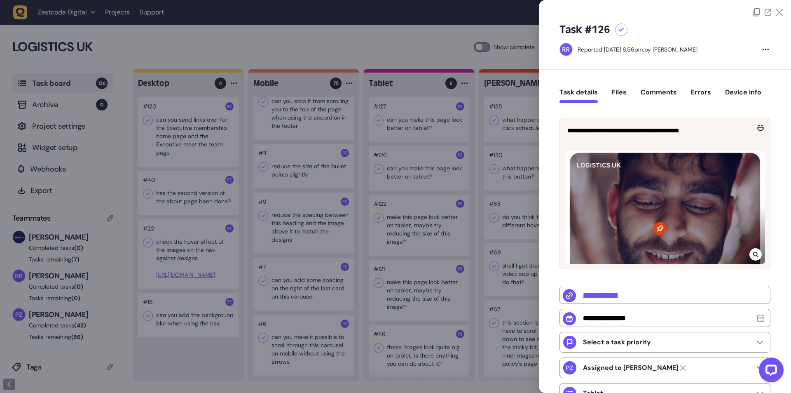
click at [750, 252] on div at bounding box center [756, 254] width 12 height 12
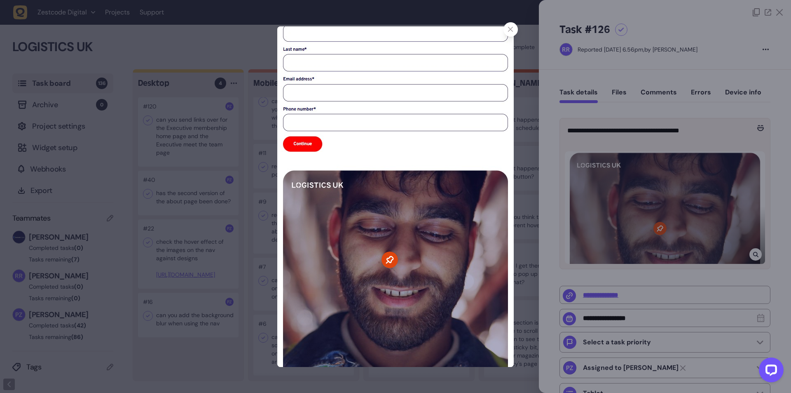
click at [509, 33] on div at bounding box center [511, 29] width 14 height 14
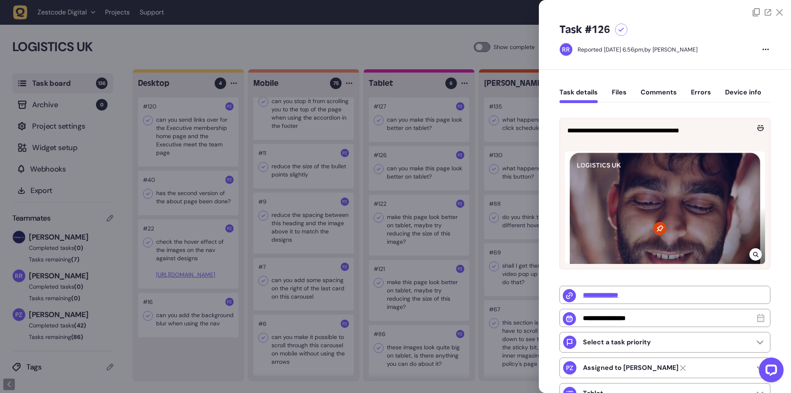
click at [422, 202] on div at bounding box center [395, 196] width 791 height 393
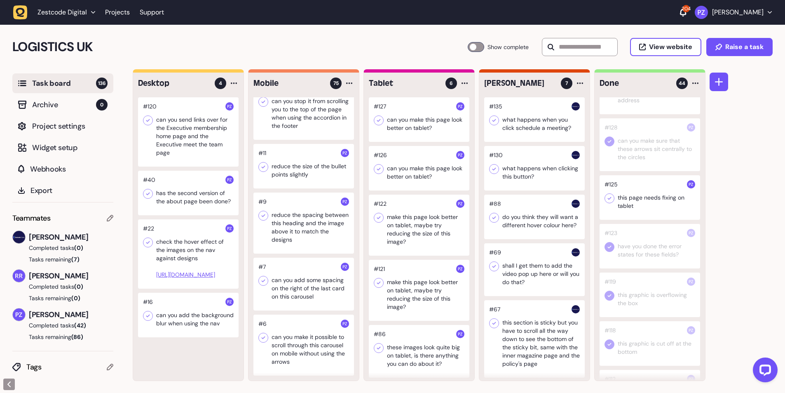
click at [396, 116] on div at bounding box center [419, 119] width 101 height 45
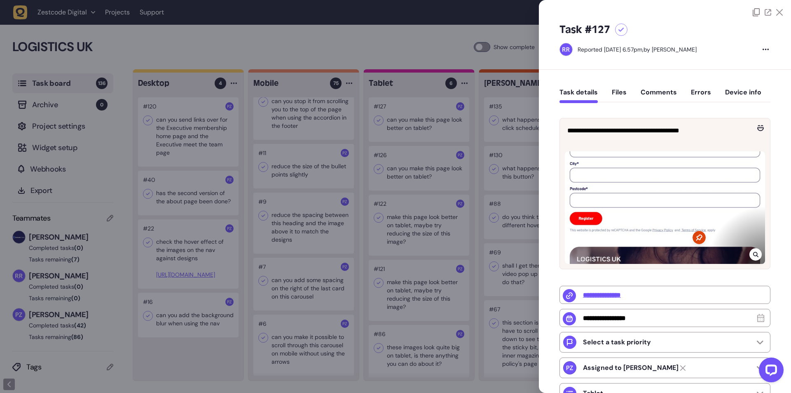
click at [396, 128] on div at bounding box center [395, 196] width 791 height 393
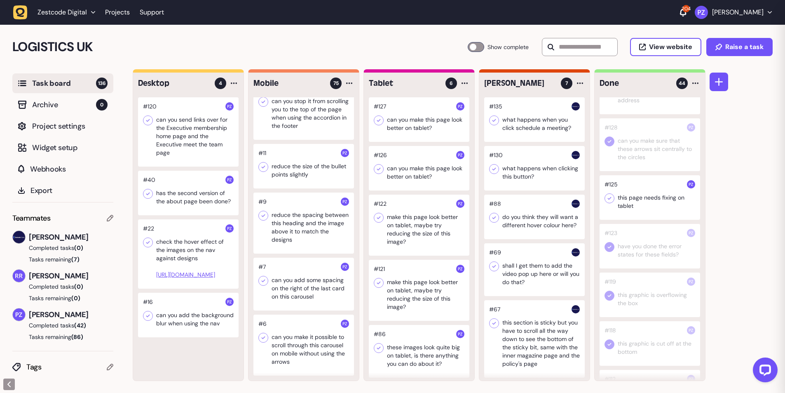
click at [406, 123] on div at bounding box center [419, 119] width 101 height 45
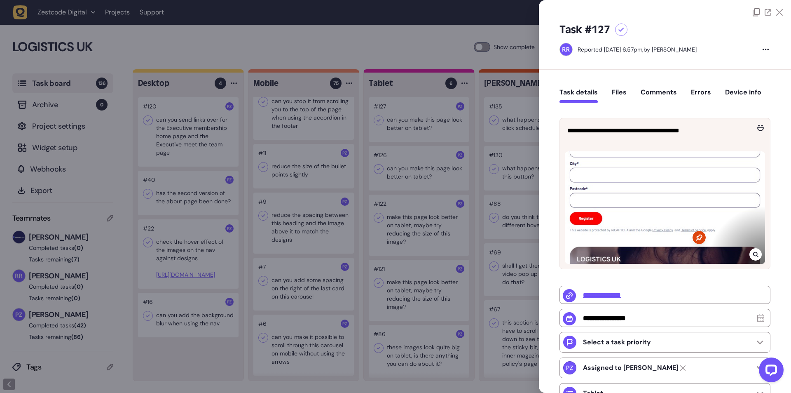
click at [455, 168] on div at bounding box center [395, 196] width 791 height 393
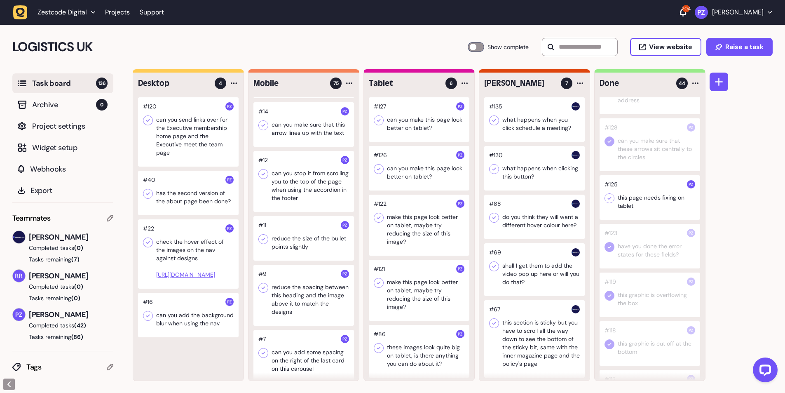
scroll to position [3748, 0]
